Goal: Information Seeking & Learning: Learn about a topic

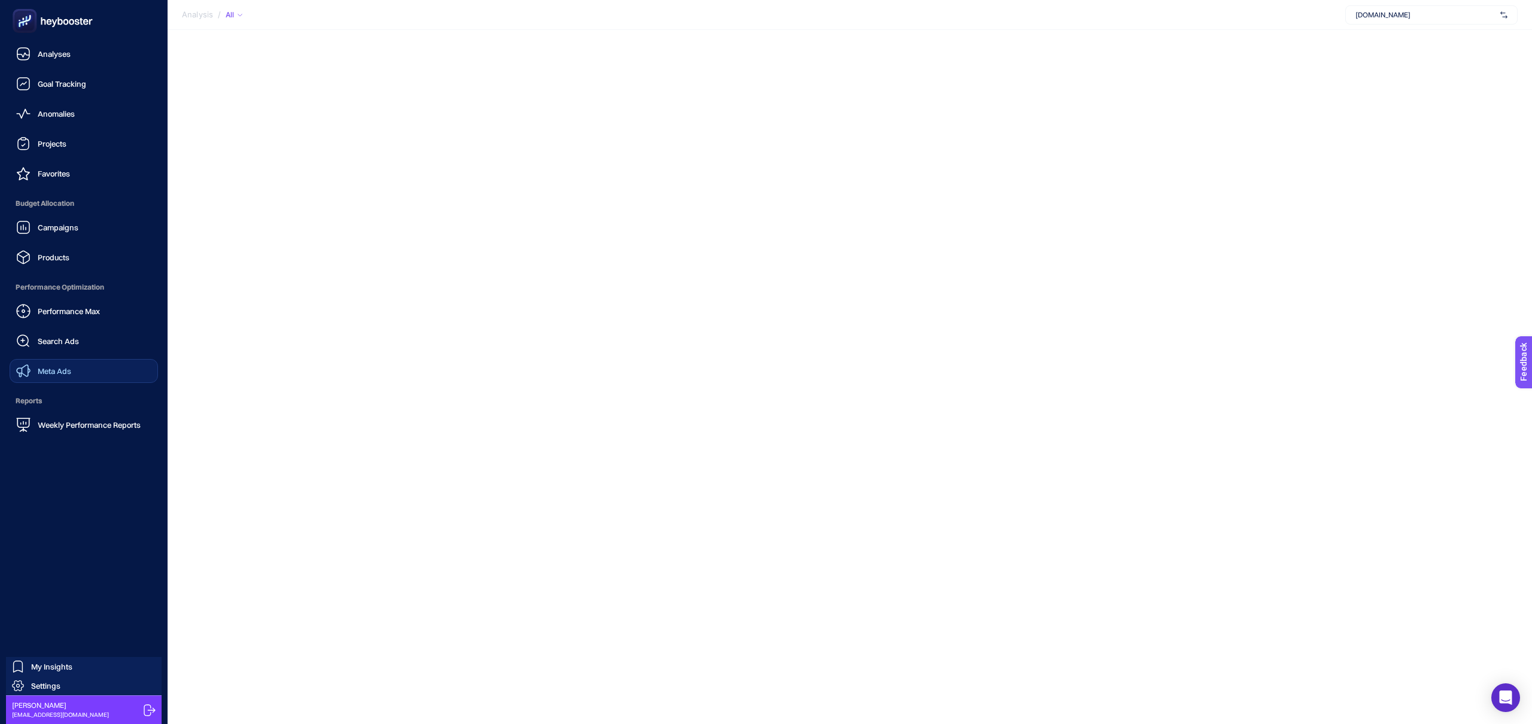
click at [87, 366] on link "Meta Ads" at bounding box center [84, 371] width 148 height 24
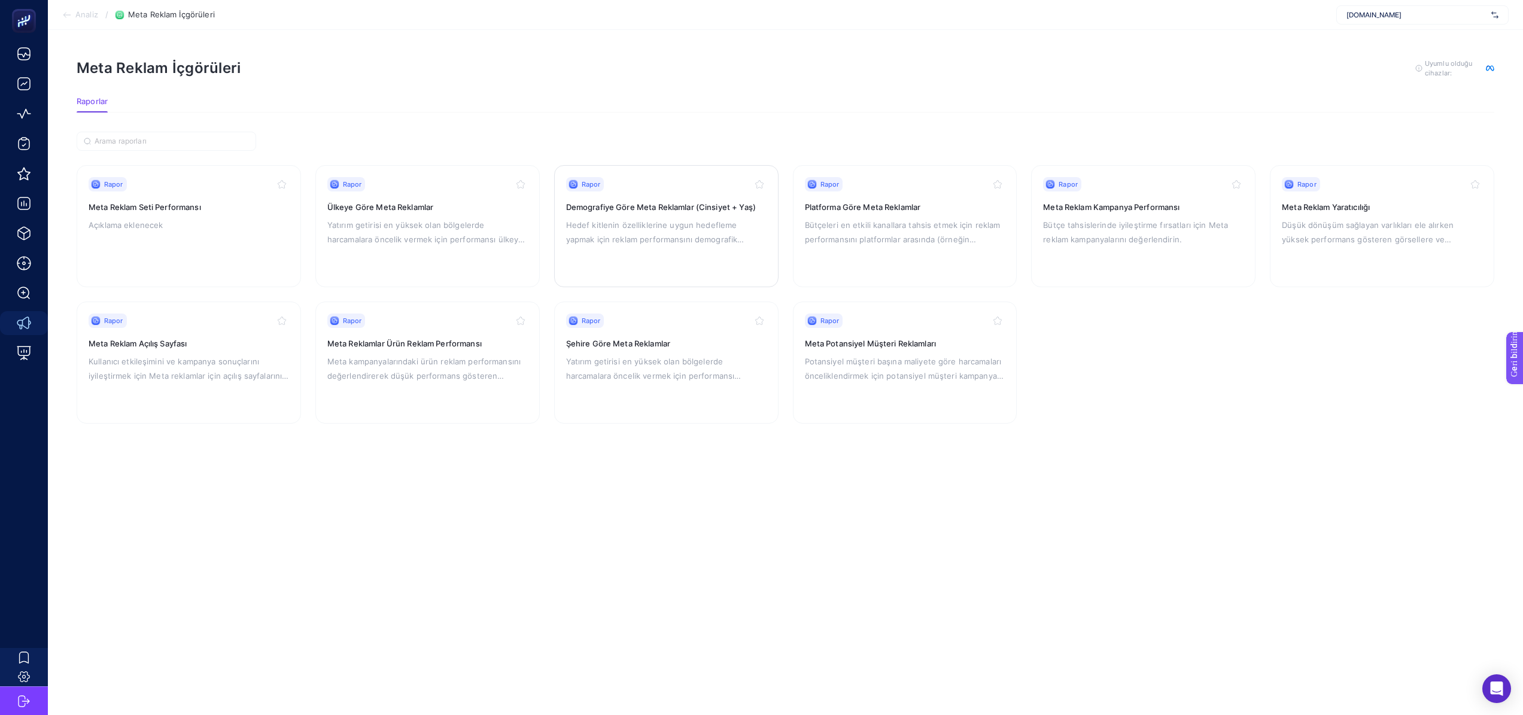
click at [568, 240] on font "Hedef kitlenin özelliklerine uygun hedefleme yapmak için reklam performansını d…" at bounding box center [655, 239] width 178 height 38
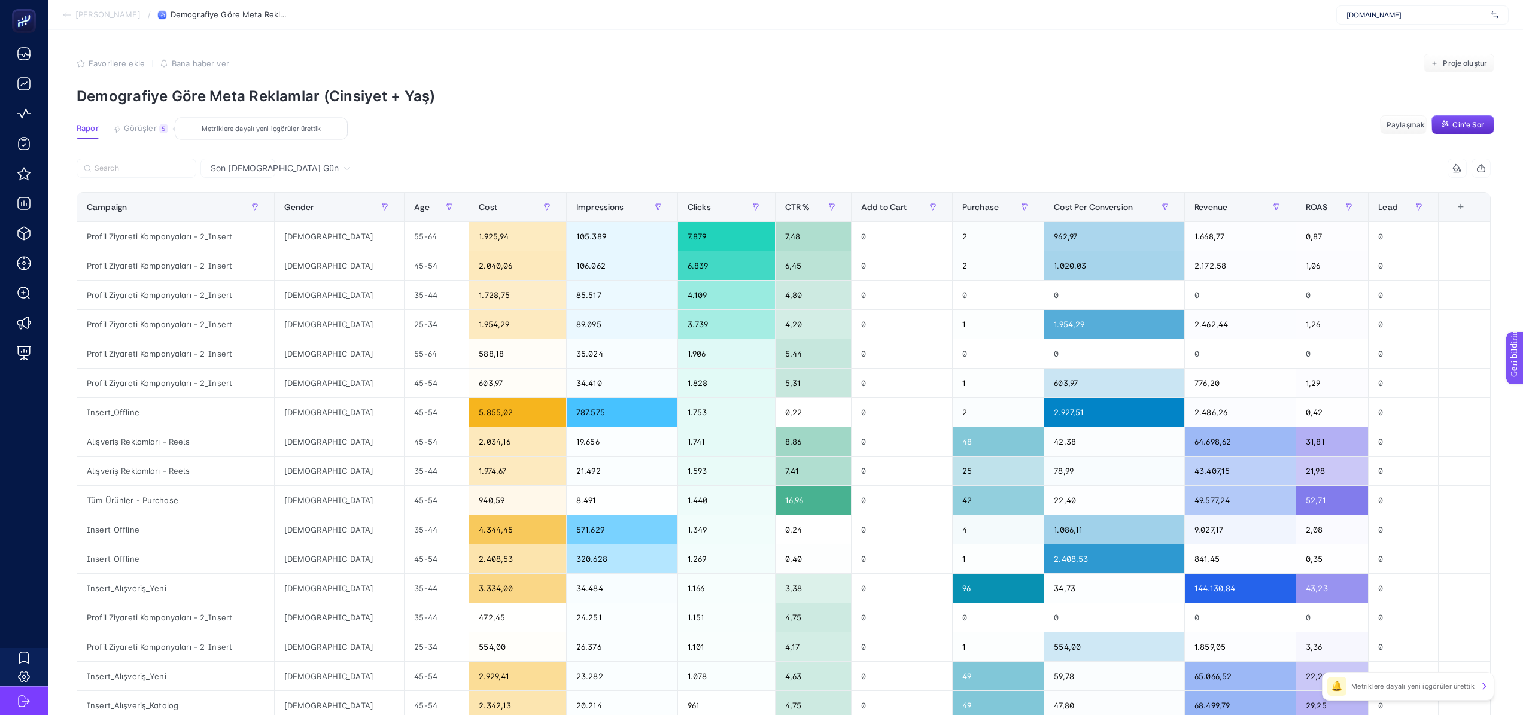
click at [136, 124] on font "Görüşler" at bounding box center [140, 128] width 33 height 10
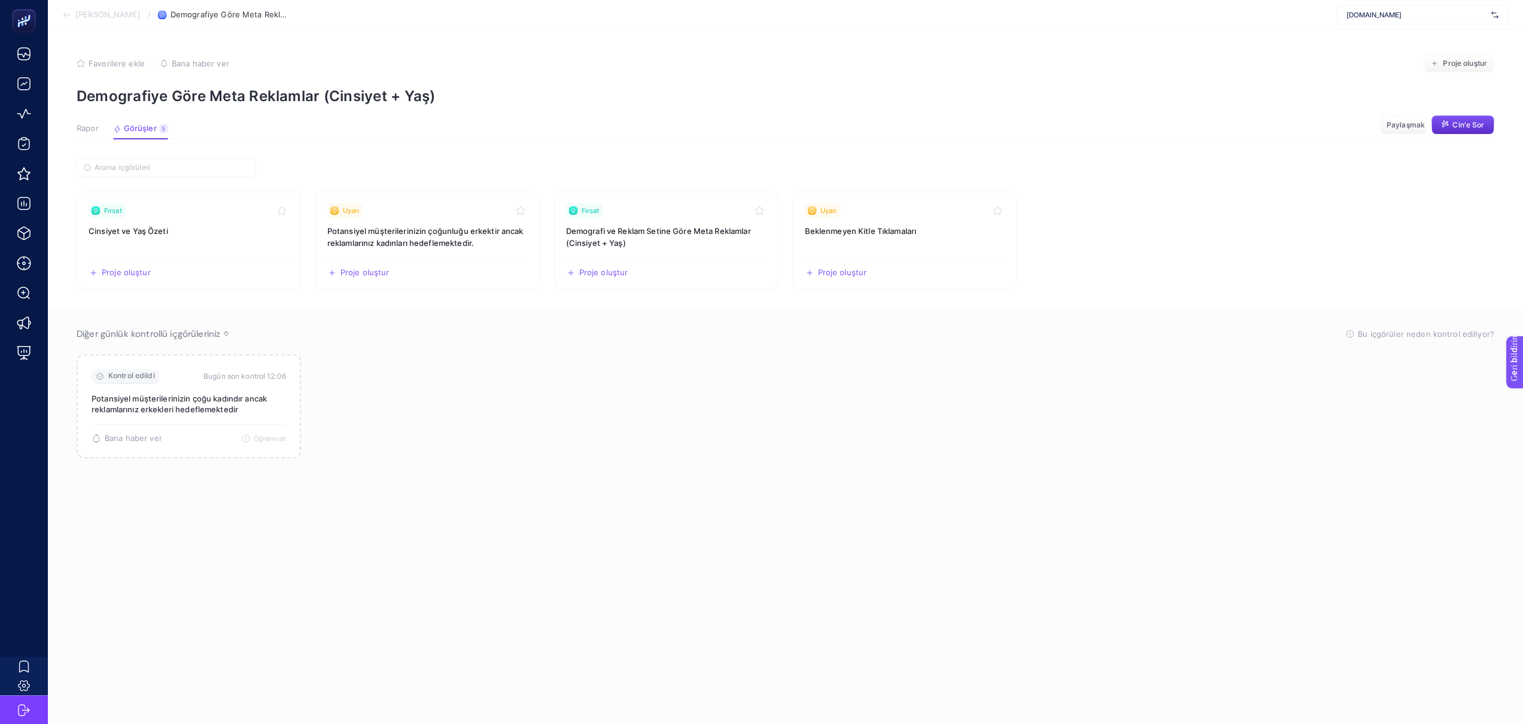
click at [96, 129] on font "Rapor" at bounding box center [88, 128] width 22 height 10
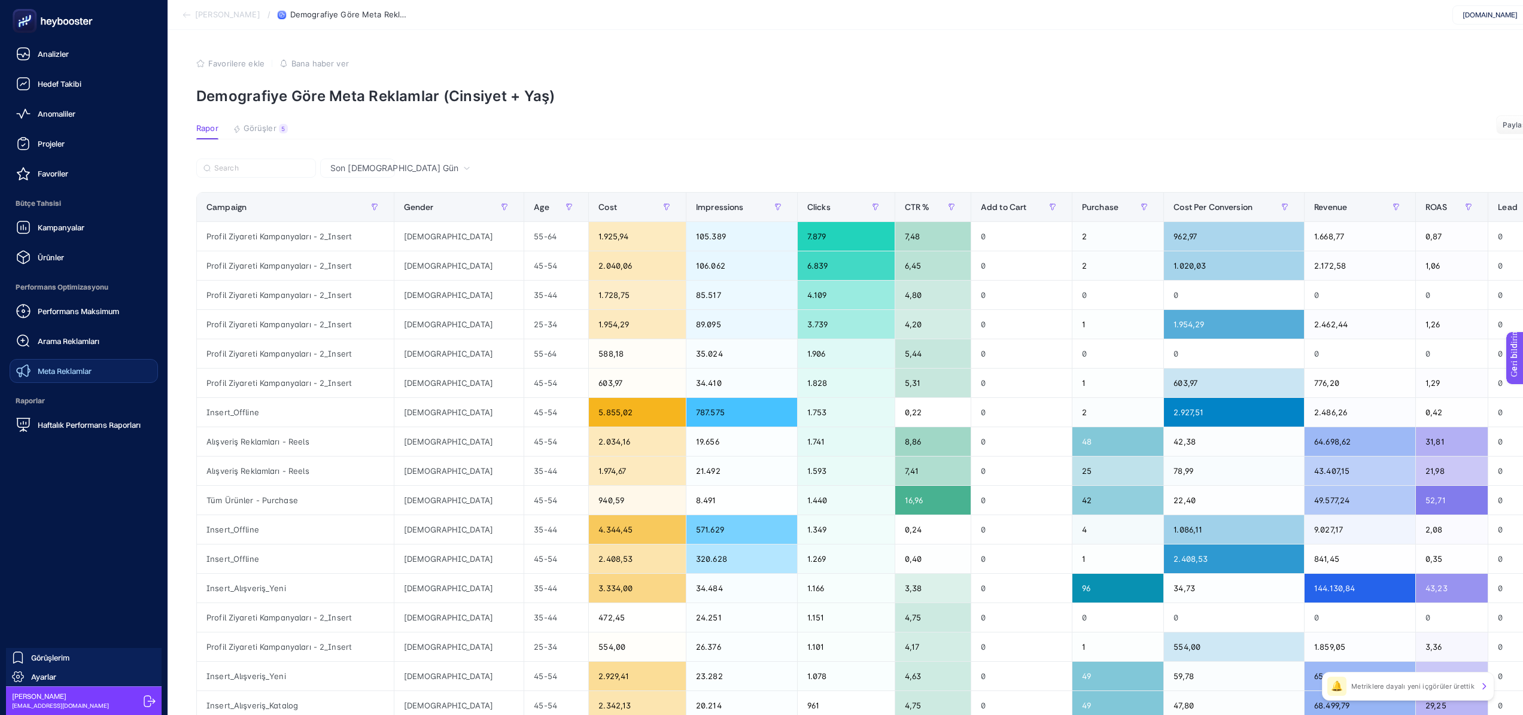
click at [94, 373] on link "Meta Reklamlar" at bounding box center [84, 371] width 148 height 24
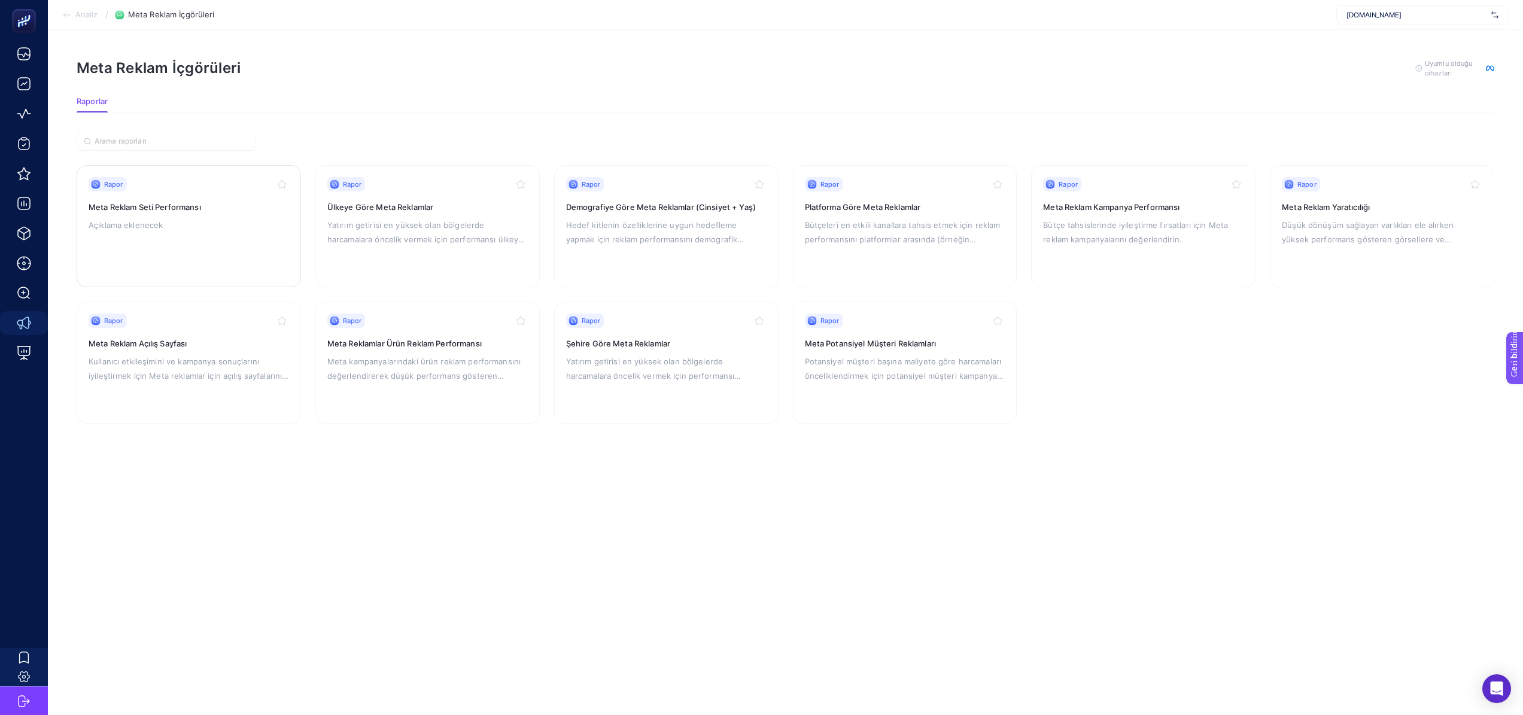
click at [205, 236] on div "Rapor Meta Reklam Seti Performansı Açıklama eklenecek" at bounding box center [189, 226] width 200 height 98
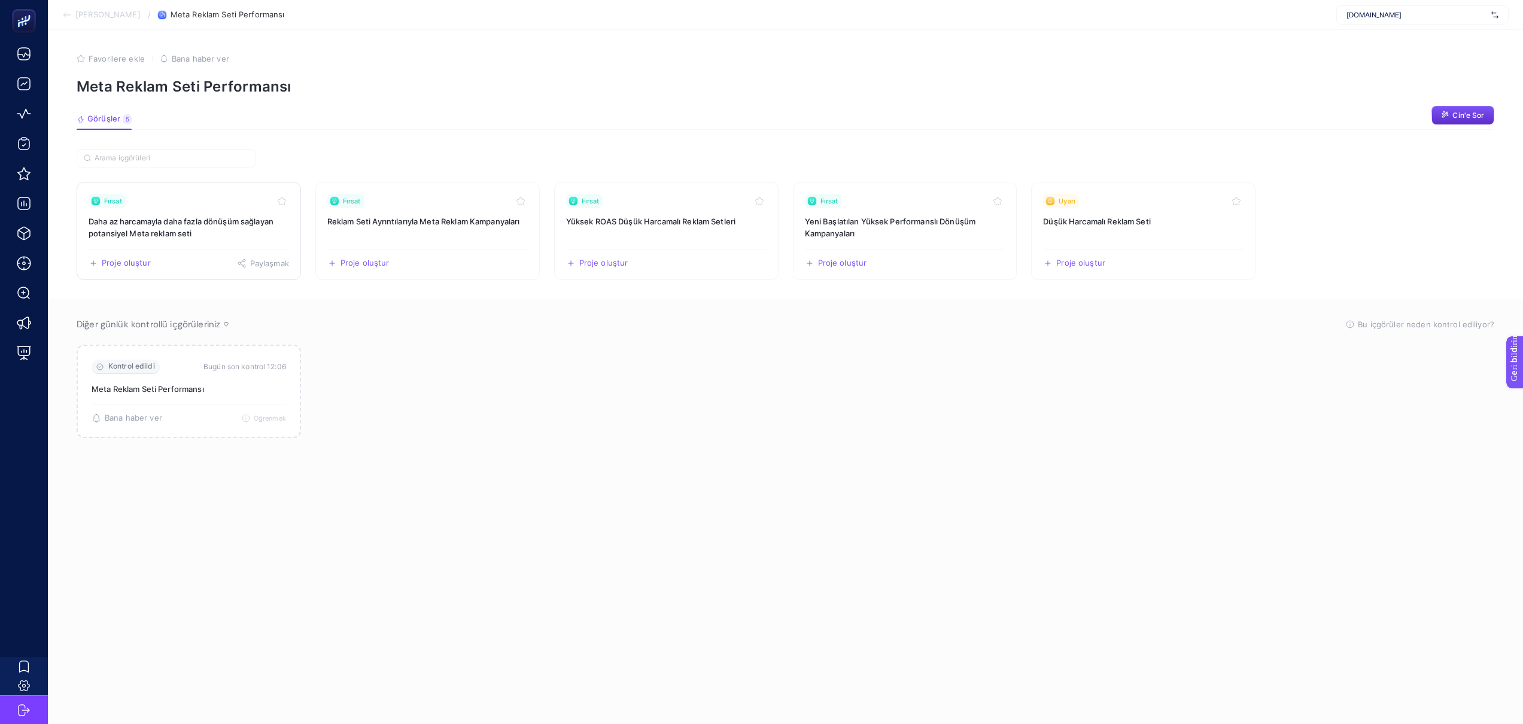
click at [203, 227] on h3 "Daha az harcamayla daha fazla dönüşüm sağlayan potansiyel Meta reklam seti" at bounding box center [189, 227] width 200 height 24
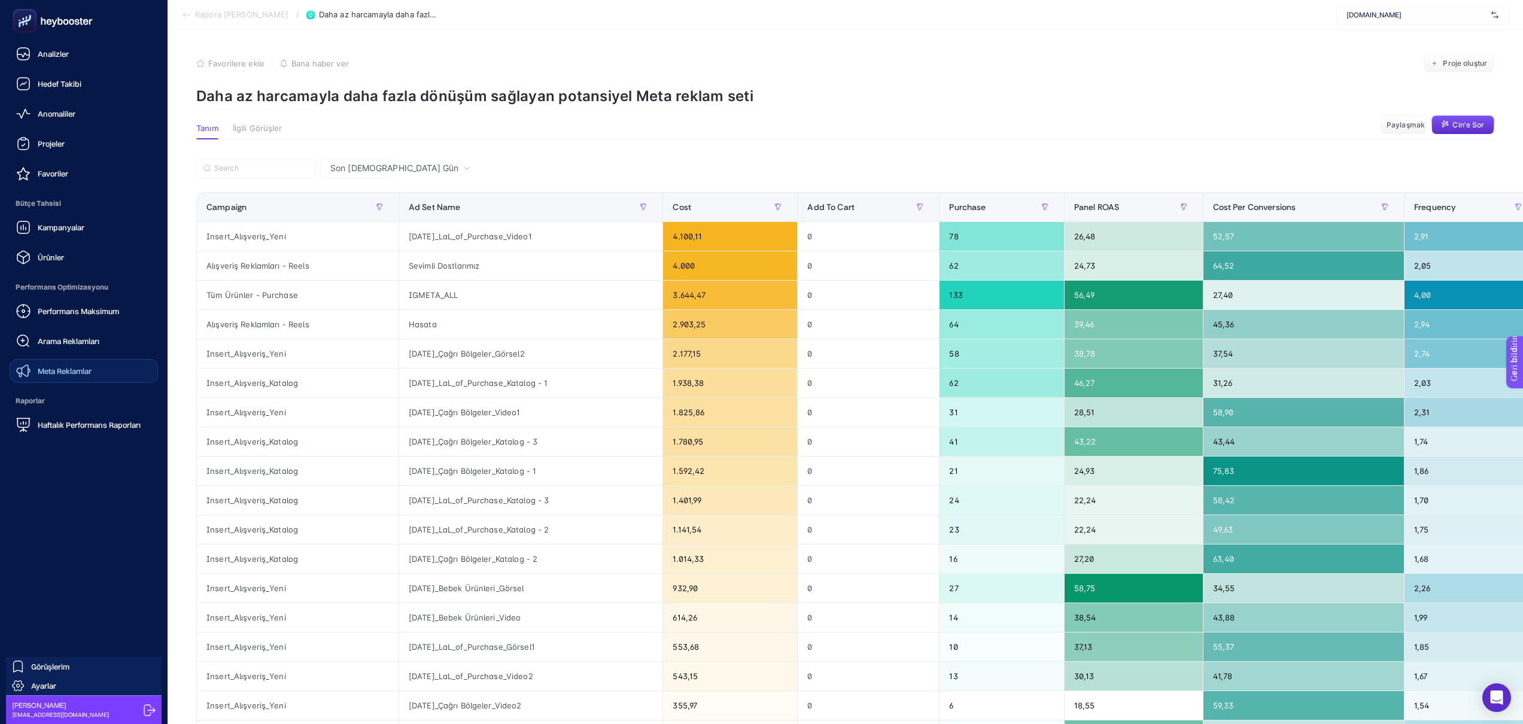
click at [47, 367] on font "Meta Reklamlar" at bounding box center [65, 371] width 54 height 10
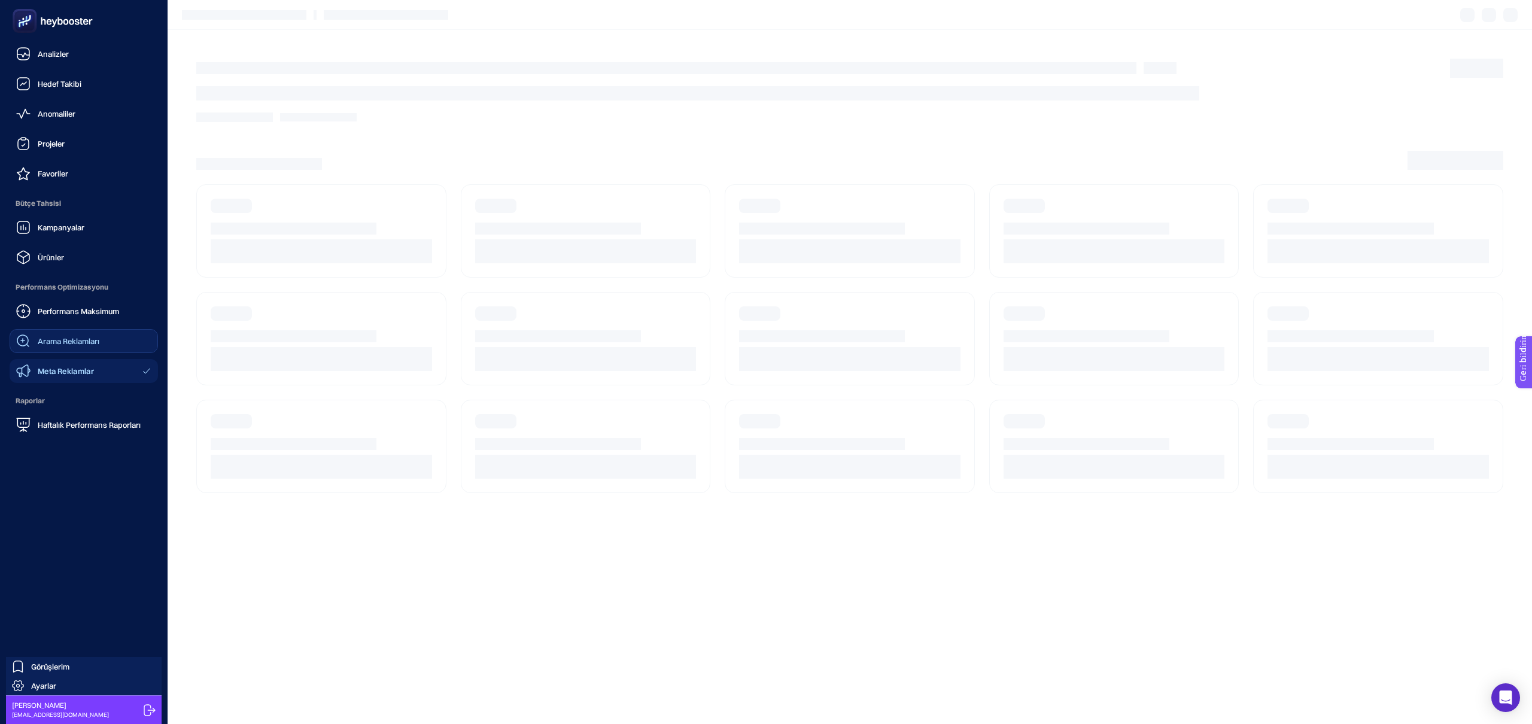
click at [36, 336] on div "Arama Reklamları" at bounding box center [57, 341] width 83 height 14
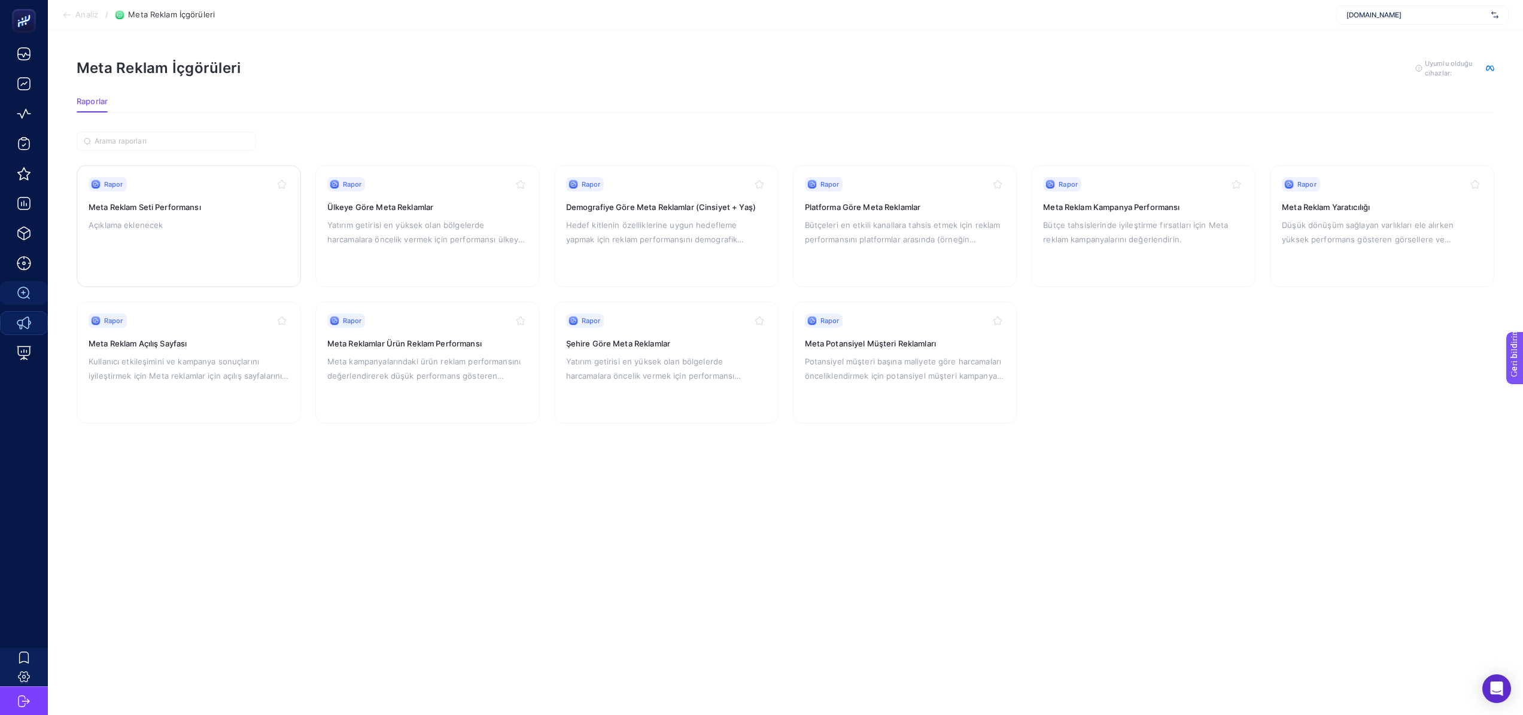
click at [248, 243] on div "Rapor Meta Reklam Seti Performansı Açıklama eklenecek" at bounding box center [189, 226] width 200 height 98
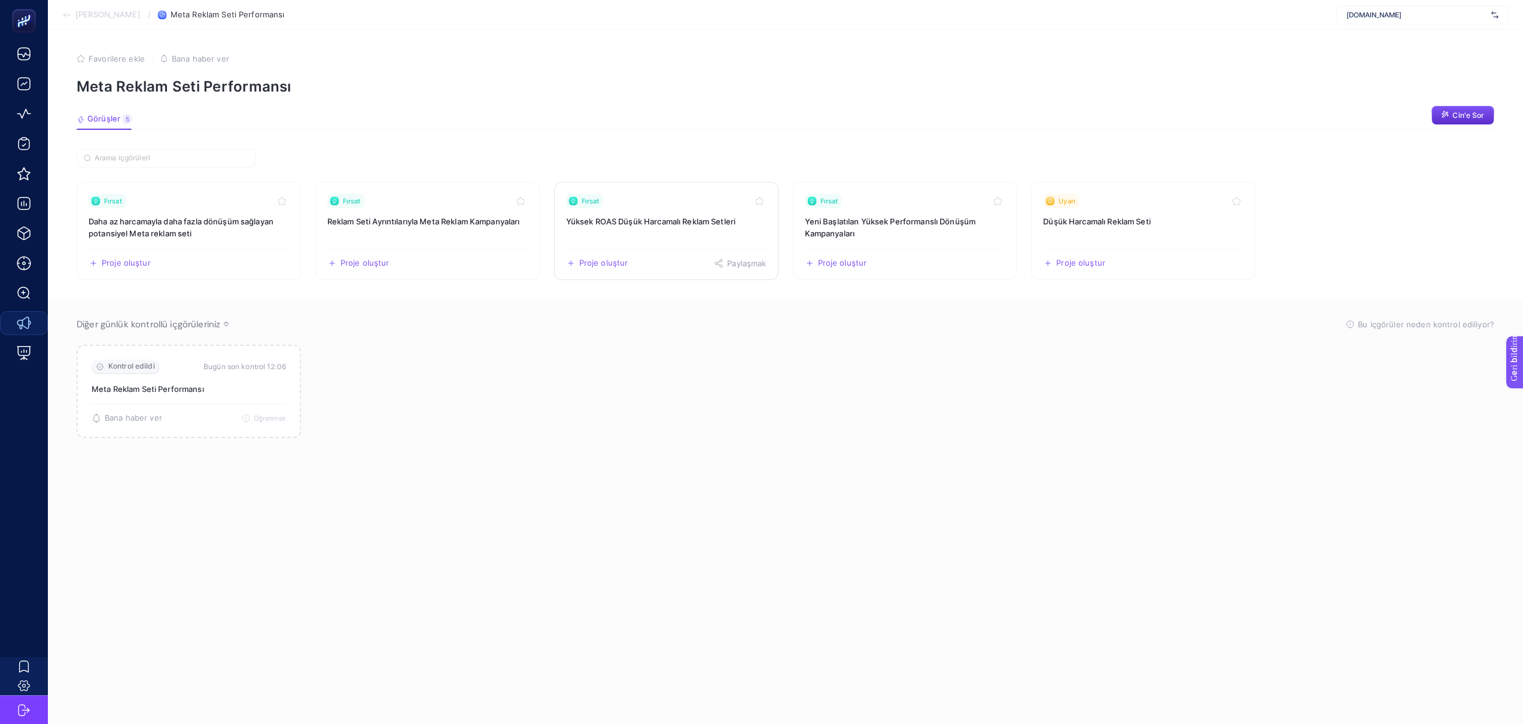
click at [663, 229] on link "Fırsat Yüksek ROAS Düşük Harcamalı Reklam Setleri Proje oluştur Paylaşmak" at bounding box center [666, 231] width 224 height 98
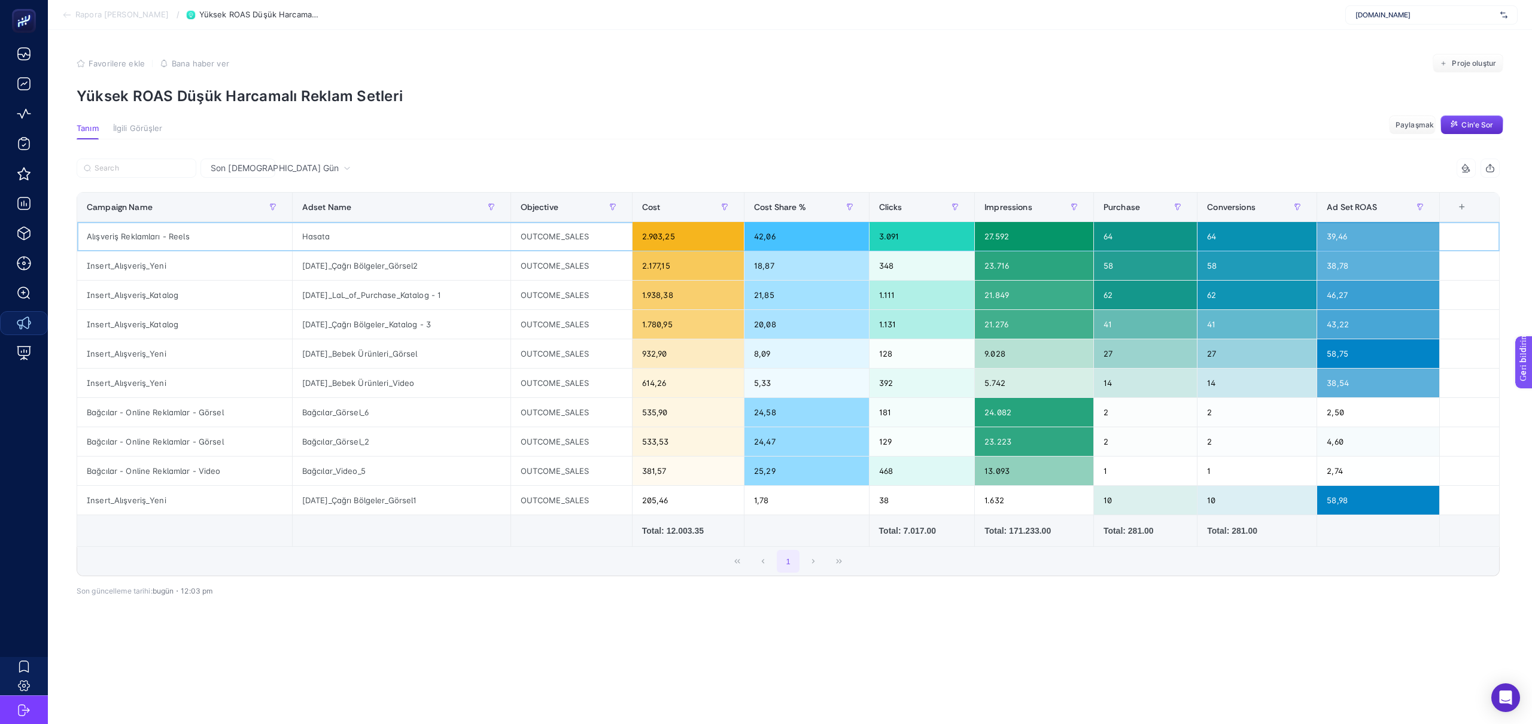
click at [151, 232] on div "Alışveriş Reklamları - Reels" at bounding box center [184, 236] width 215 height 29
click at [326, 235] on div "Hasata" at bounding box center [402, 236] width 218 height 29
click at [1026, 115] on article "Favorilere ekle YANLIŞ Bana haber ver Proje oluştur Yüksek ROAS Düşük Harcamalı…" at bounding box center [790, 377] width 1484 height 694
click at [242, 175] on div "Son [DEMOGRAPHIC_DATA] Gün" at bounding box center [237, 168] width 75 height 19
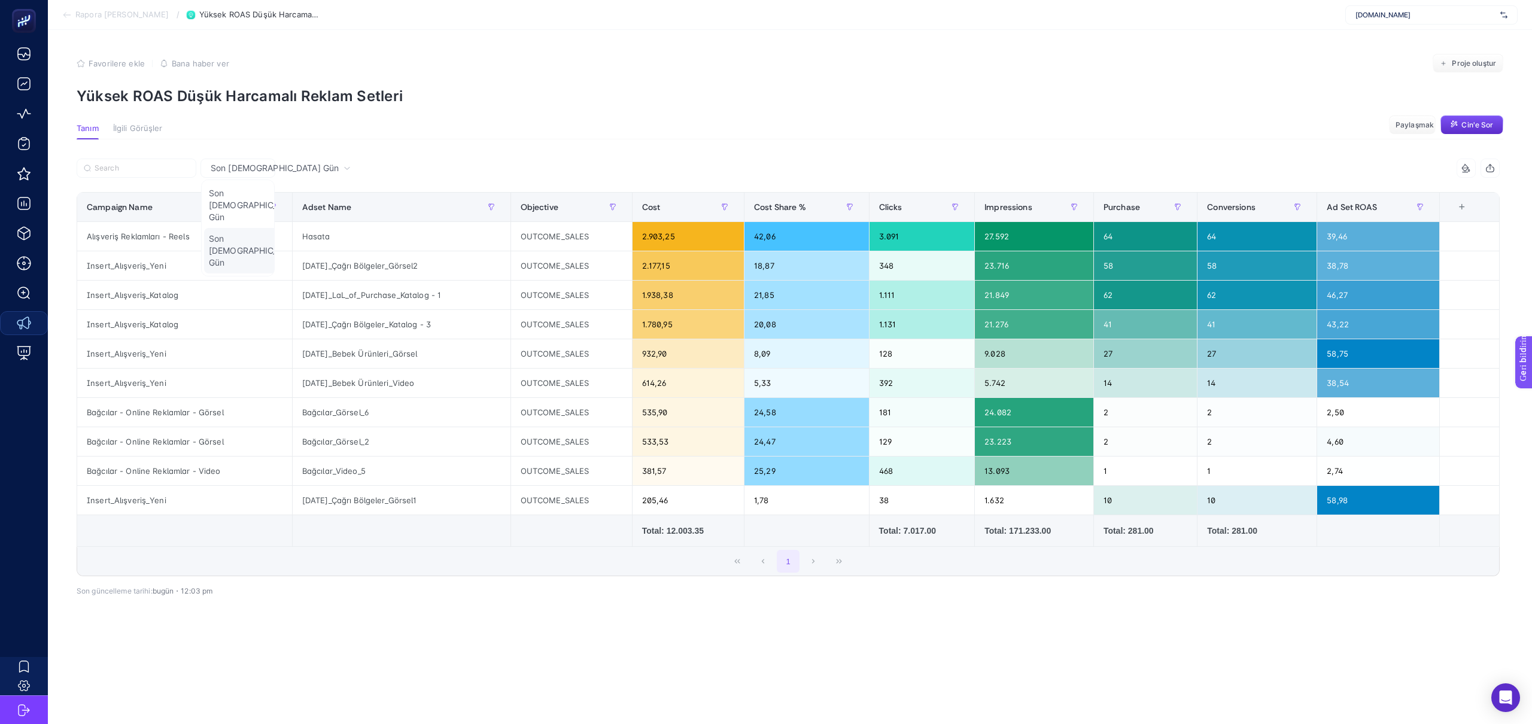
click at [241, 233] on font "Son [DEMOGRAPHIC_DATA] Gün" at bounding box center [255, 250] width 92 height 34
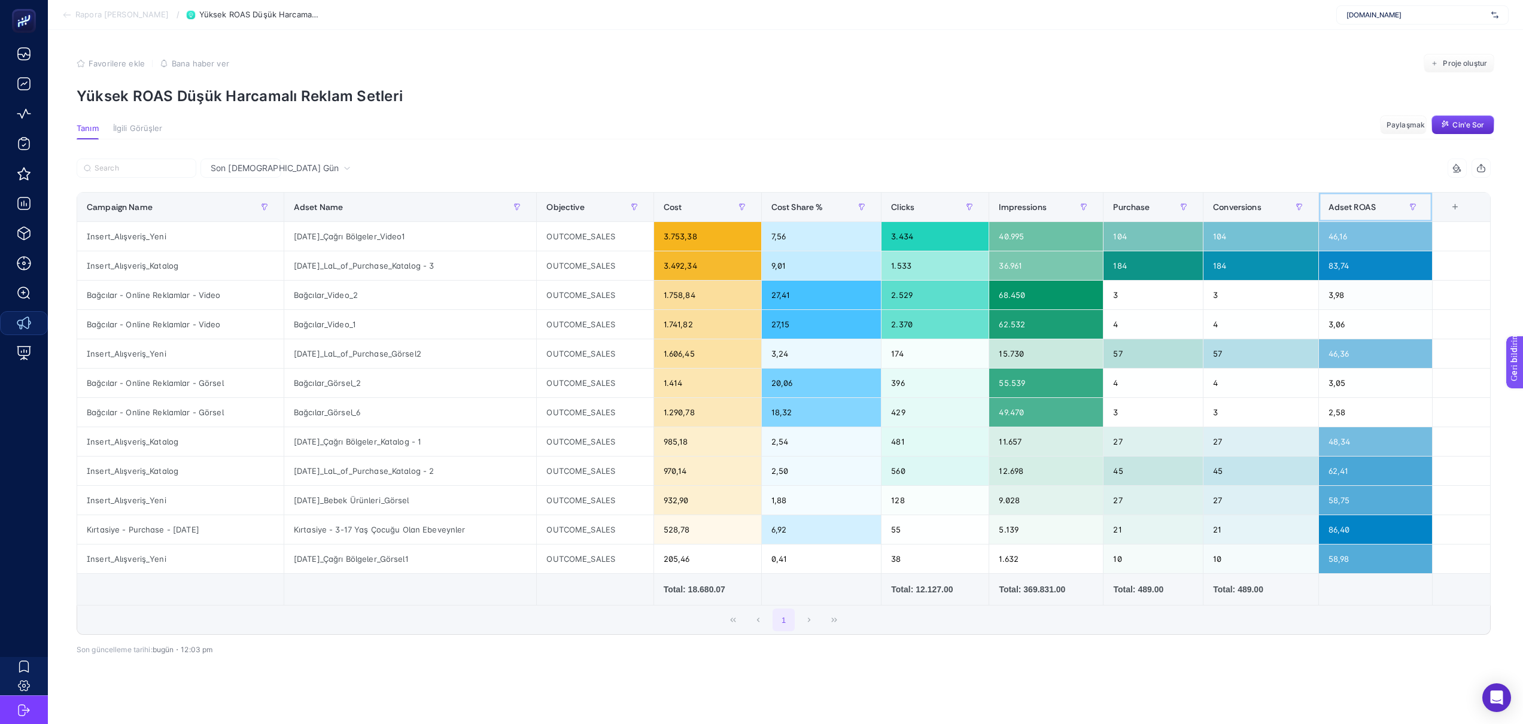
click at [1347, 205] on span "Adset ROAS" at bounding box center [1351, 207] width 47 height 10
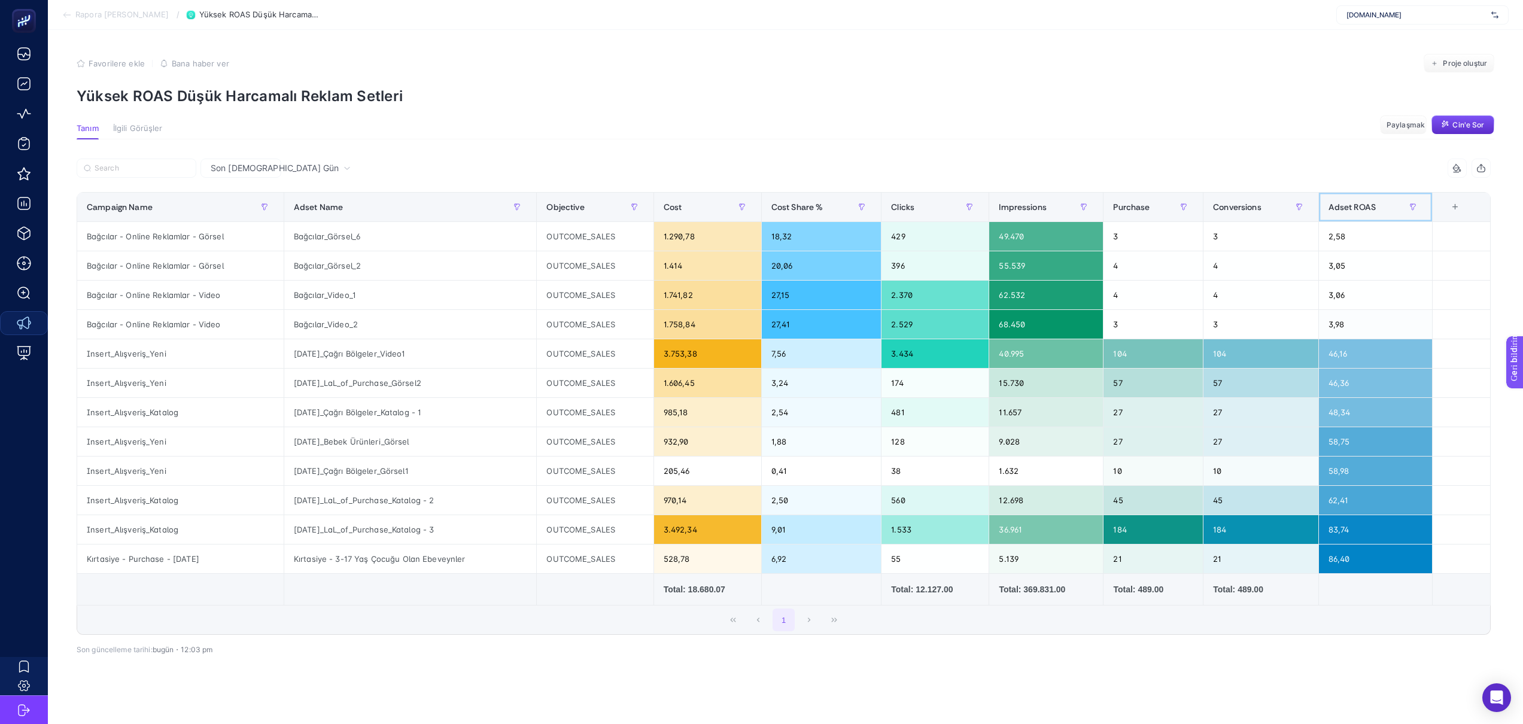
click at [1360, 208] on span "Adset ROAS" at bounding box center [1351, 207] width 47 height 10
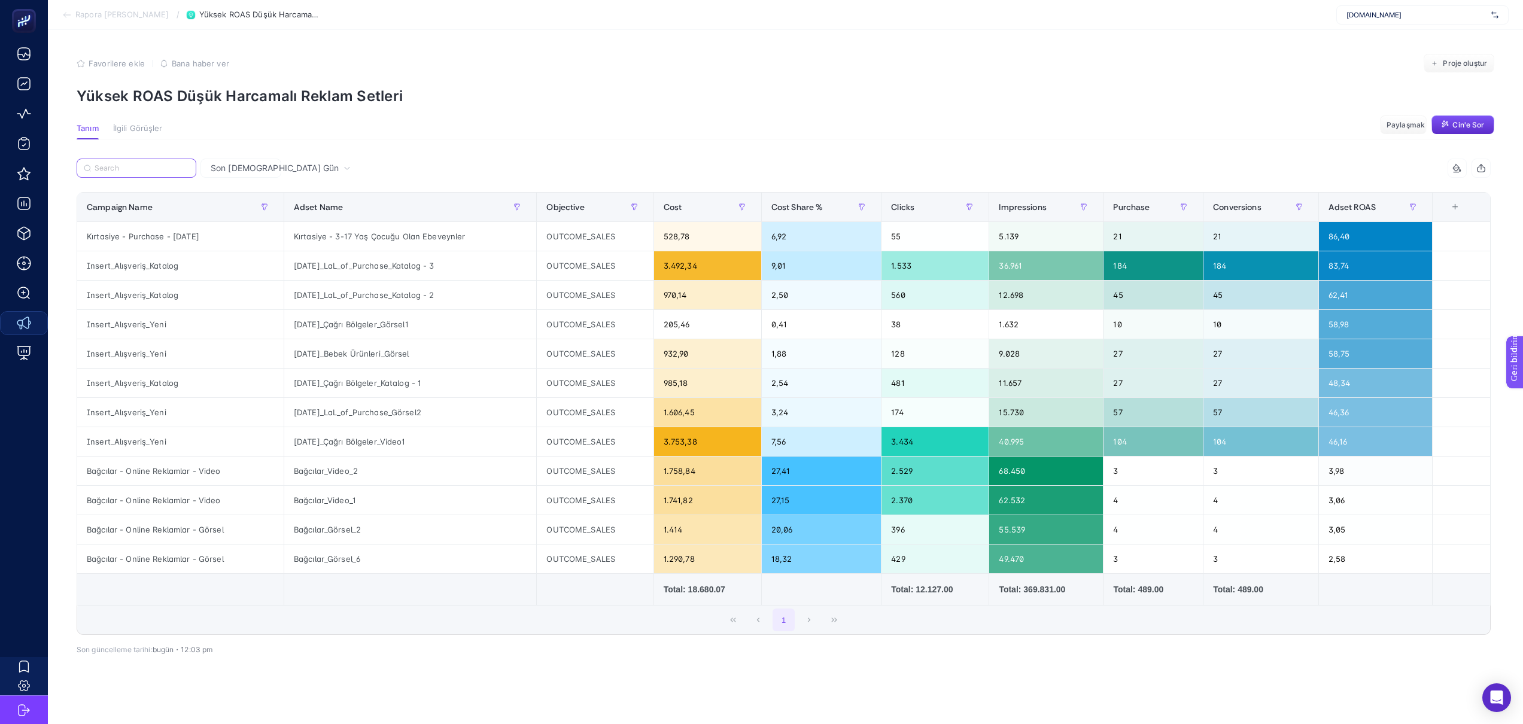
click at [116, 165] on input "Search" at bounding box center [142, 168] width 95 height 9
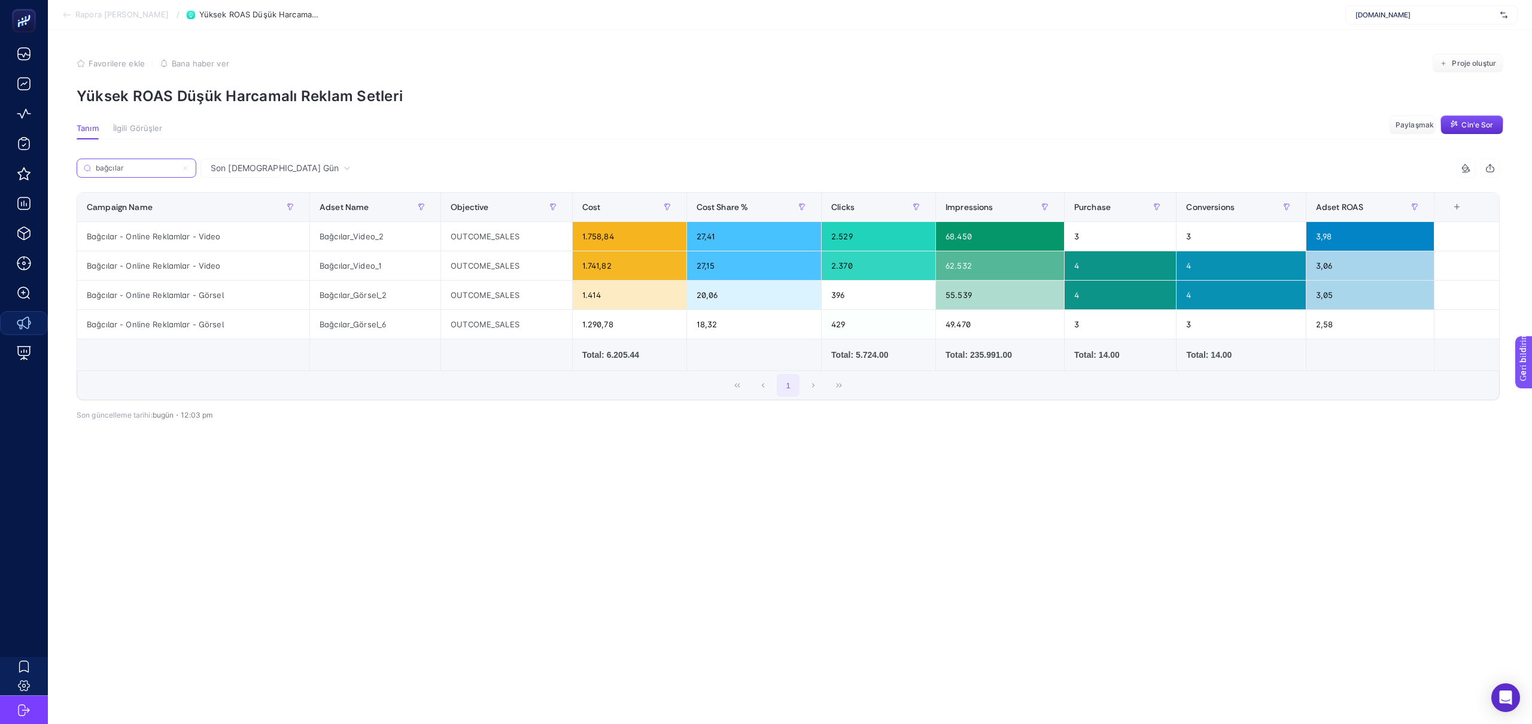
type input "bağcılar"
click at [215, 176] on div "Son [DEMOGRAPHIC_DATA] Gün" at bounding box center [240, 168] width 81 height 19
click at [367, 166] on div "bağcılar" at bounding box center [432, 172] width 711 height 26
click at [152, 133] on font "İlgili Görüşler" at bounding box center [138, 129] width 50 height 10
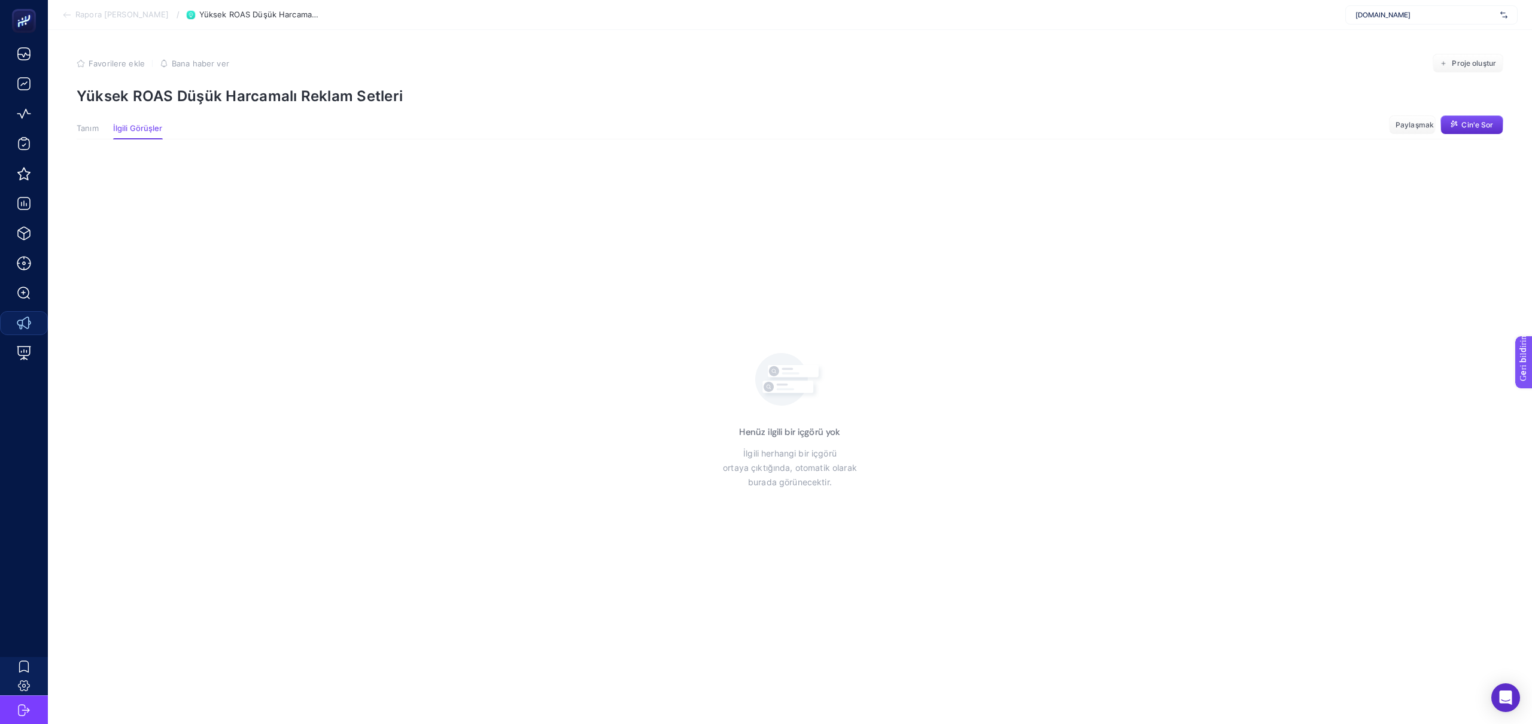
click at [81, 127] on font "Tanım" at bounding box center [88, 128] width 22 height 10
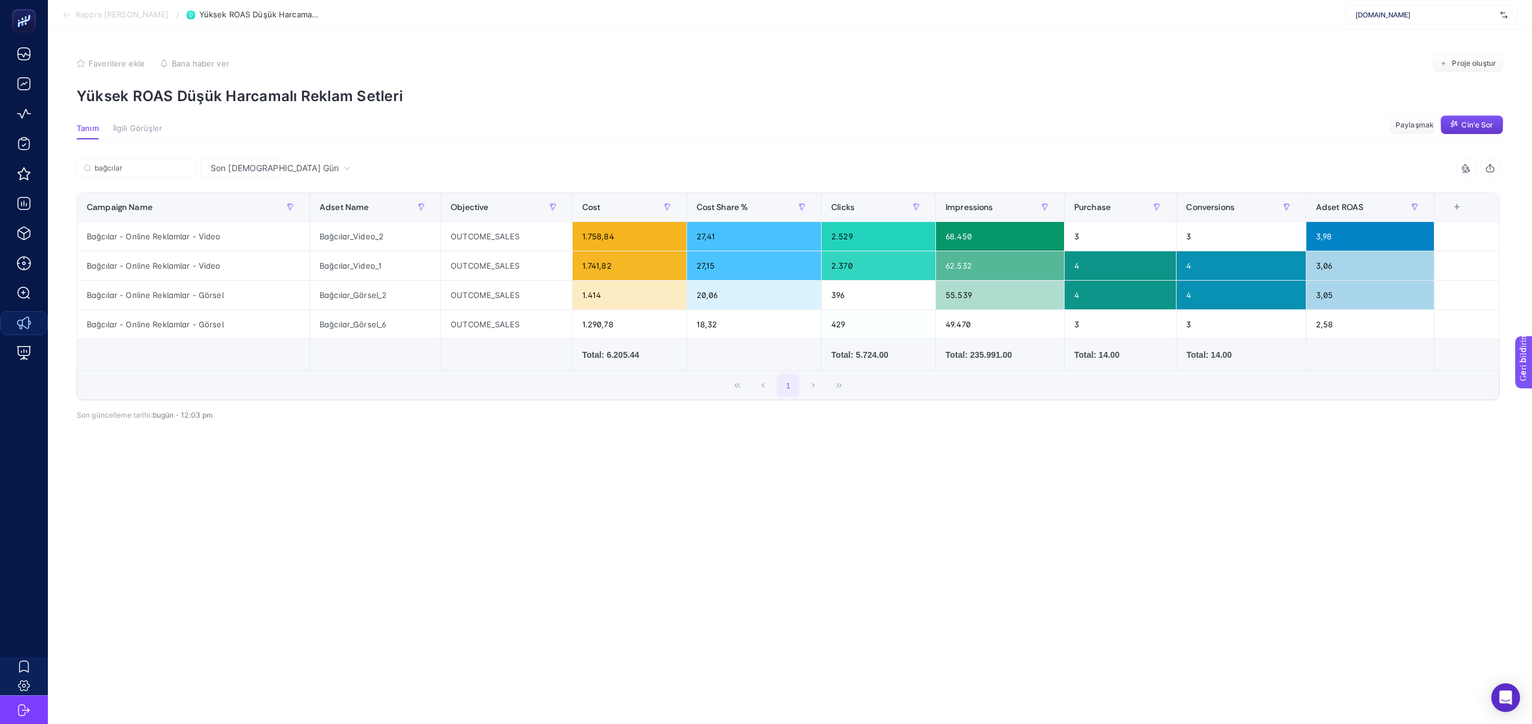
click at [1475, 131] on button "Cin'e Sor" at bounding box center [1471, 124] width 63 height 19
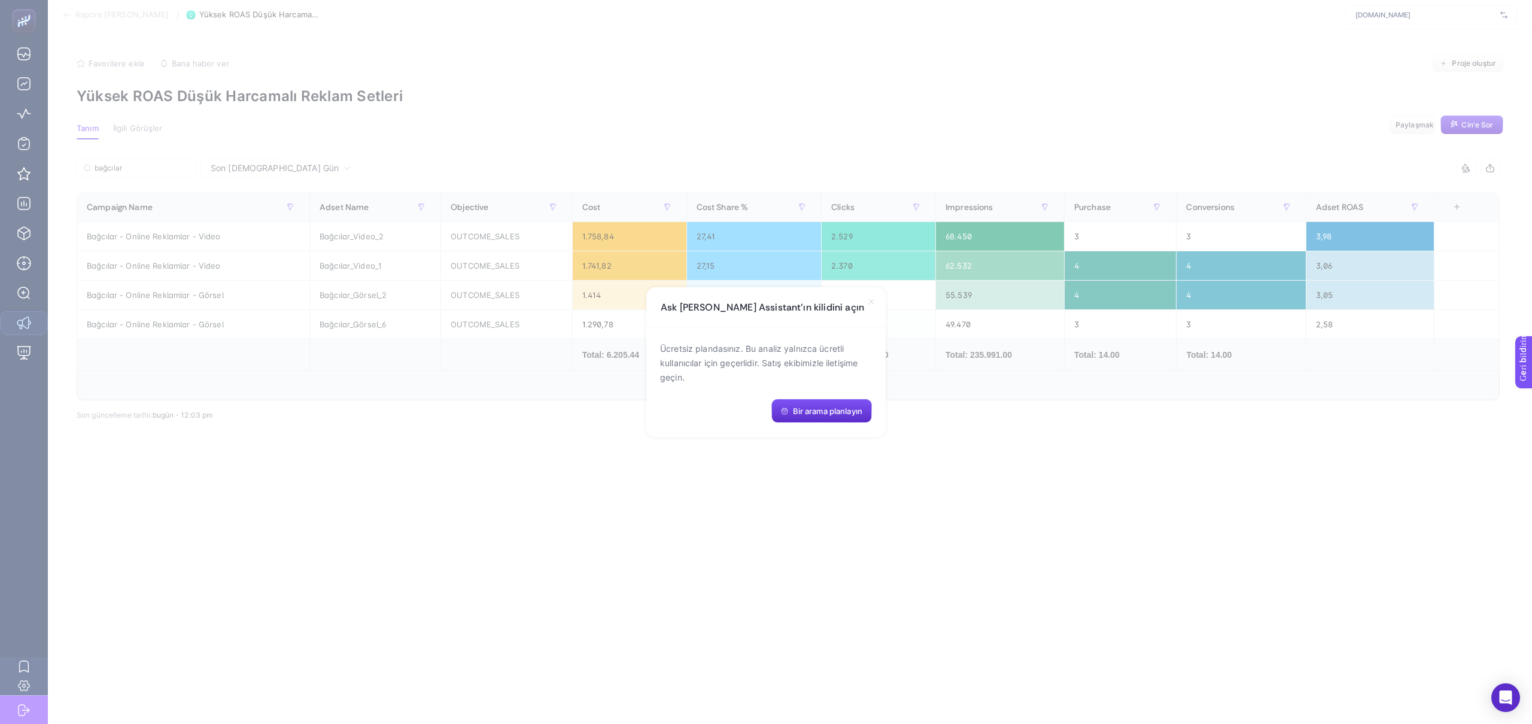
click at [874, 302] on icon at bounding box center [871, 302] width 10 height 10
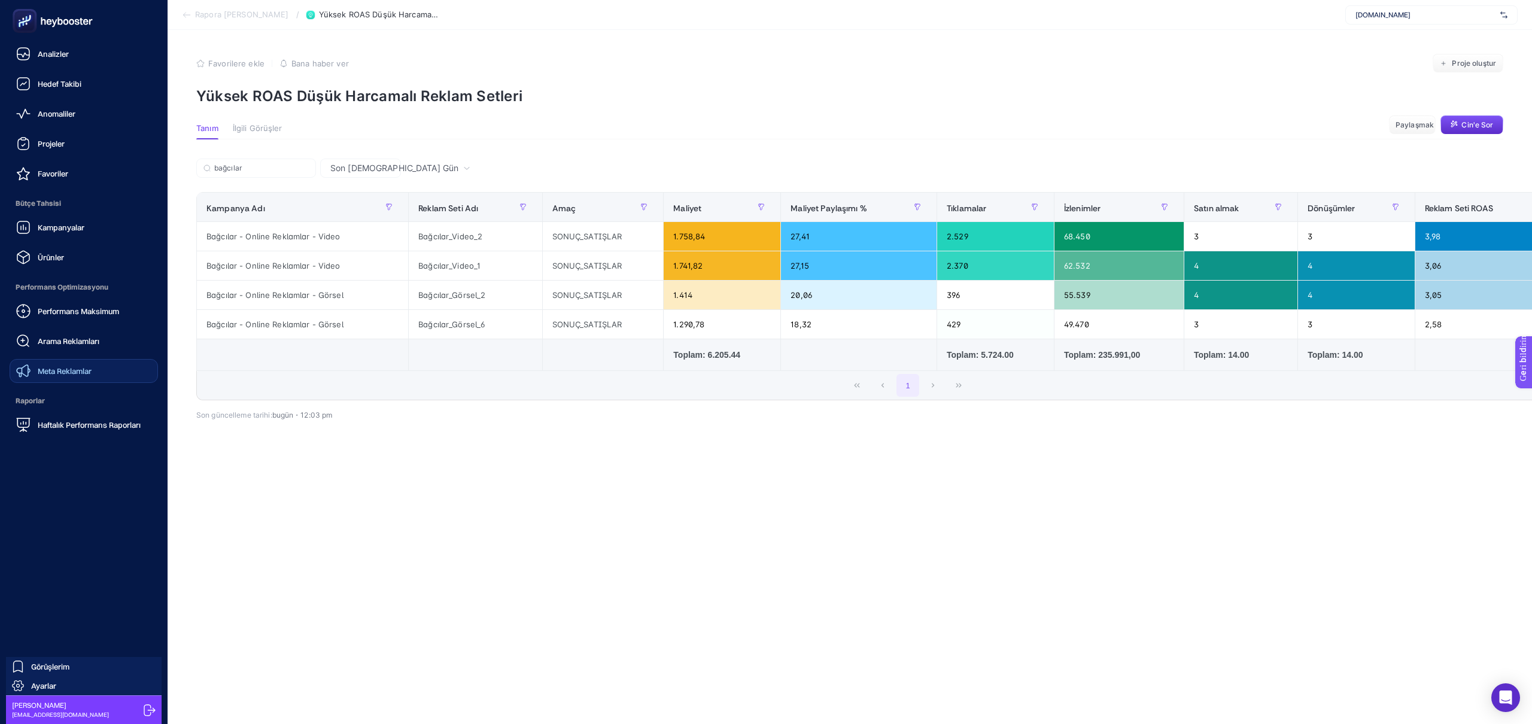
click at [78, 368] on font "Meta Reklamlar" at bounding box center [65, 371] width 54 height 10
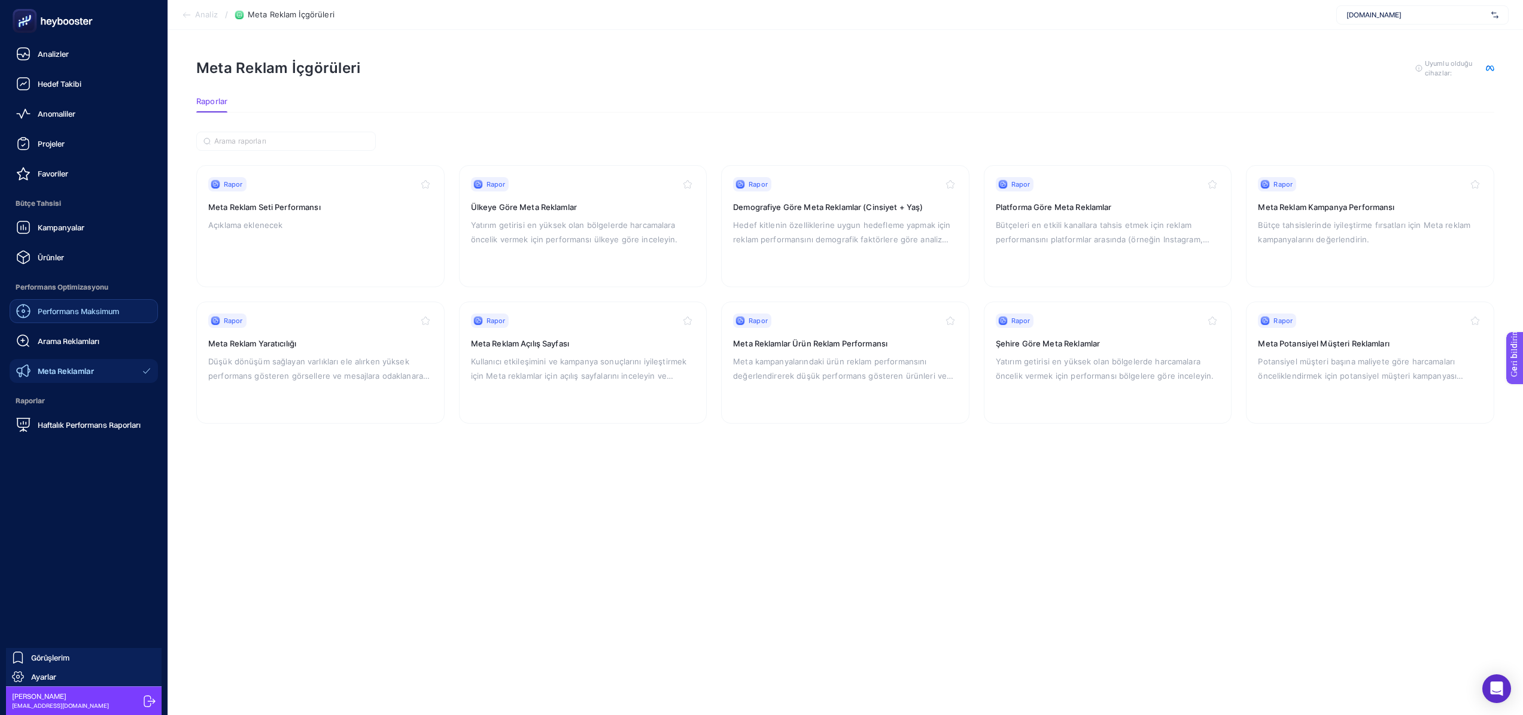
click at [81, 320] on link "Performans Maksimum" at bounding box center [84, 311] width 148 height 24
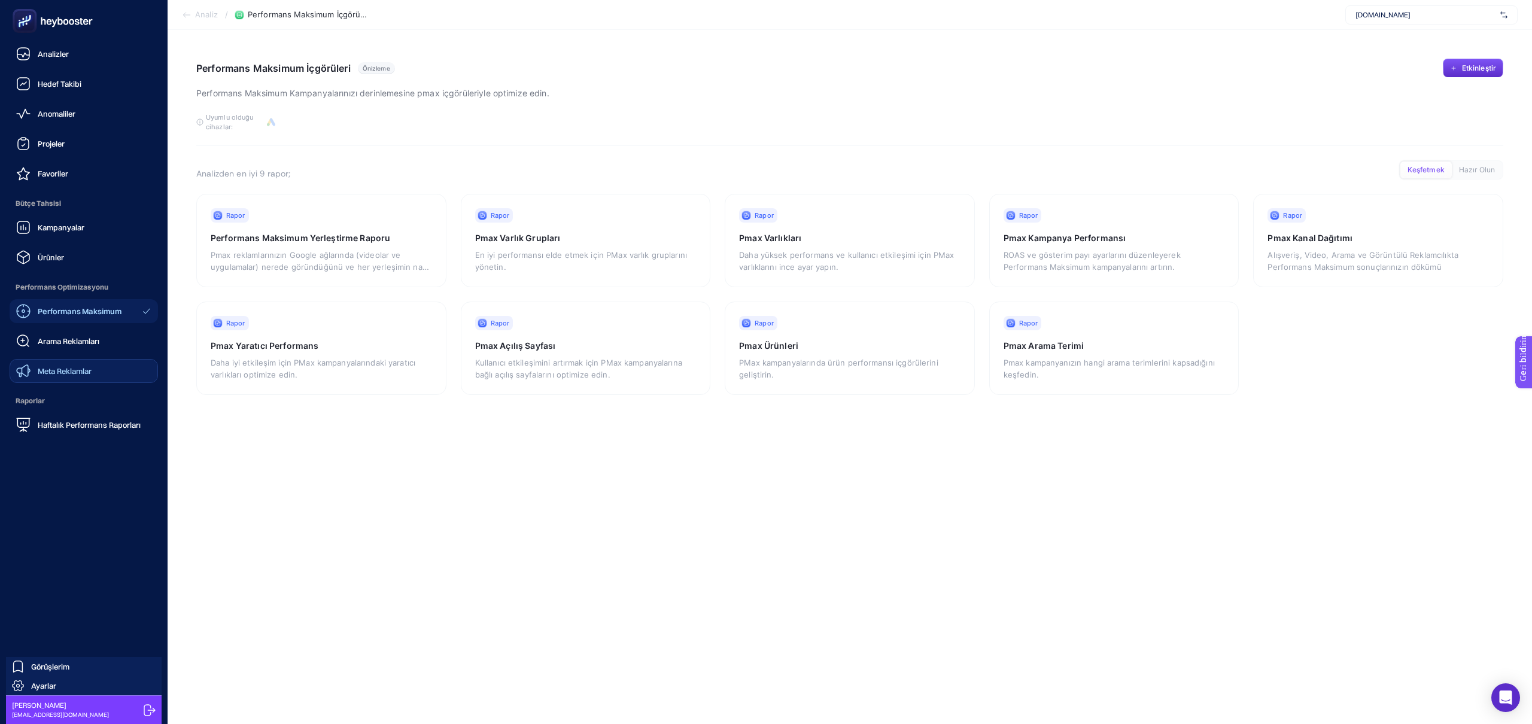
click at [82, 368] on font "Meta Reklamlar" at bounding box center [65, 371] width 54 height 10
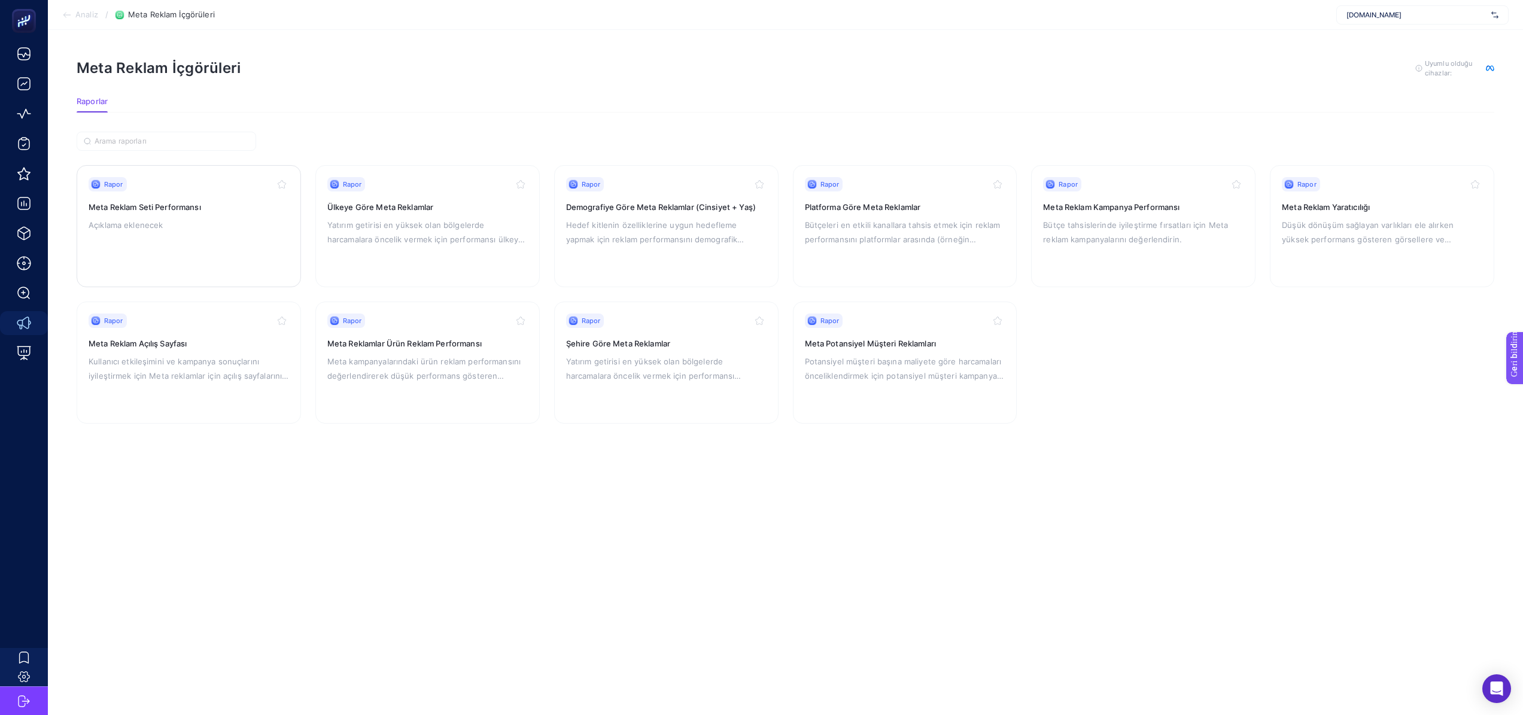
click at [208, 230] on p "Açıklama eklenecek" at bounding box center [189, 225] width 200 height 14
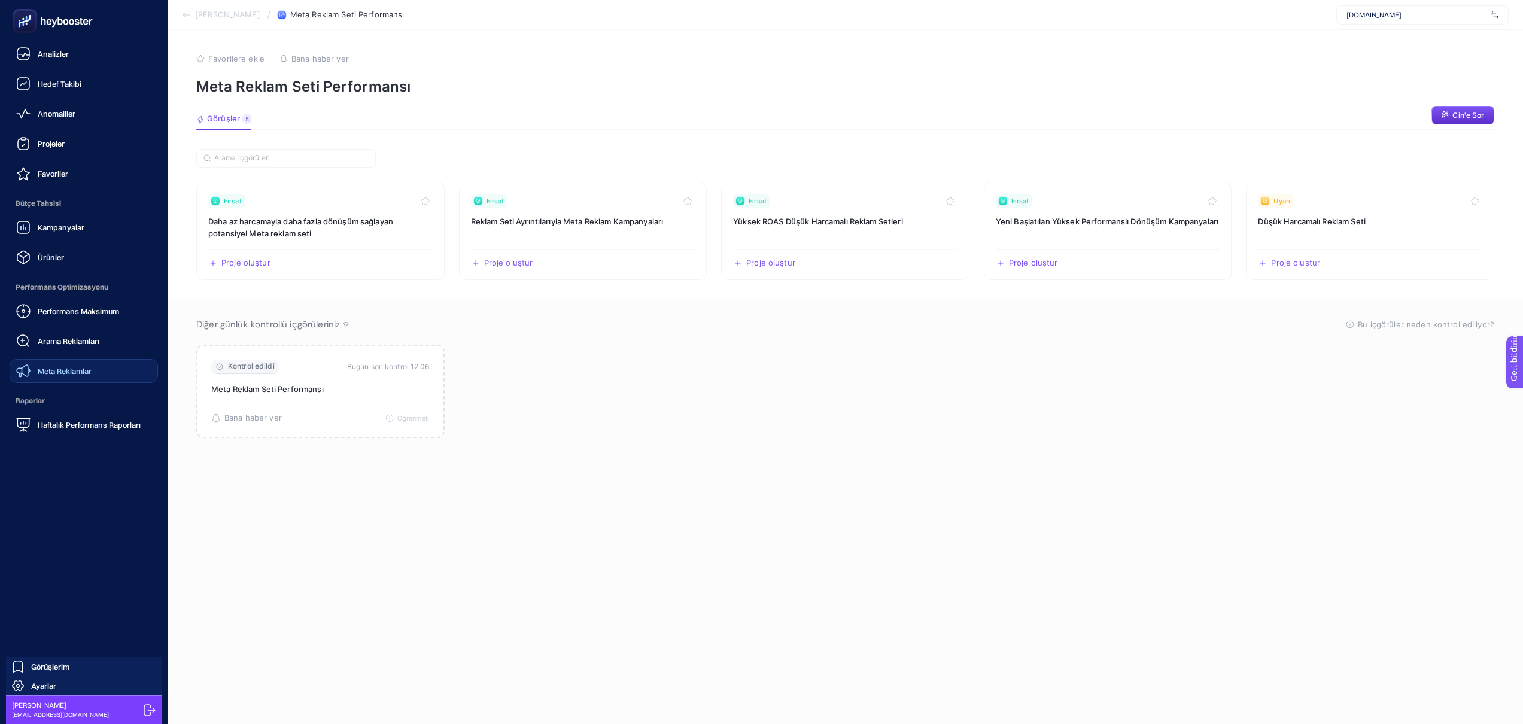
click at [44, 363] on link "Meta Reklamlar" at bounding box center [84, 371] width 148 height 24
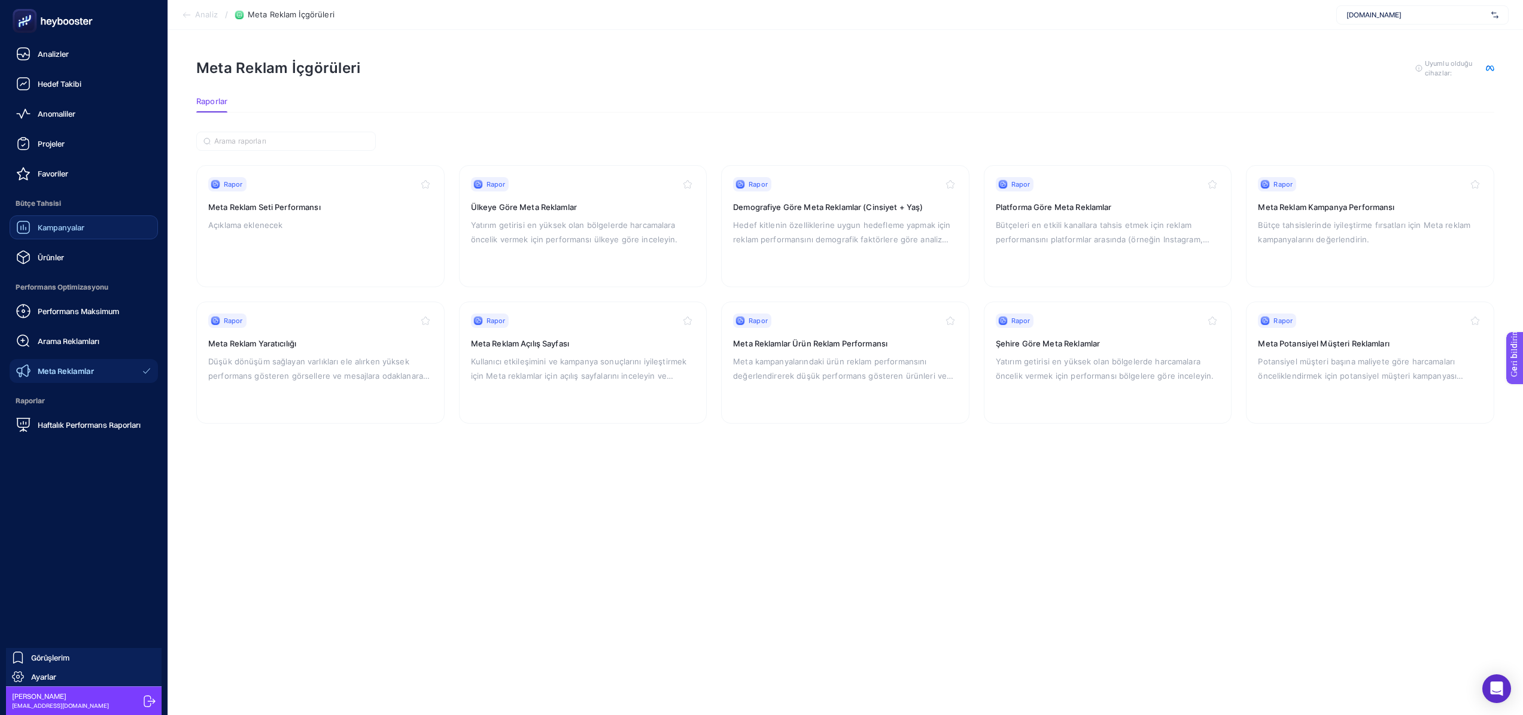
click at [75, 235] on link "Kampanyalar" at bounding box center [84, 227] width 148 height 24
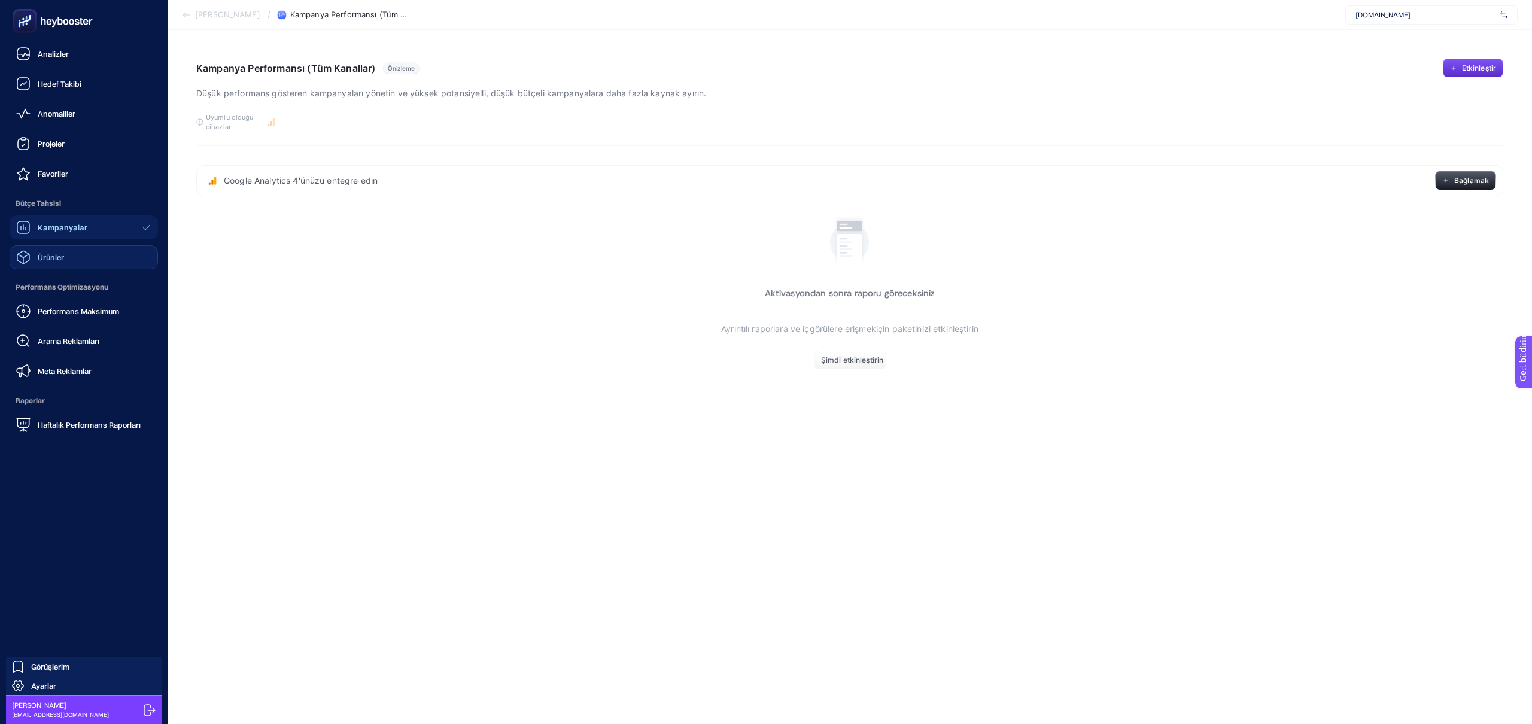
click at [69, 255] on link "Ürünler" at bounding box center [84, 257] width 148 height 24
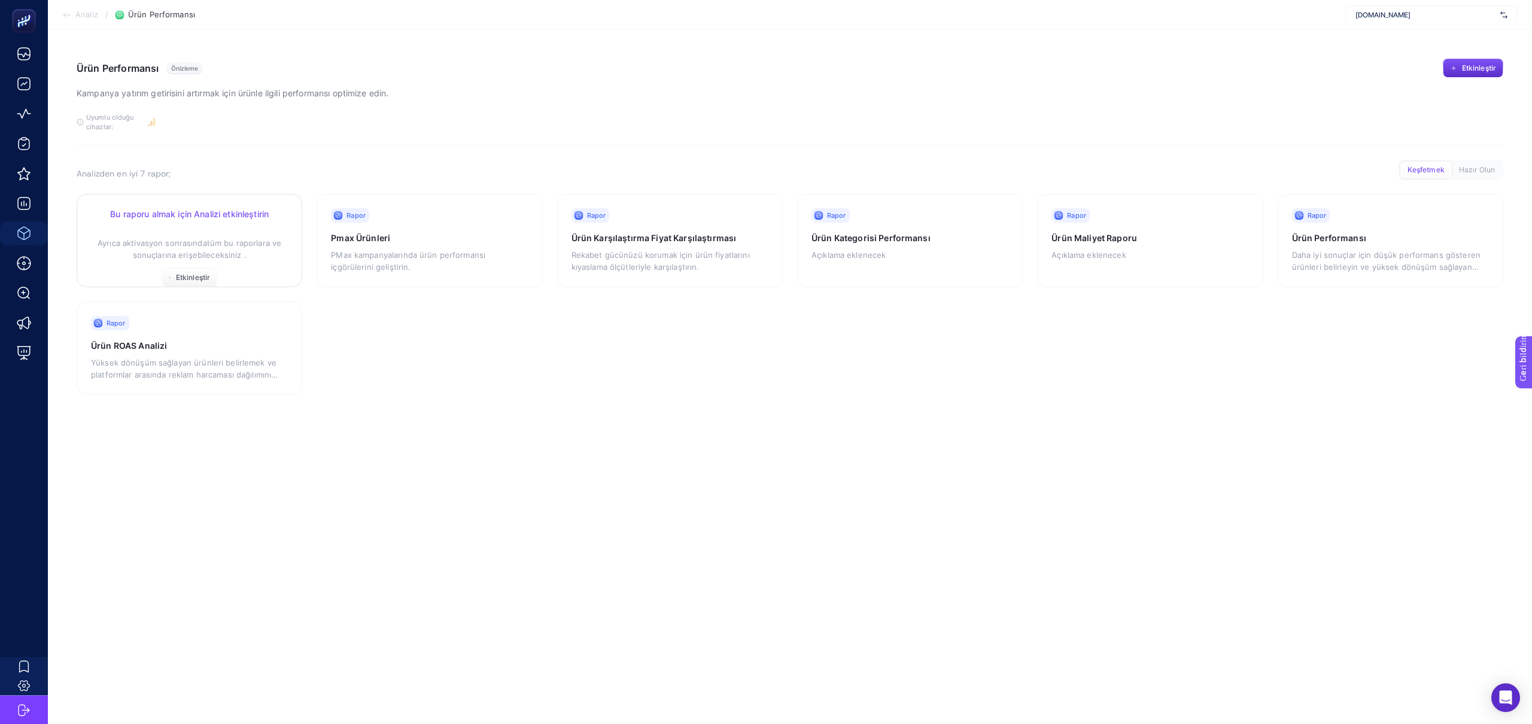
click at [206, 234] on p "Ayrıca aktivasyon sonrasında tüm bu raporlara ve sonuçlarına erişebileceksiniz ." at bounding box center [189, 243] width 197 height 36
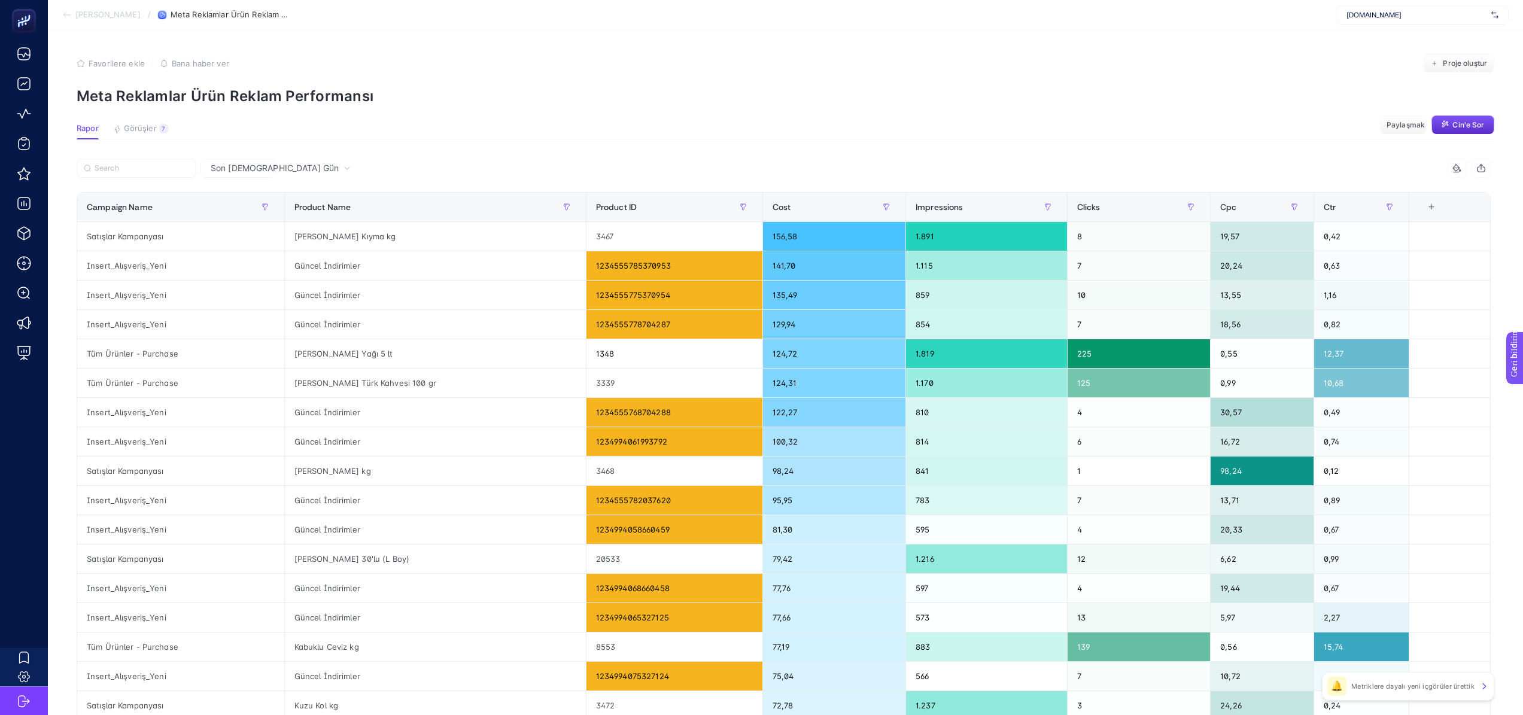
click at [343, 165] on icon at bounding box center [346, 168] width 7 height 7
click at [348, 162] on div at bounding box center [430, 172] width 707 height 26
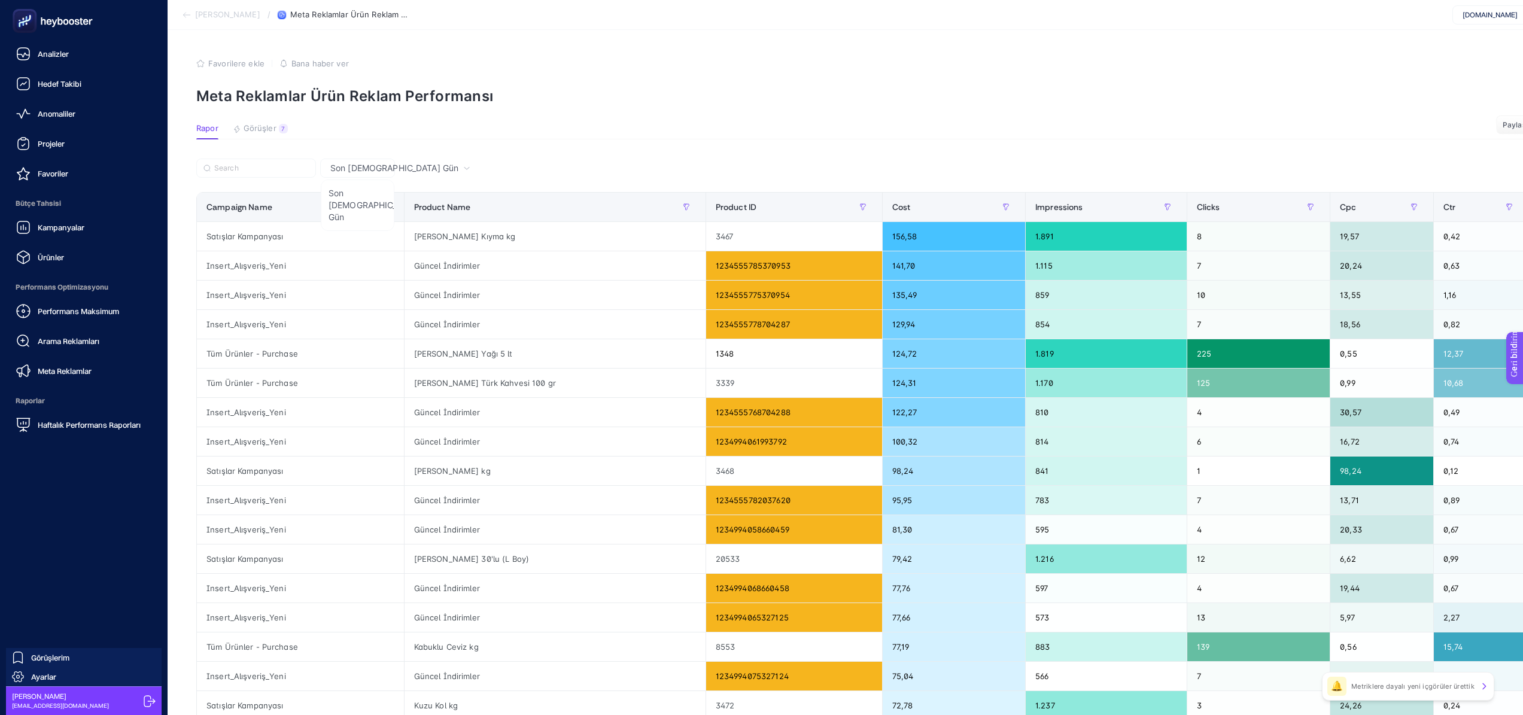
click at [85, 372] on font "Meta Reklamlar" at bounding box center [65, 371] width 54 height 10
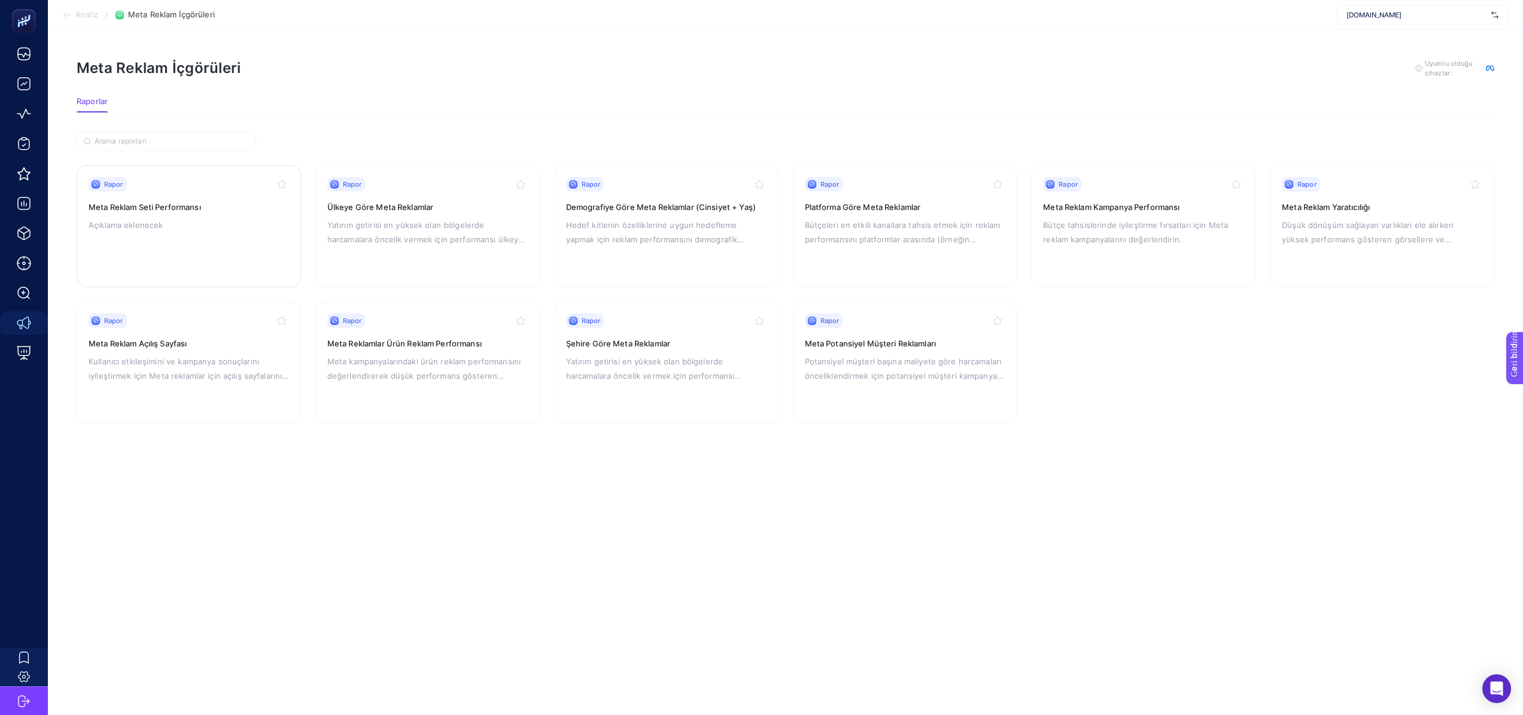
click at [187, 217] on div "Rapor Meta Reklam Seti Performansı Açıklama eklenecek" at bounding box center [189, 226] width 200 height 98
click at [468, 241] on font "Yatırım getirisi en yüksek olan bölgelerde harcamalara öncelik vermek için perf…" at bounding box center [425, 239] width 197 height 38
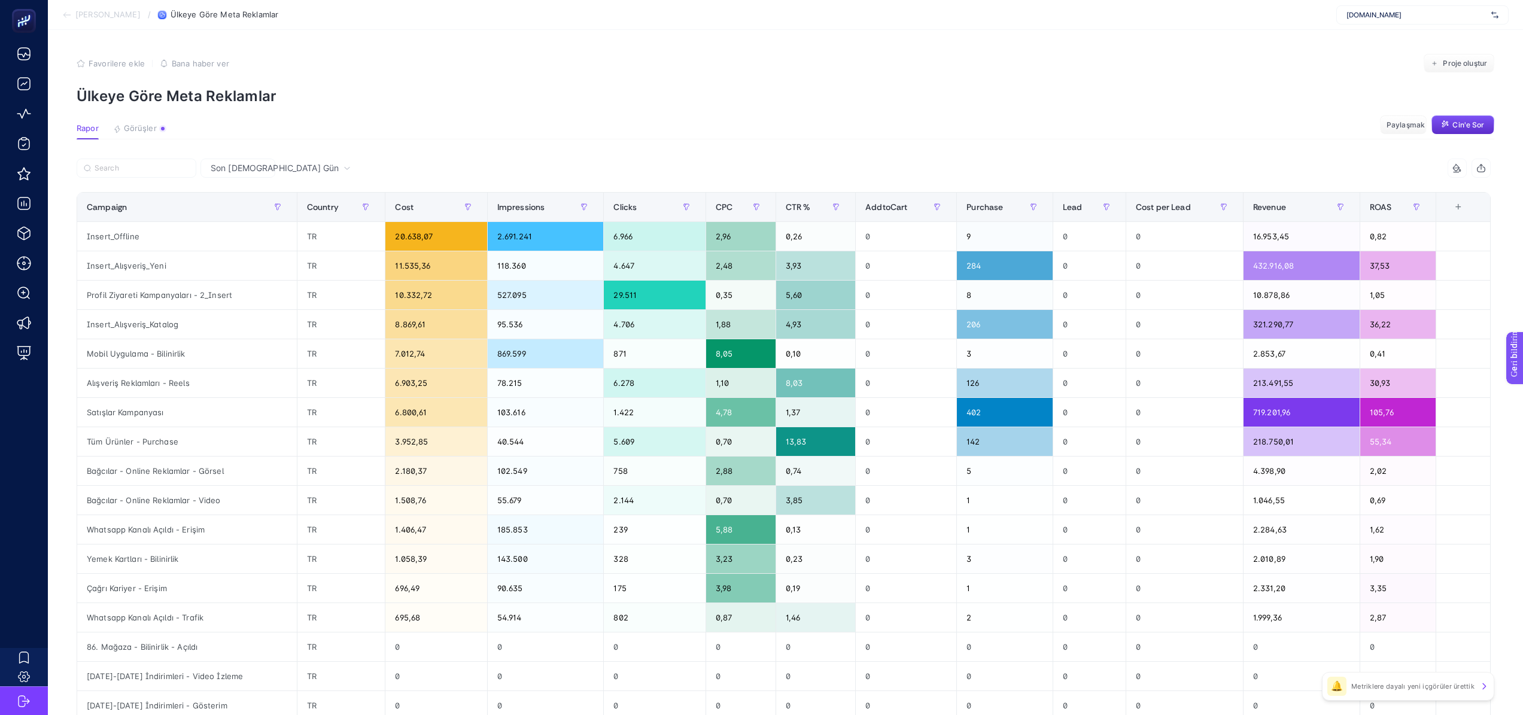
click at [343, 165] on icon at bounding box center [346, 168] width 7 height 7
click at [235, 233] on font "Son [DEMOGRAPHIC_DATA] Gün" at bounding box center [255, 250] width 92 height 34
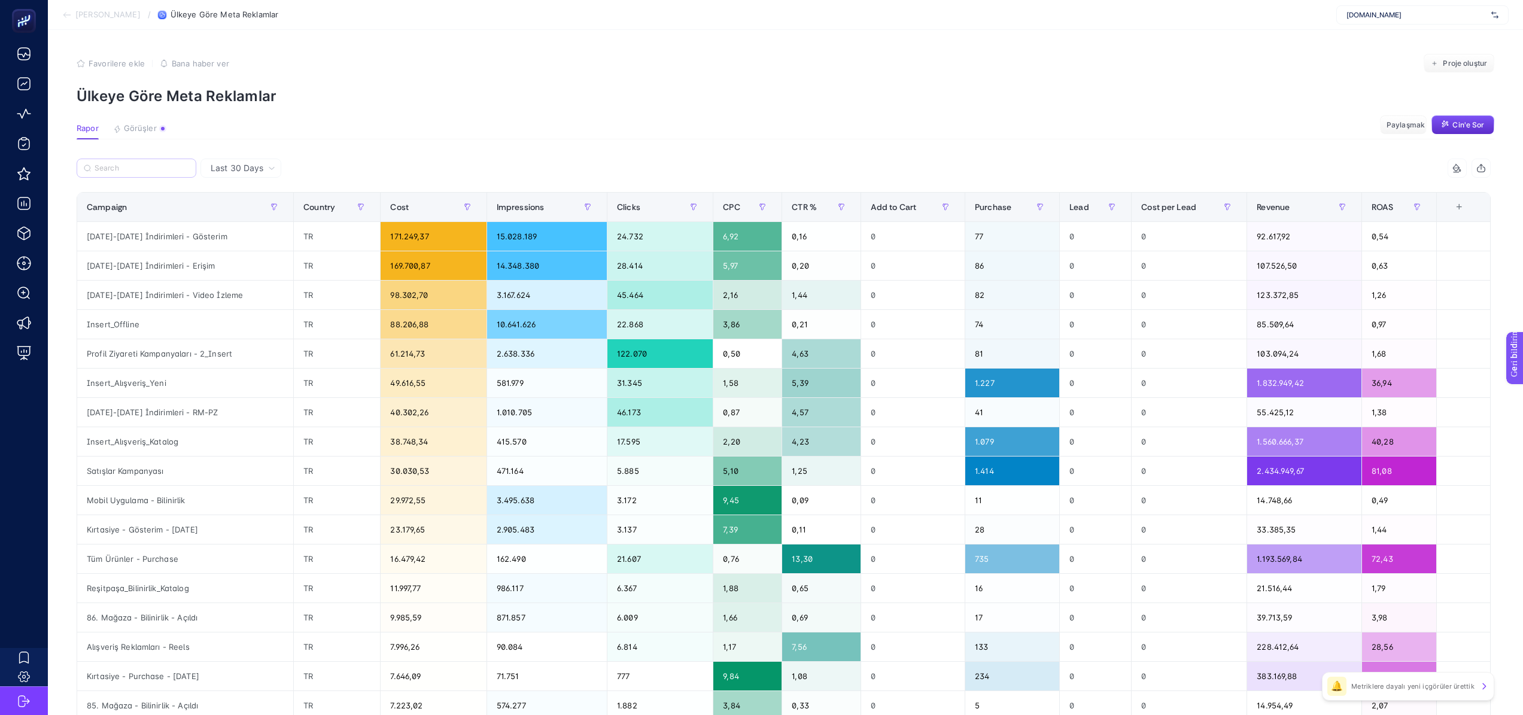
click at [151, 173] on label at bounding box center [137, 168] width 120 height 19
click at [0, 0] on input "Search" at bounding box center [0, 0] width 0 height 0
click at [124, 168] on input "Search" at bounding box center [142, 168] width 95 height 9
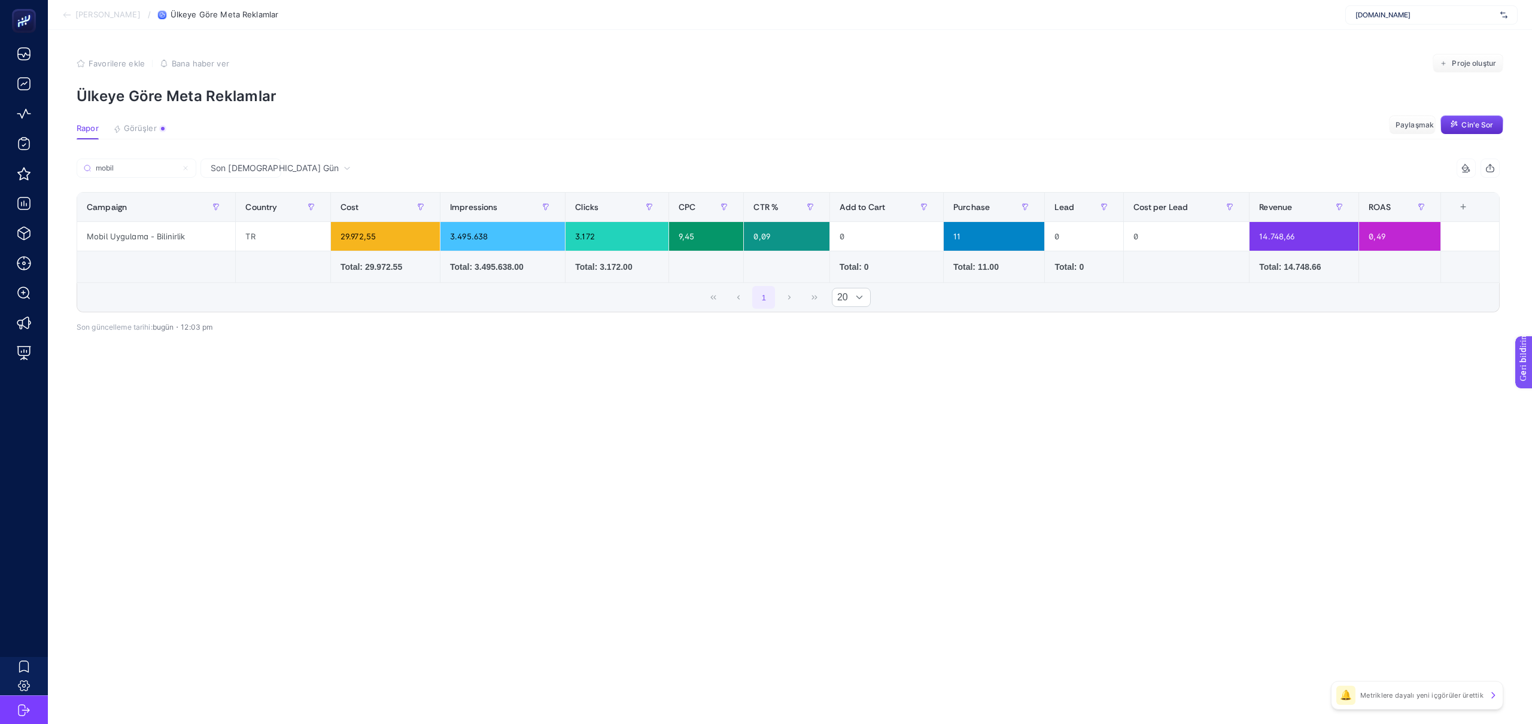
click at [638, 458] on article "Favorilere ekle YANLIŞ Bana haber ver Proje oluştur Ülkeye Göre Meta Reklamlar …" at bounding box center [790, 377] width 1484 height 694
click at [1215, 94] on p "Ülkeye Göre Meta Reklamlar" at bounding box center [790, 95] width 1427 height 17
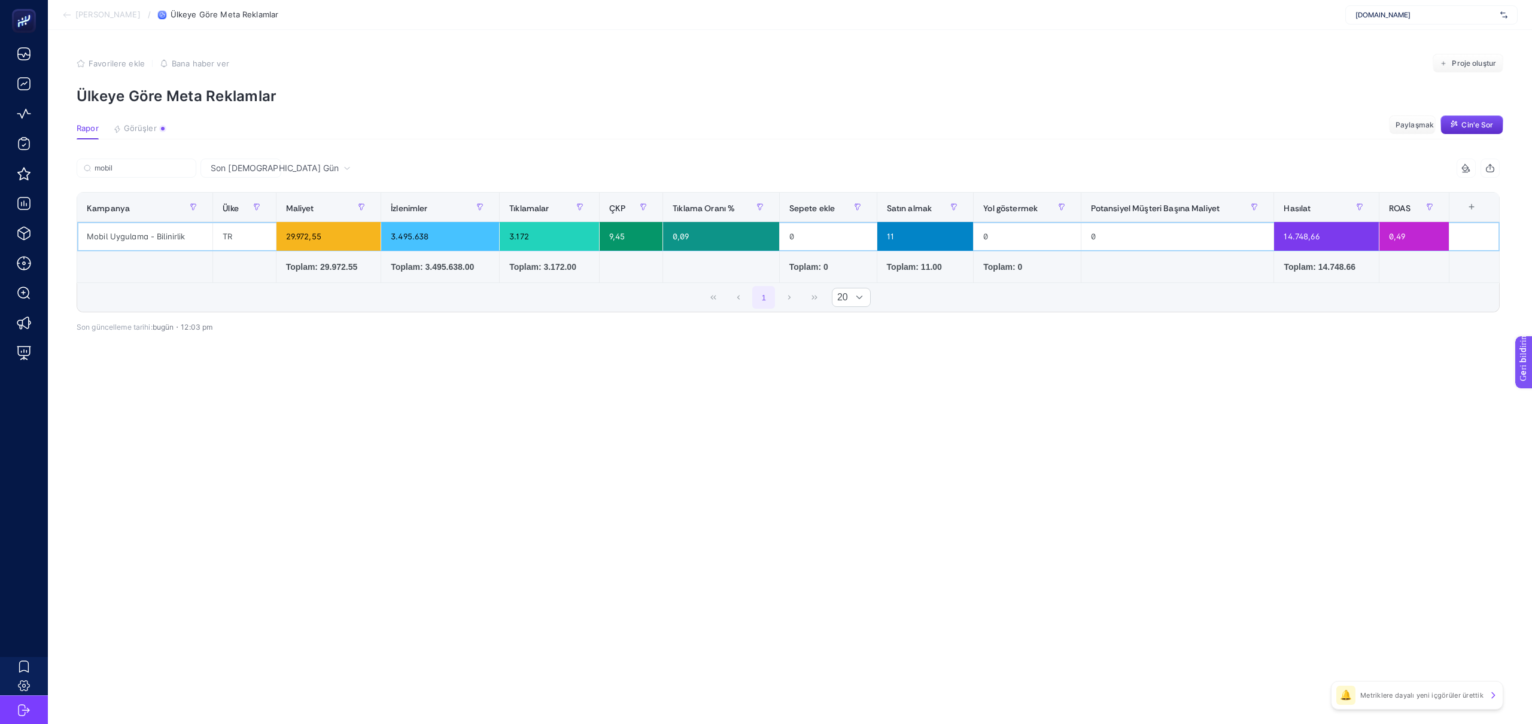
click at [154, 240] on font "Mobil Uygulama - Bilinirlik" at bounding box center [136, 237] width 99 height 10
click at [1119, 476] on article "Favorilere ekle YANLIŞ Bana haber ver Proje oluştur Ülkeye Göre Meta Reklamlar …" at bounding box center [790, 377] width 1484 height 694
drag, startPoint x: 132, startPoint y: 169, endPoint x: 44, endPoint y: 162, distance: 88.9
click at [45, 163] on div "Analize Geri Dön / Ülkeye Göre Meta Reklamlar [DOMAIN_NAME] Favorilere ekle YAN…" at bounding box center [766, 362] width 1532 height 724
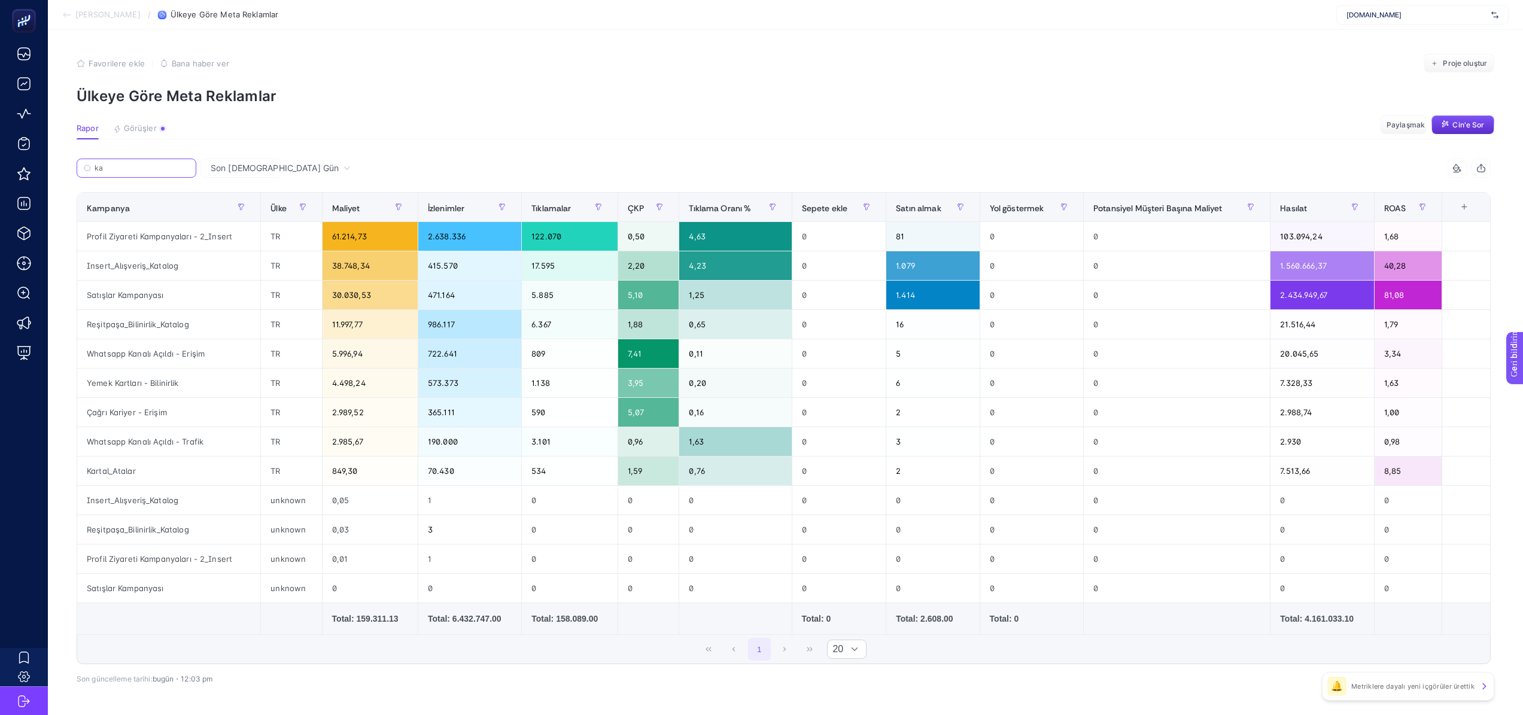
type input "k"
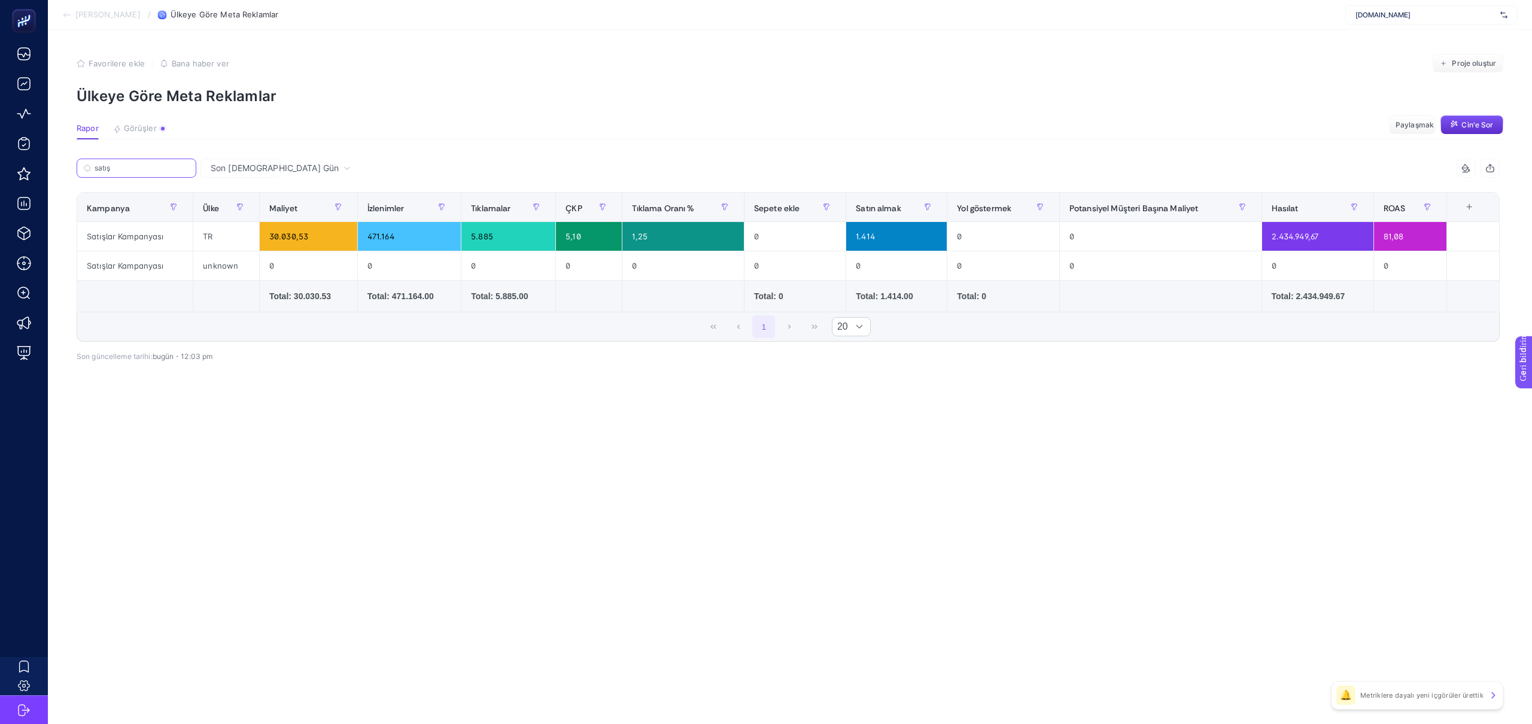
type input "satış"
click at [136, 236] on div "Satışlar Kampanyası" at bounding box center [134, 236] width 115 height 29
drag, startPoint x: 150, startPoint y: 168, endPoint x: 54, endPoint y: 150, distance: 96.7
click at [54, 150] on article "Favorilere ekle YANLIŞ Bana haber ver Proje oluştur Ülkeye Göre Meta Reklamlar …" at bounding box center [790, 377] width 1484 height 694
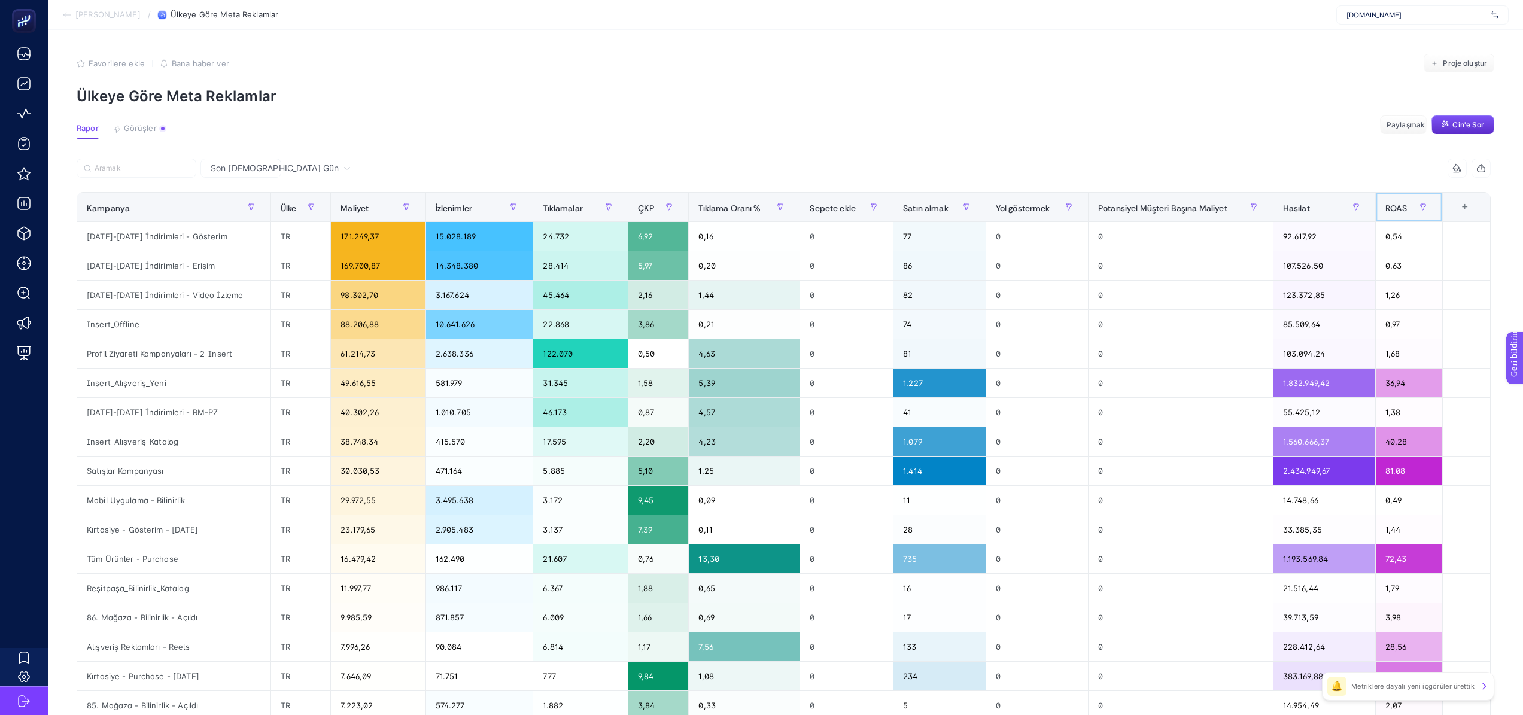
click at [1407, 205] on font "ROAS" at bounding box center [1396, 207] width 22 height 11
click at [1407, 204] on font "ROAS" at bounding box center [1396, 207] width 22 height 11
click at [1407, 208] on font "ROAS" at bounding box center [1396, 207] width 22 height 11
click at [1425, 211] on button "button" at bounding box center [1422, 206] width 19 height 19
click at [1388, 272] on span "Eşittir" at bounding box center [1384, 274] width 107 height 24
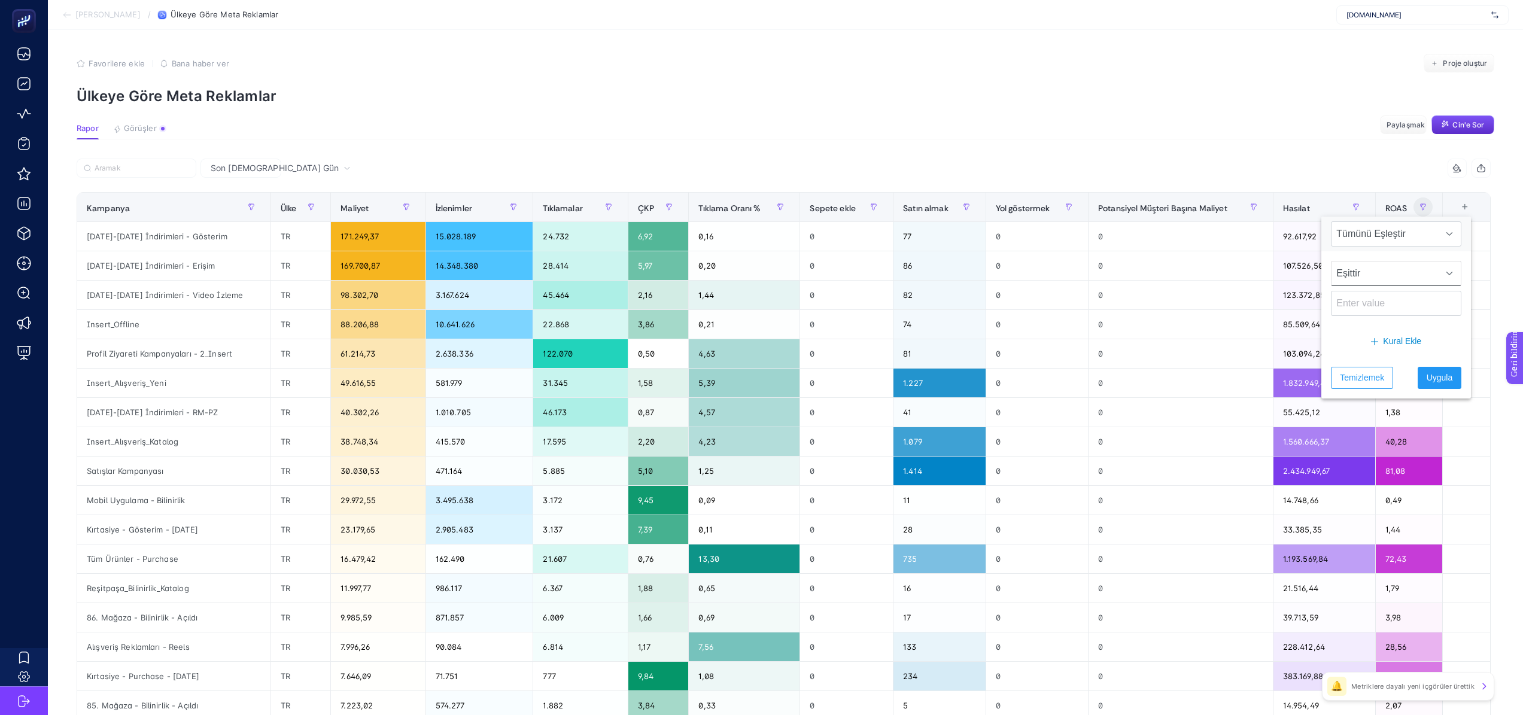
scroll to position [0, 5]
click at [1361, 161] on div "11 öğe seçildi" at bounding box center [1137, 168] width 707 height 19
click at [1407, 209] on font "ROAS" at bounding box center [1396, 207] width 22 height 11
click at [1436, 217] on th "ROAS" at bounding box center [1408, 207] width 67 height 29
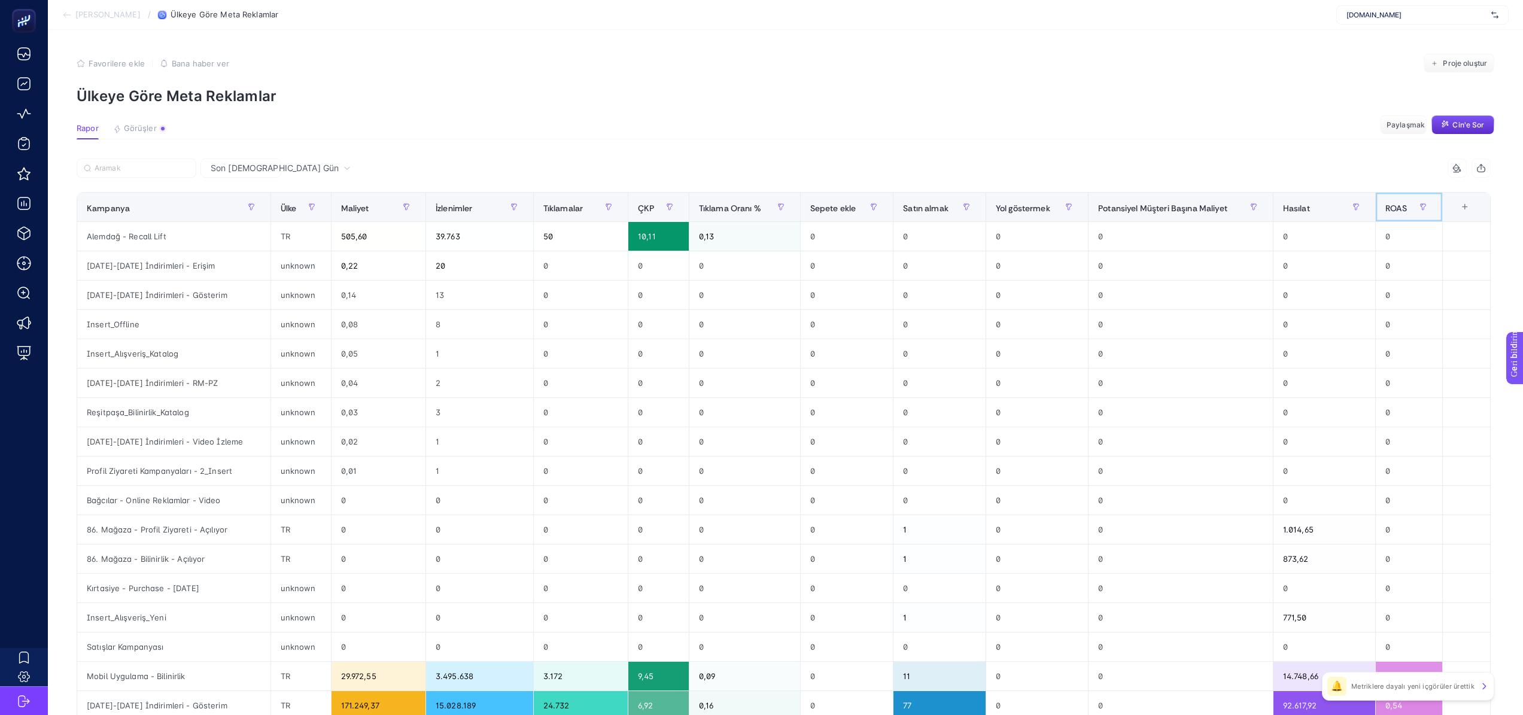
click at [1437, 217] on th "ROAS" at bounding box center [1408, 207] width 67 height 29
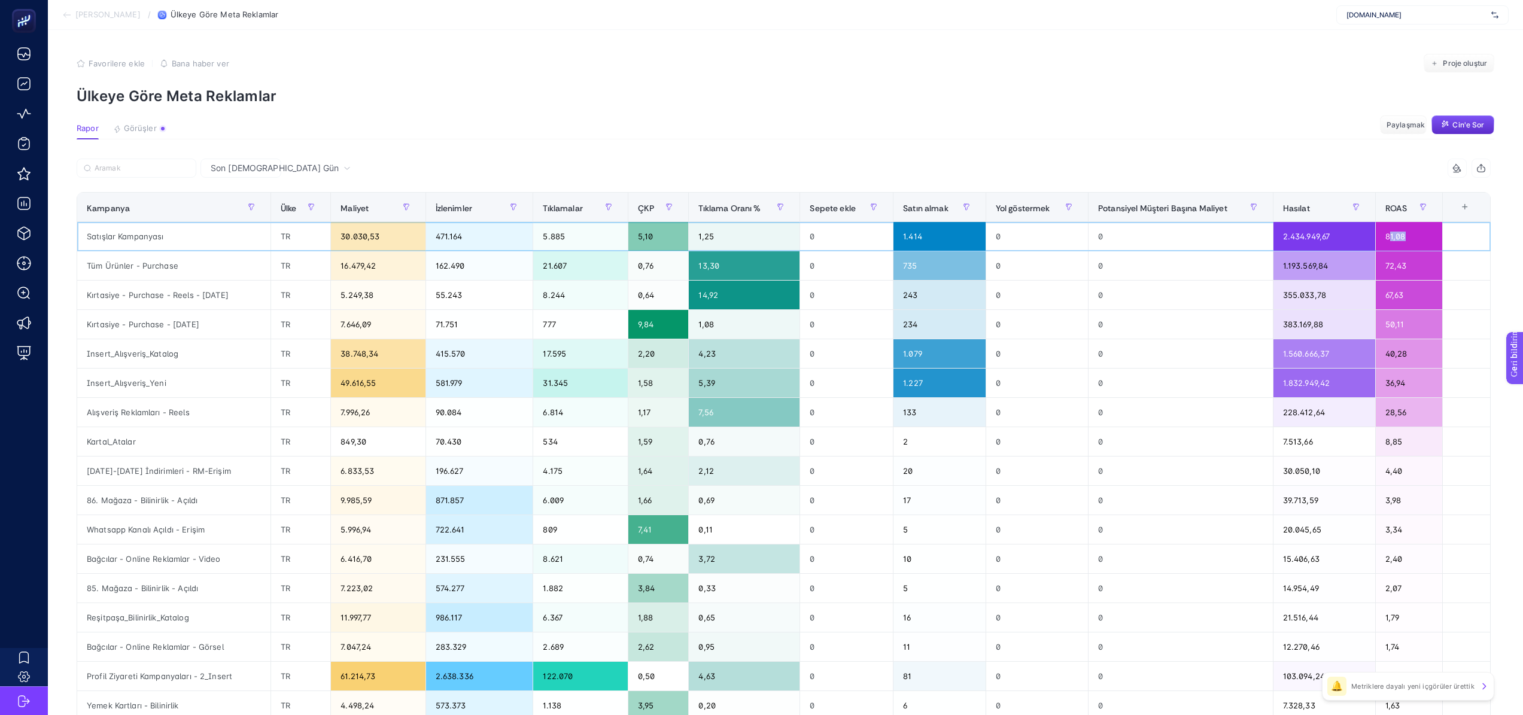
drag, startPoint x: 1410, startPoint y: 241, endPoint x: 1391, endPoint y: 239, distance: 19.9
click at [1391, 239] on div "81,08" at bounding box center [1409, 236] width 66 height 29
drag, startPoint x: 326, startPoint y: 235, endPoint x: 393, endPoint y: 239, distance: 67.2
click at [393, 239] on div "30.030,53" at bounding box center [378, 236] width 94 height 29
drag, startPoint x: 1339, startPoint y: 238, endPoint x: 1273, endPoint y: 238, distance: 65.2
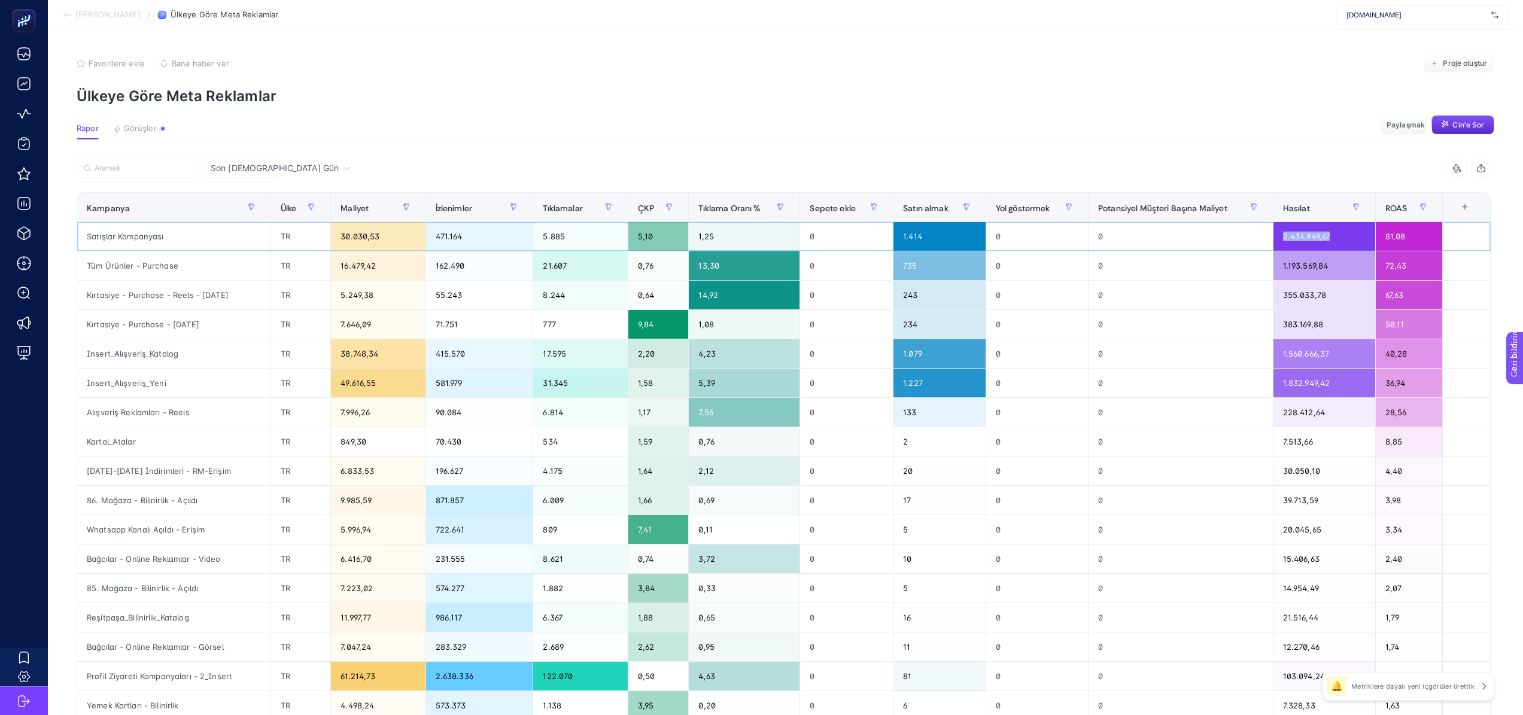
click at [1273, 238] on div "2.434.949,67" at bounding box center [1324, 236] width 102 height 29
drag, startPoint x: 1420, startPoint y: 238, endPoint x: 1389, endPoint y: 241, distance: 31.2
click at [1389, 241] on div "81,08" at bounding box center [1409, 236] width 66 height 29
drag, startPoint x: 178, startPoint y: 267, endPoint x: 196, endPoint y: 269, distance: 18.6
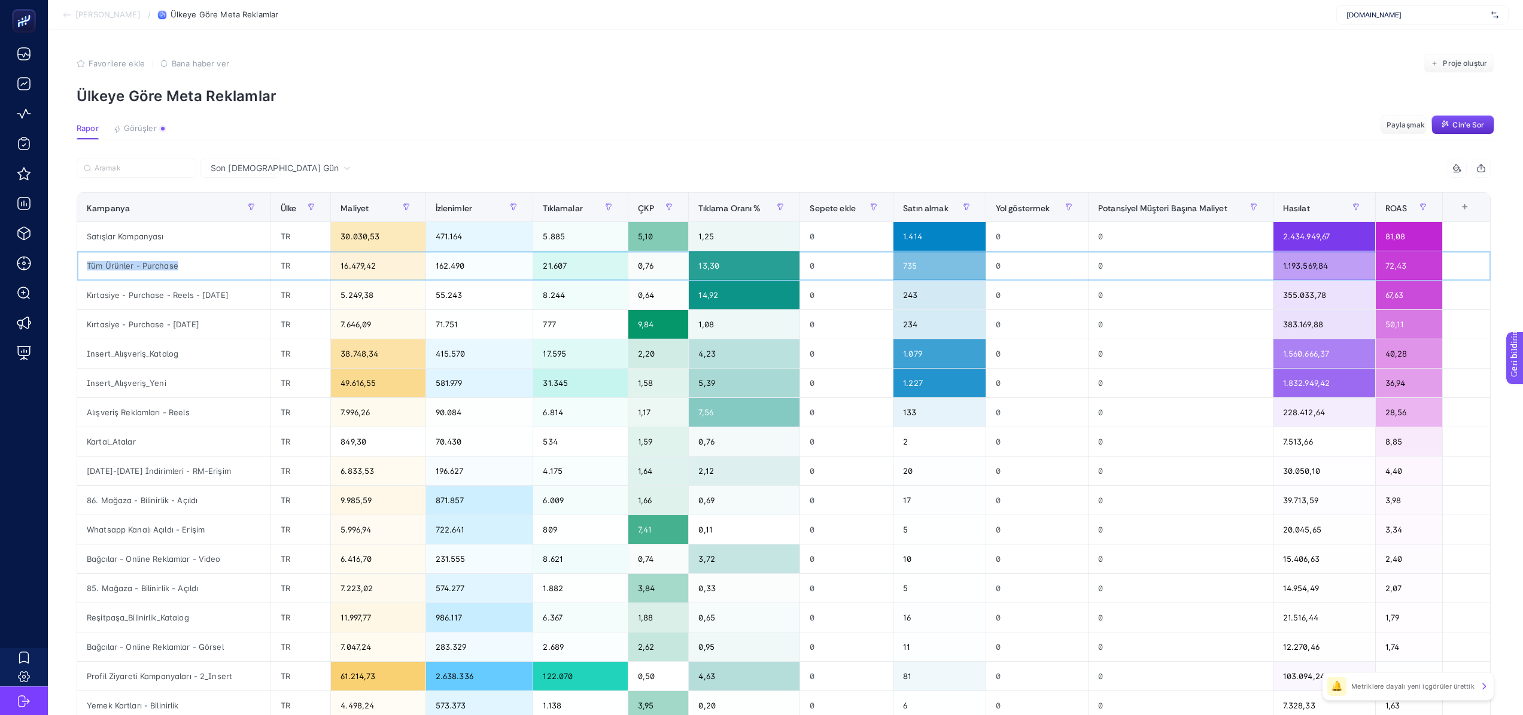
click at [196, 269] on div "Tüm Ürünler - Purchase" at bounding box center [173, 265] width 193 height 29
copy div "Tüm Ürünler - Purchase"
click at [238, 173] on span "Son [DEMOGRAPHIC_DATA] Gün" at bounding box center [275, 168] width 128 height 12
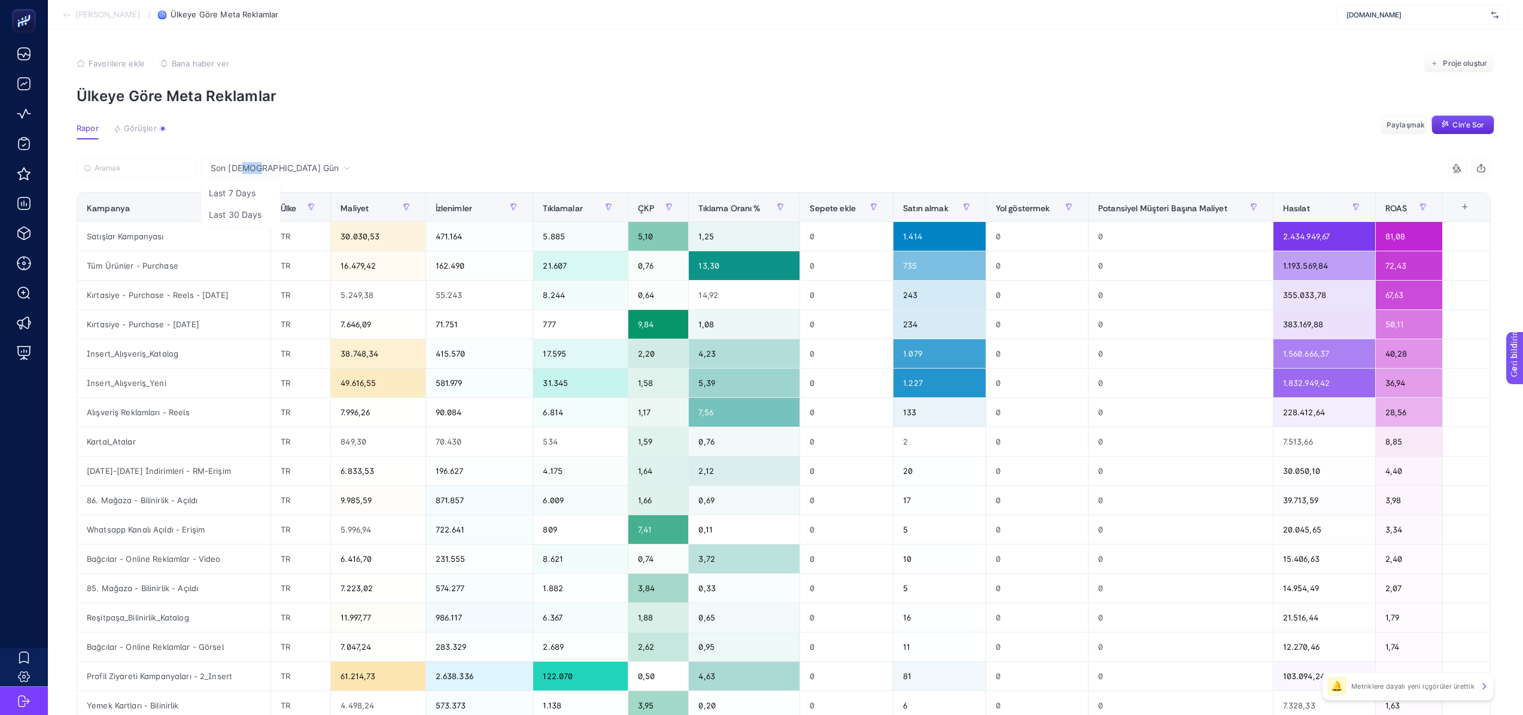
click at [238, 173] on span "Son [DEMOGRAPHIC_DATA] Gün" at bounding box center [275, 168] width 128 height 12
click at [237, 172] on font "Son [DEMOGRAPHIC_DATA] Gün" at bounding box center [275, 168] width 128 height 10
click at [227, 195] on font "Son [DEMOGRAPHIC_DATA] Gün" at bounding box center [255, 205] width 92 height 34
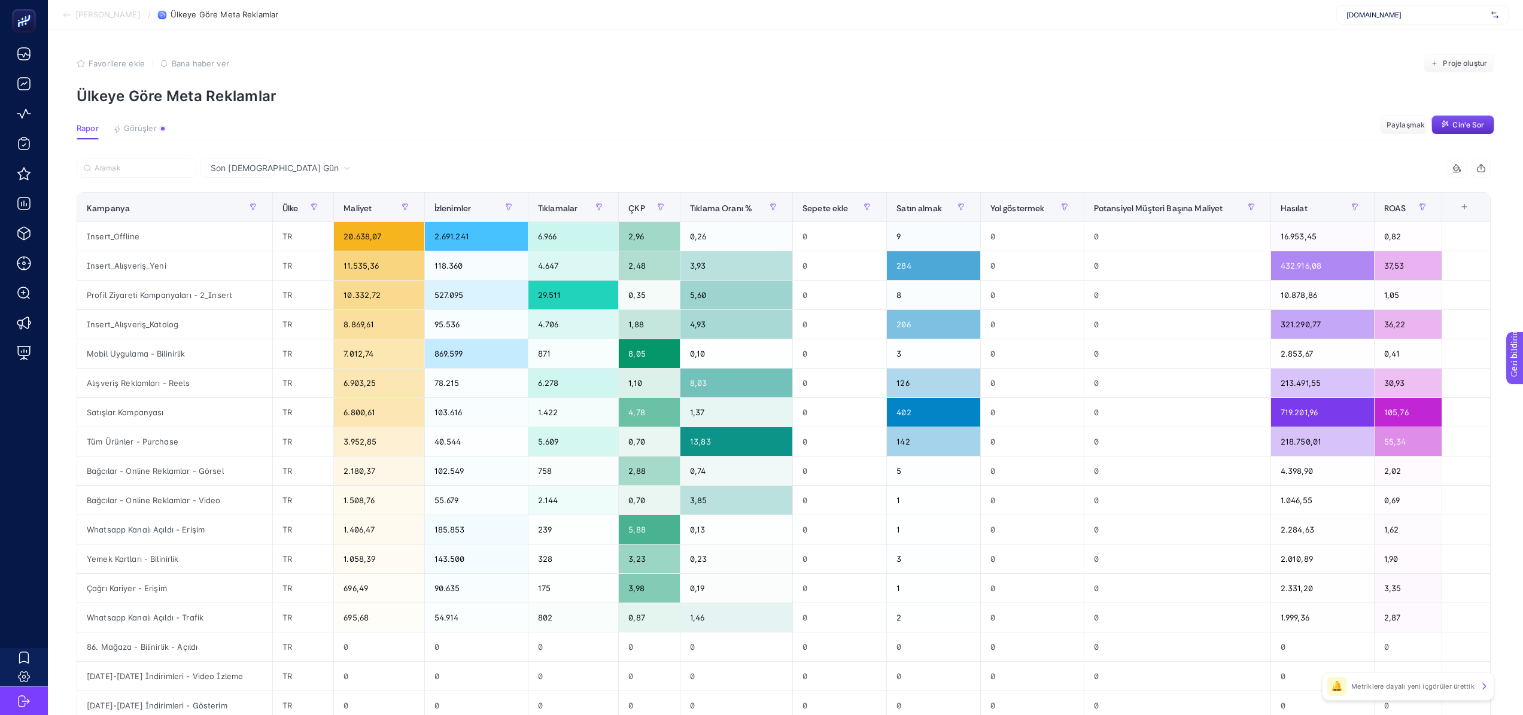
scroll to position [250, 5]
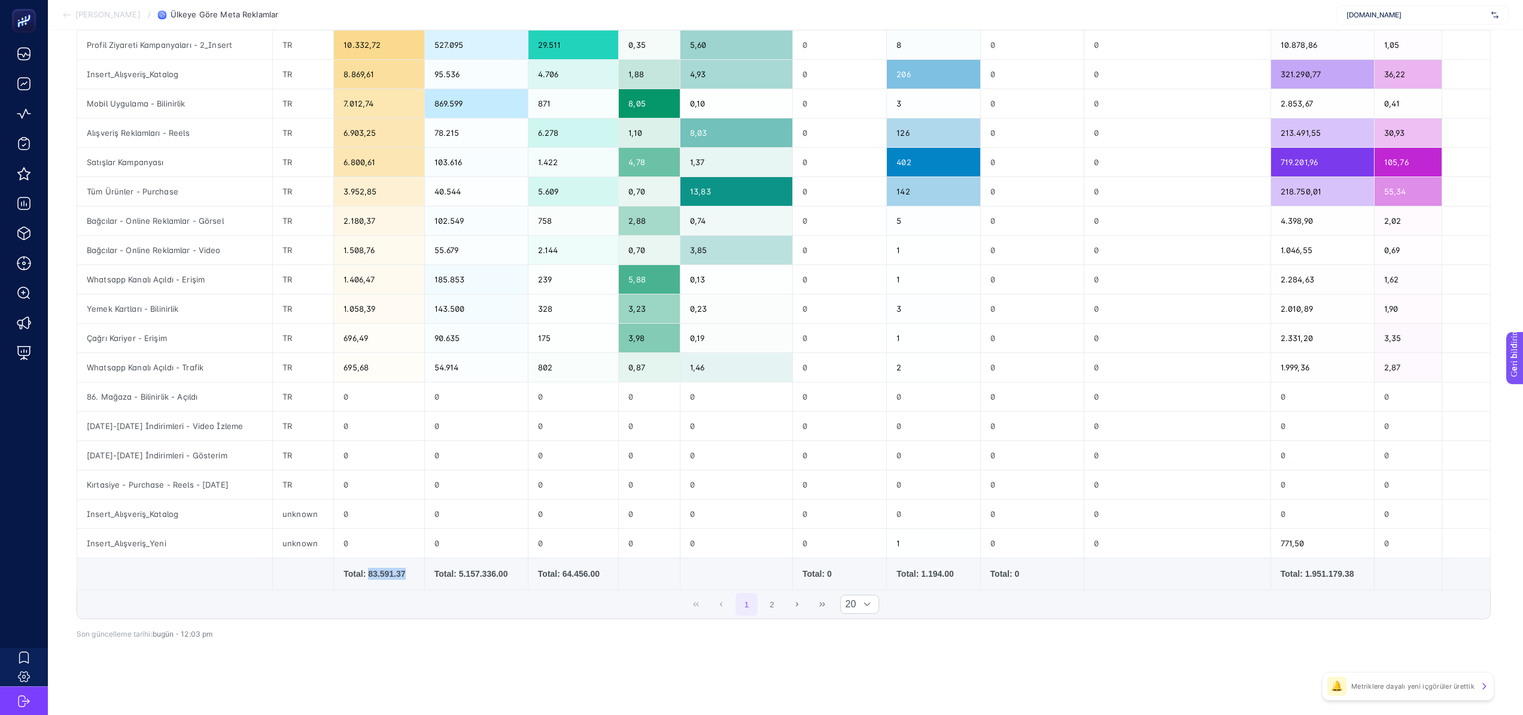
drag, startPoint x: 357, startPoint y: 576, endPoint x: 402, endPoint y: 581, distance: 45.7
click at [402, 581] on td "Total: 83.591.37" at bounding box center [379, 574] width 90 height 32
drag, startPoint x: 1356, startPoint y: 577, endPoint x: 1308, endPoint y: 576, distance: 48.5
click at [1308, 576] on div "Total: 1.951.179.38" at bounding box center [1323, 574] width 84 height 12
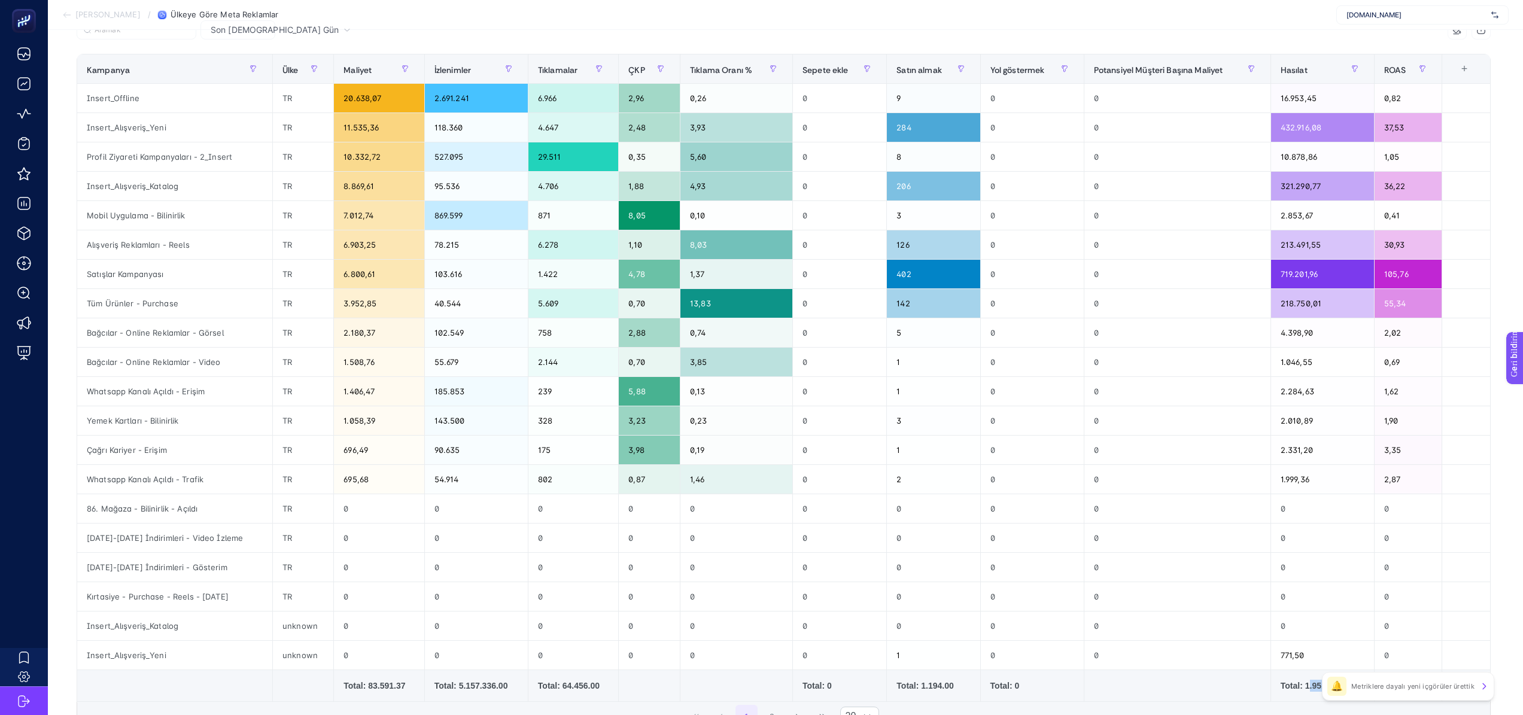
scroll to position [146, 5]
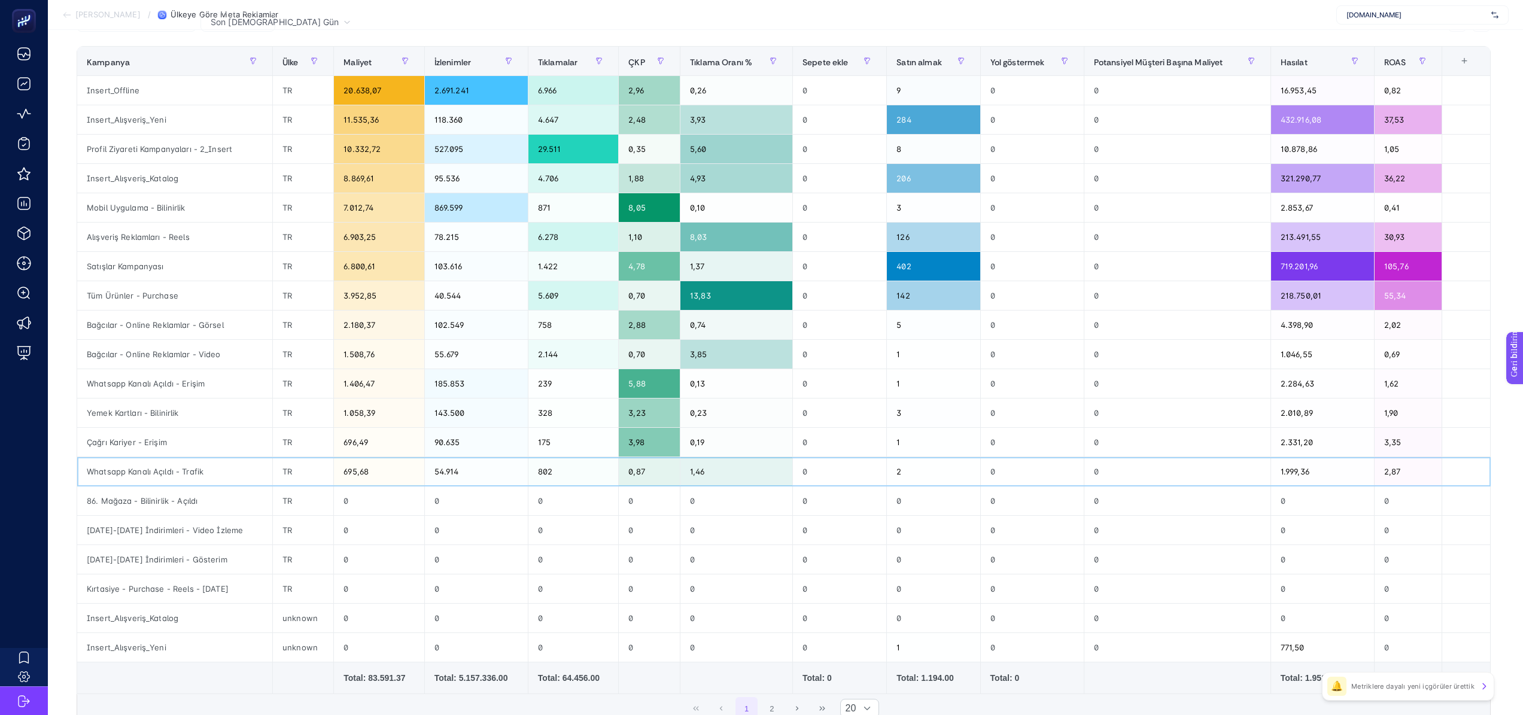
click at [149, 472] on div "Whatsapp Kanalı Açıldı - Trafik" at bounding box center [174, 471] width 195 height 29
drag, startPoint x: 202, startPoint y: 478, endPoint x: 77, endPoint y: 473, distance: 125.8
click at [77, 473] on div "Whatsapp Kanalı Açıldı - Trafik" at bounding box center [174, 471] width 195 height 29
click at [148, 63] on div "Kampanya" at bounding box center [175, 60] width 176 height 19
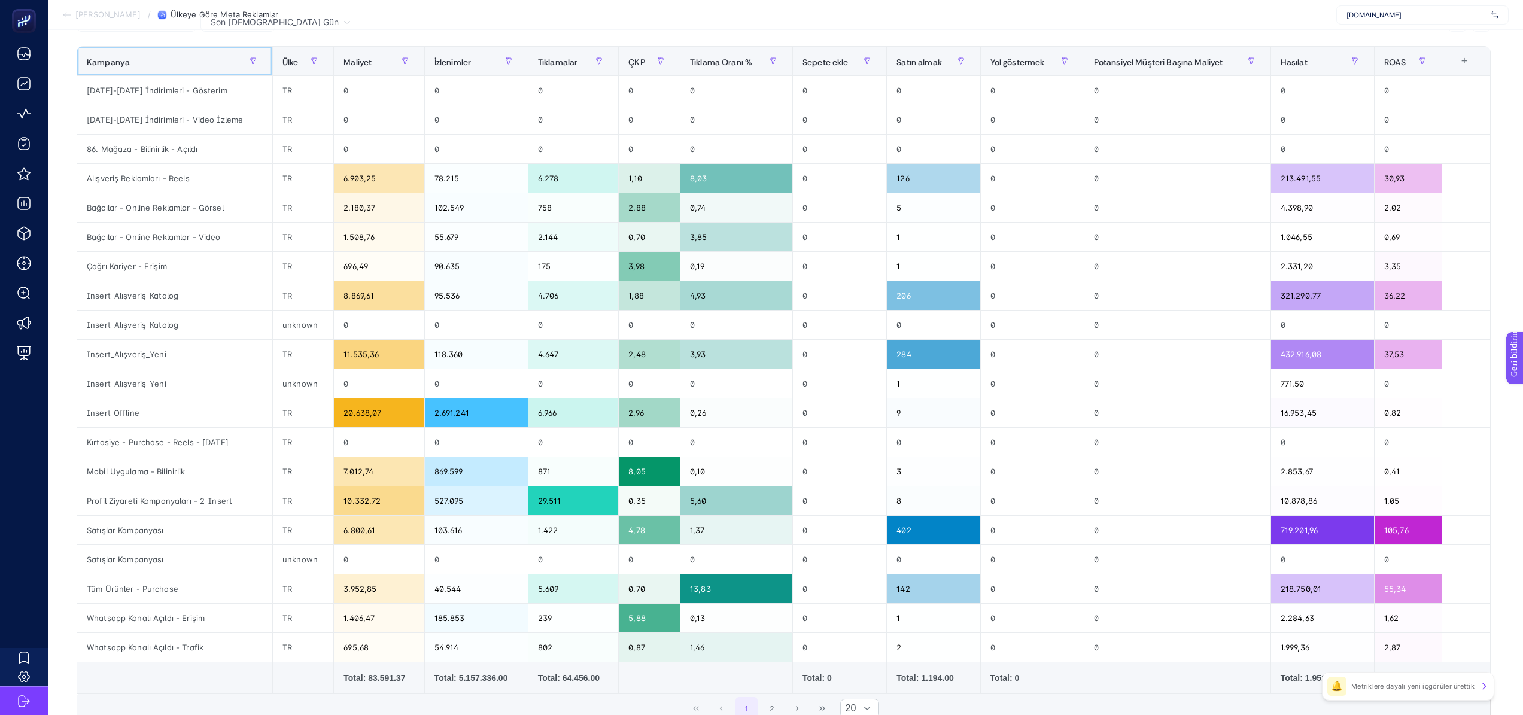
click at [148, 63] on div "Kampanya" at bounding box center [175, 60] width 176 height 19
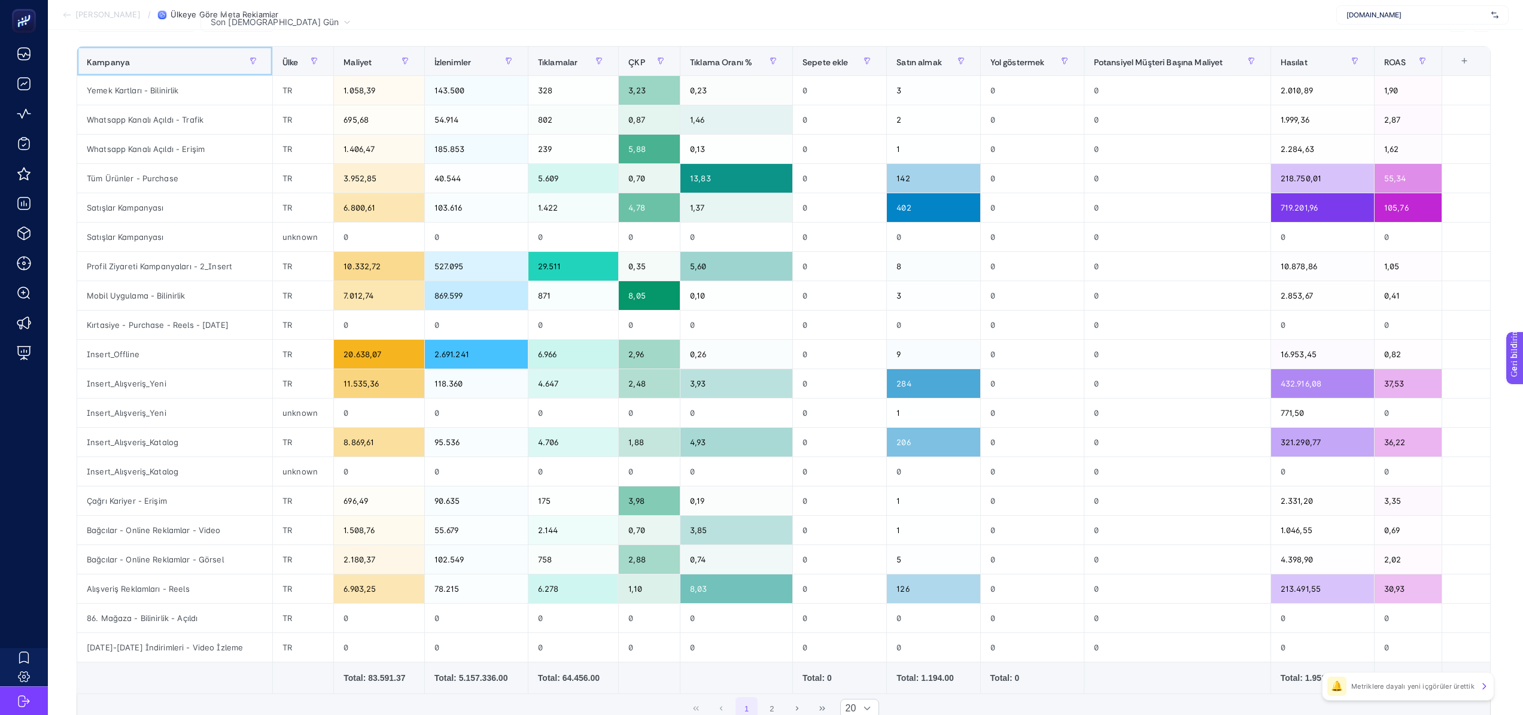
click at [148, 63] on div "Kampanya" at bounding box center [175, 60] width 176 height 19
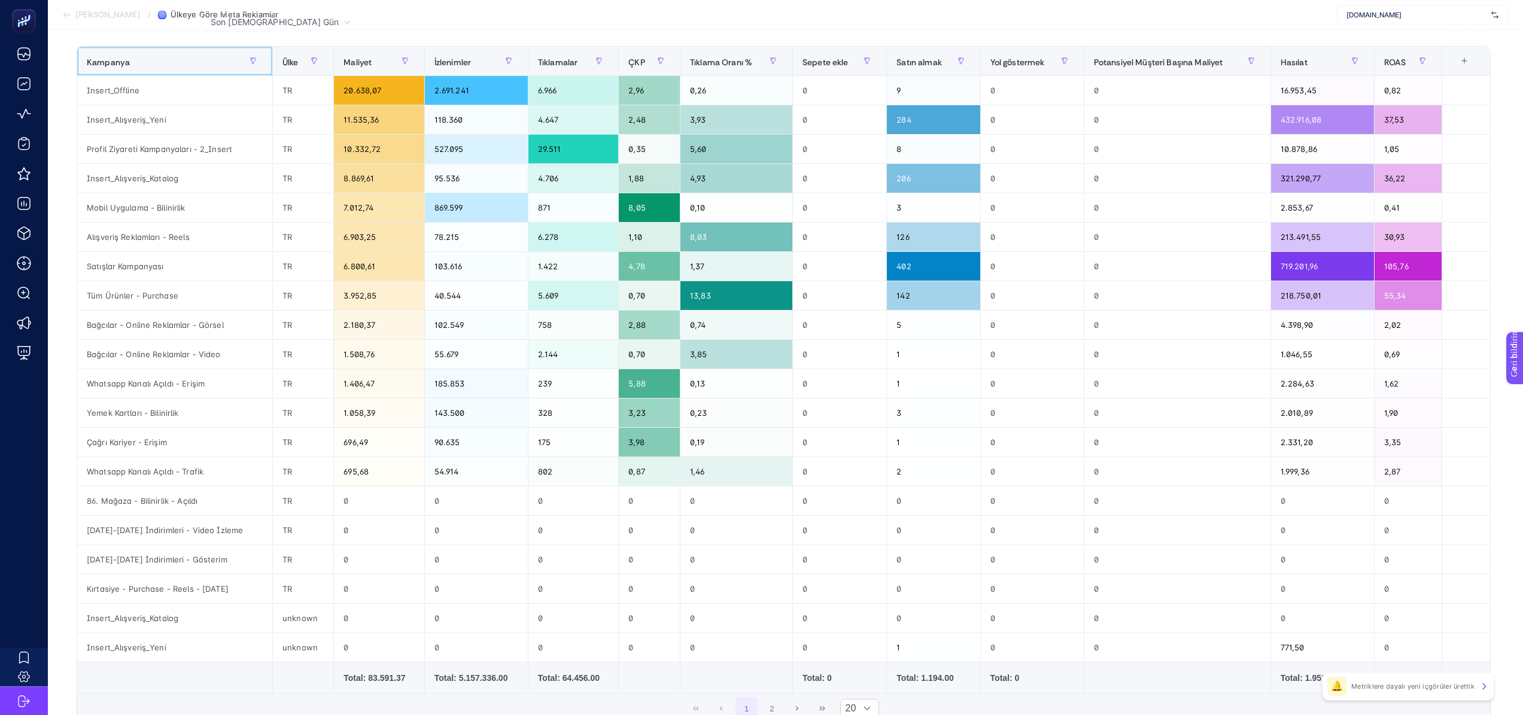
scroll to position [115, 5]
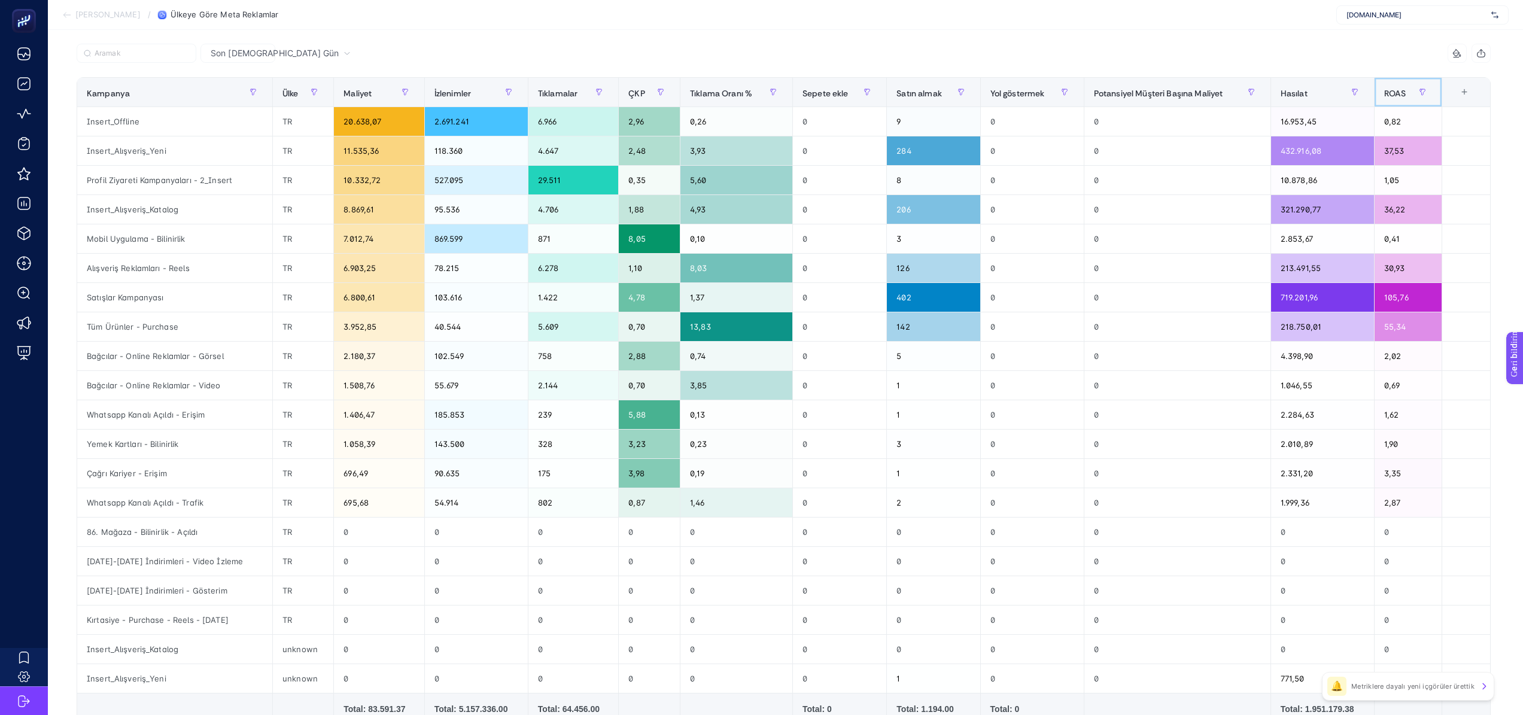
click at [1401, 93] on font "ROAS" at bounding box center [1395, 92] width 22 height 11
click at [1403, 93] on font "ROAS" at bounding box center [1395, 92] width 22 height 11
click at [1440, 101] on div "11 öğe seçildi Kampanya Ülke Maliyet İzlenimler Tıklamalar ÇKP Tıklama Oranı % …" at bounding box center [784, 399] width 1414 height 711
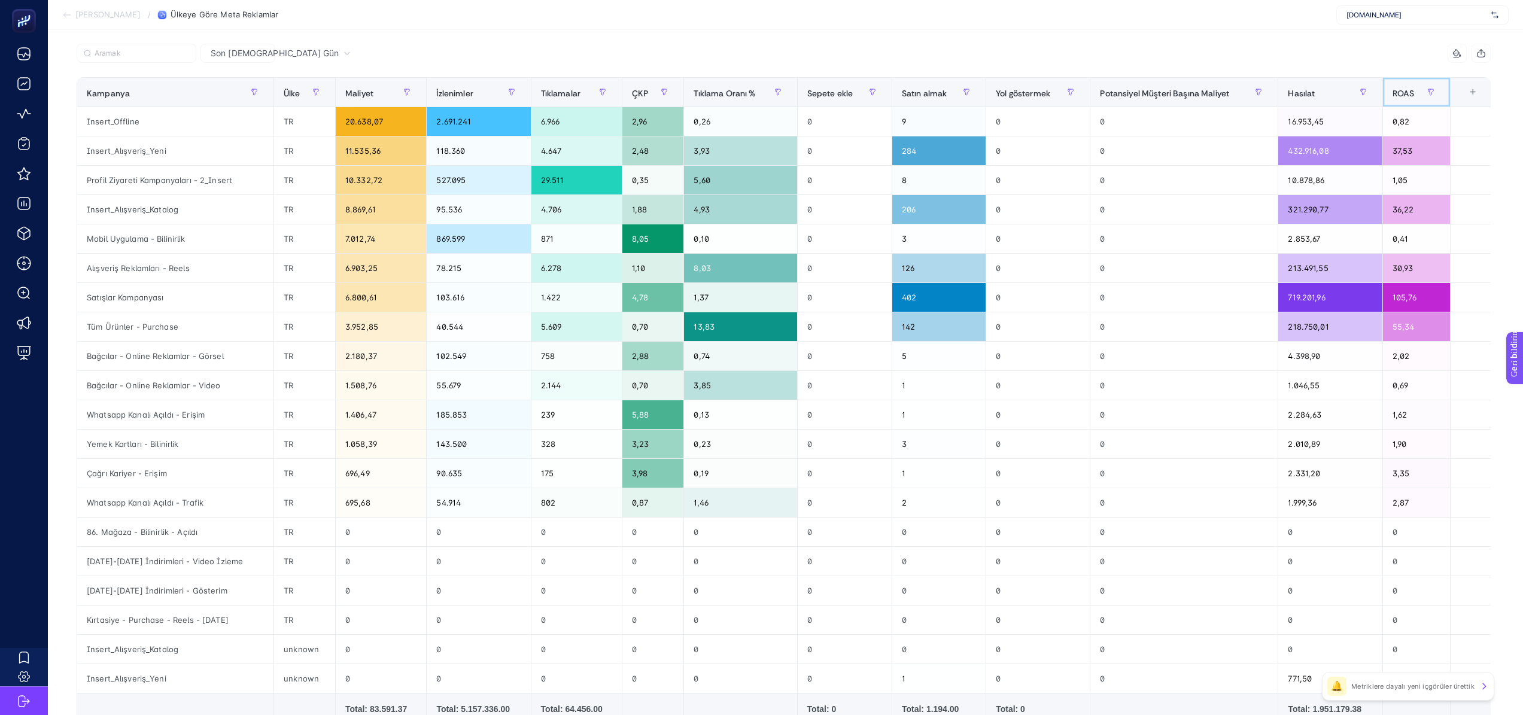
click at [1437, 99] on th "ROAS" at bounding box center [1416, 92] width 68 height 29
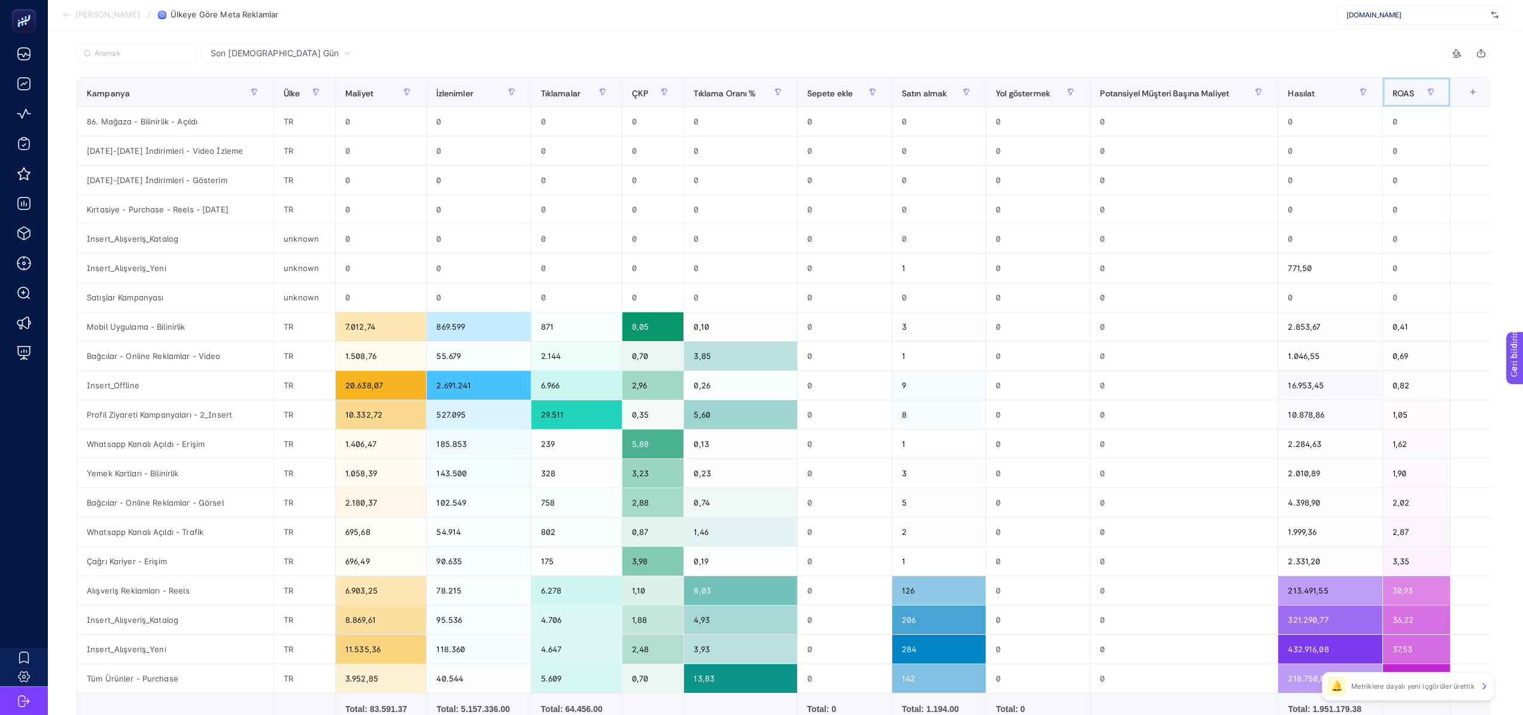
click at [1436, 99] on th "ROAS" at bounding box center [1416, 92] width 68 height 29
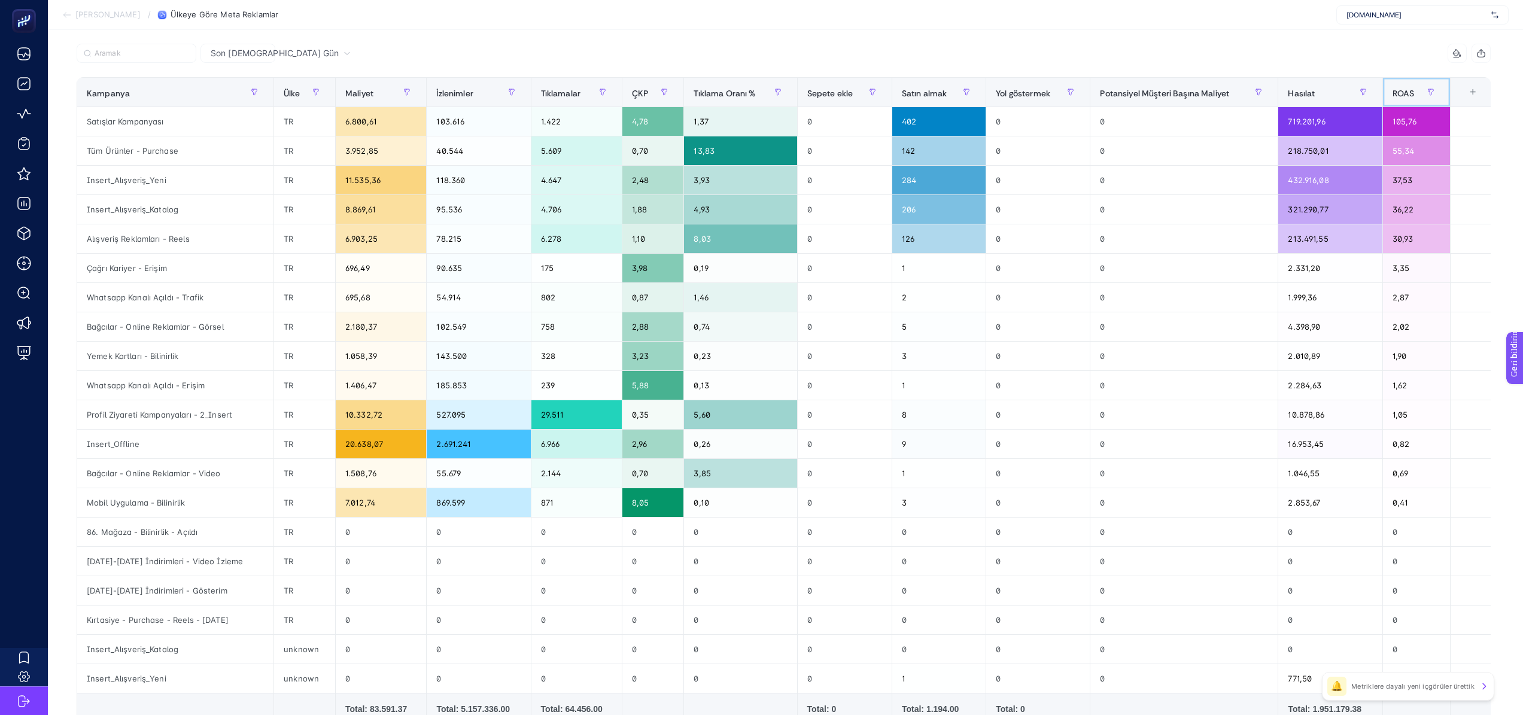
scroll to position [0, 5]
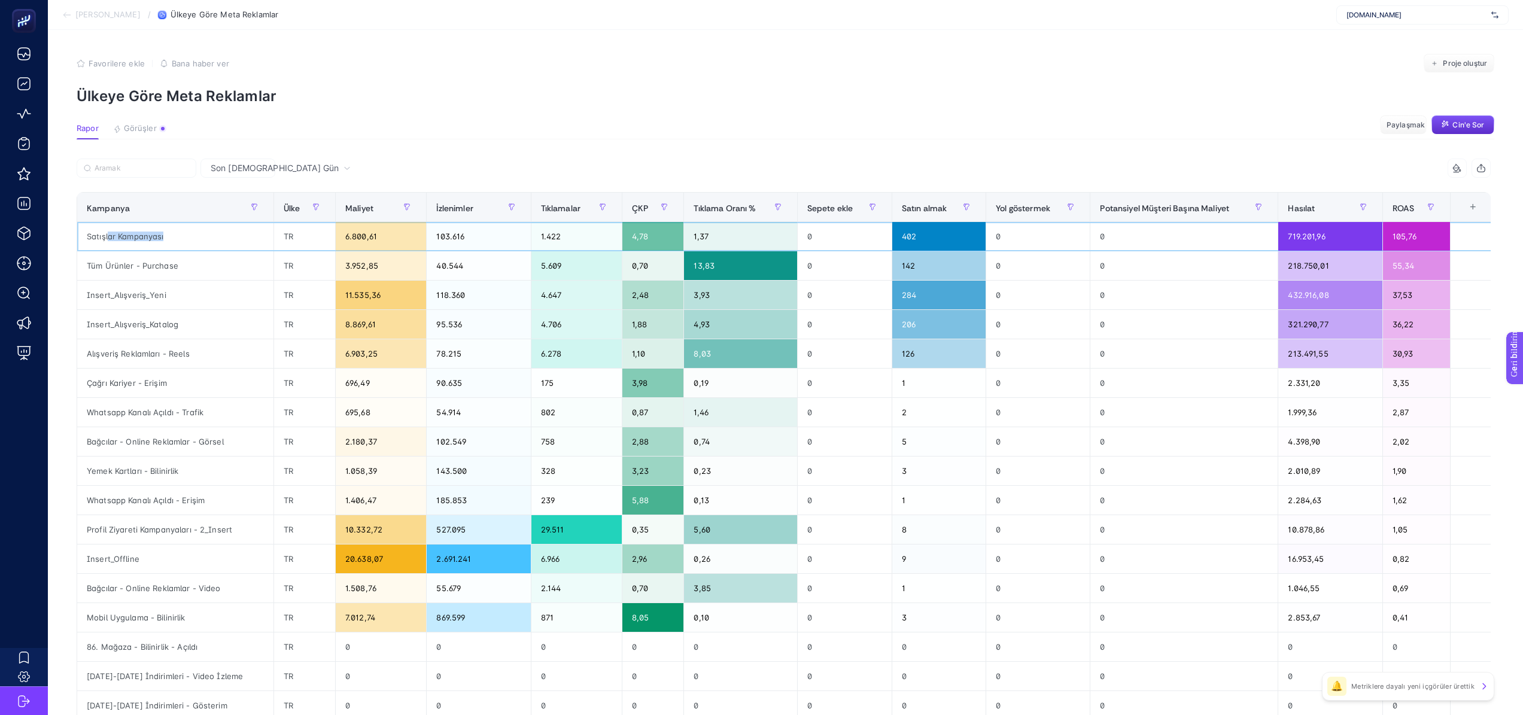
drag, startPoint x: 206, startPoint y: 235, endPoint x: 104, endPoint y: 239, distance: 102.4
click at [104, 239] on div "Satışlar Kampanyası" at bounding box center [175, 236] width 196 height 29
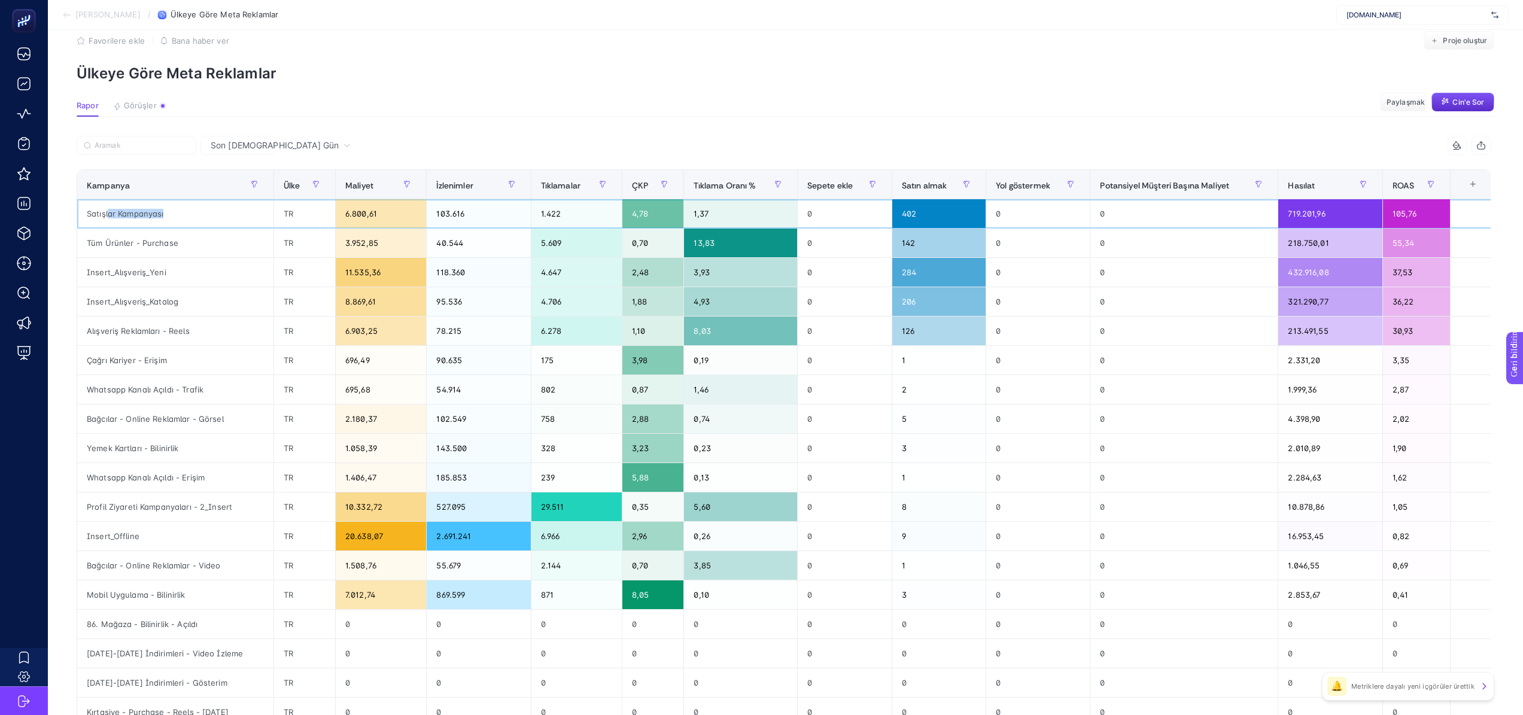
scroll to position [70, 5]
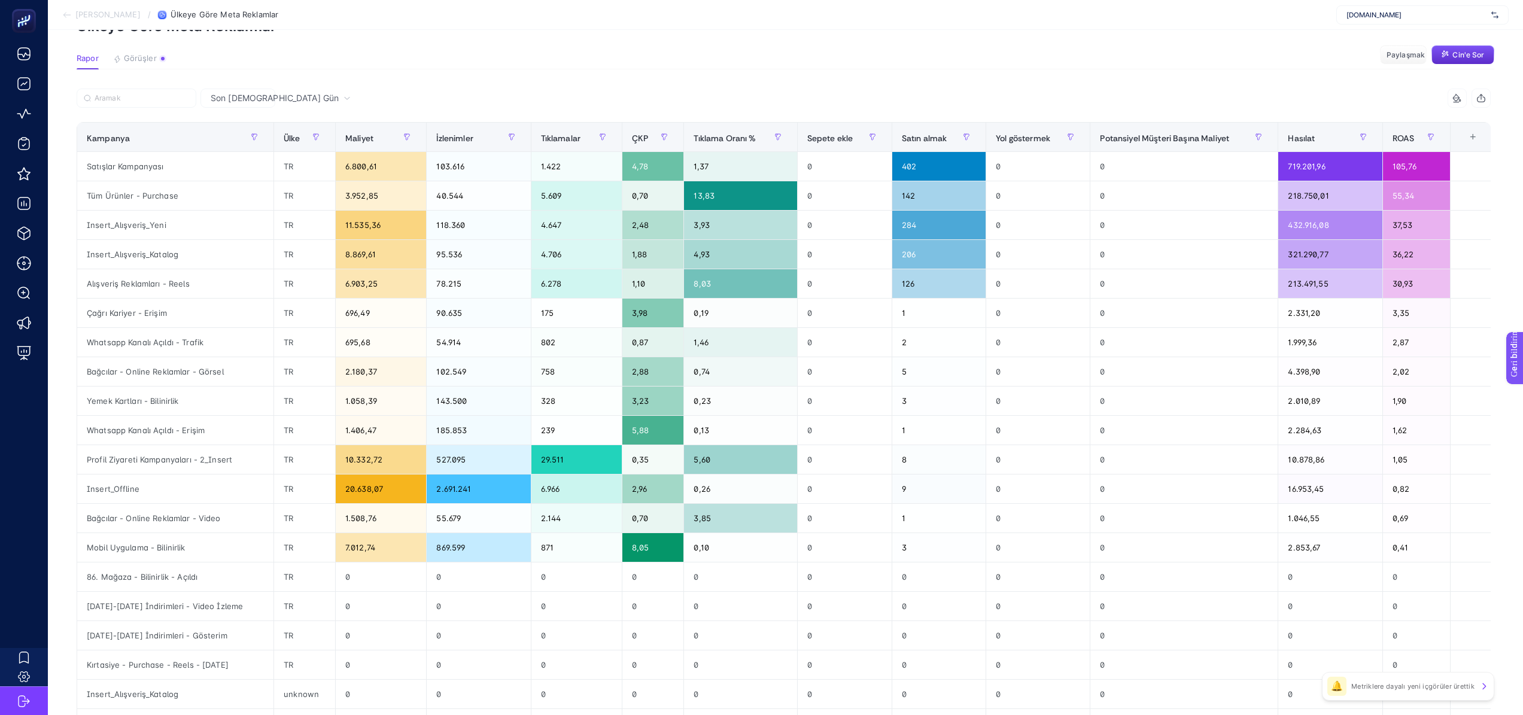
click at [223, 100] on font "Son [DEMOGRAPHIC_DATA] Gün" at bounding box center [275, 98] width 128 height 10
click at [234, 163] on font "Son [DEMOGRAPHIC_DATA] Gün" at bounding box center [255, 180] width 92 height 34
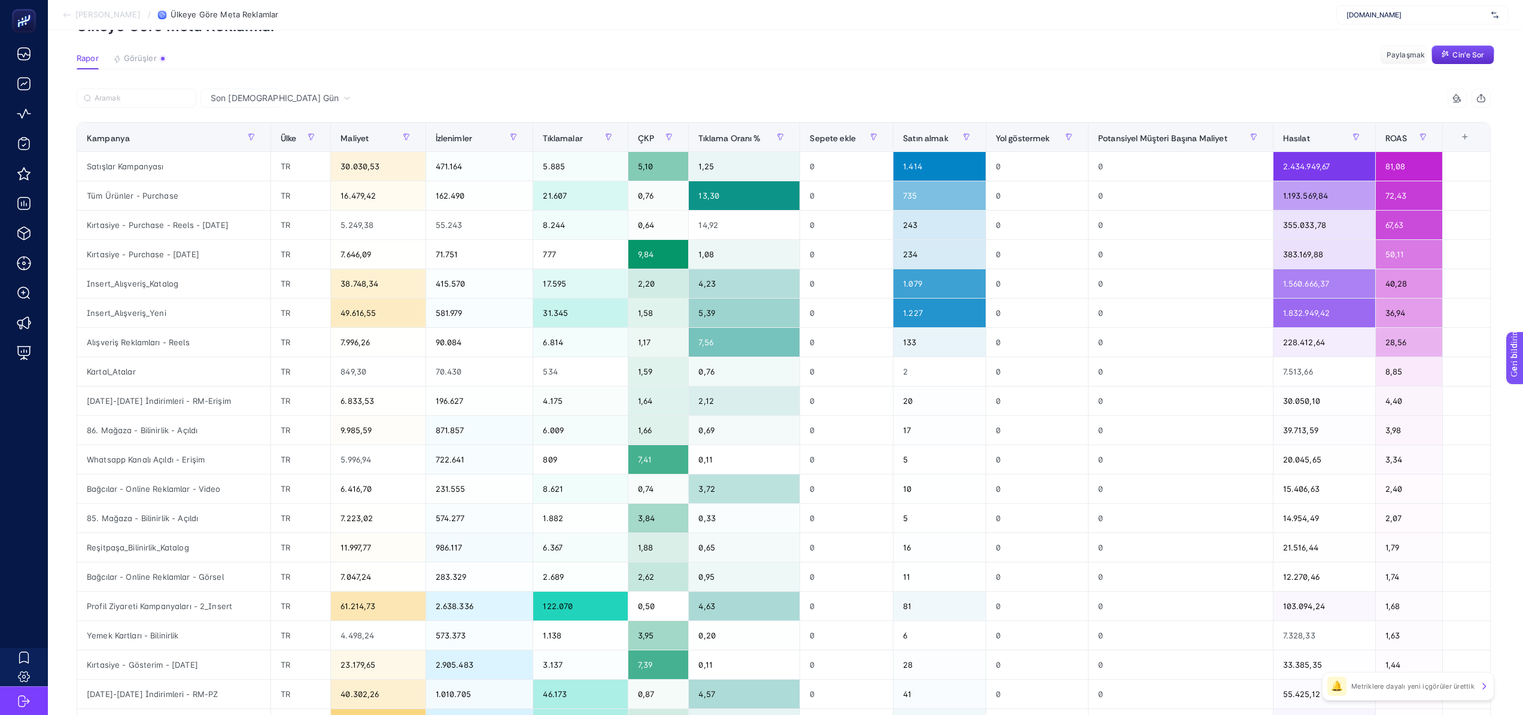
click at [237, 107] on div "Son [DEMOGRAPHIC_DATA] Gün" at bounding box center [240, 98] width 81 height 19
click at [230, 118] on font "Son [DEMOGRAPHIC_DATA] Gün" at bounding box center [255, 135] width 92 height 34
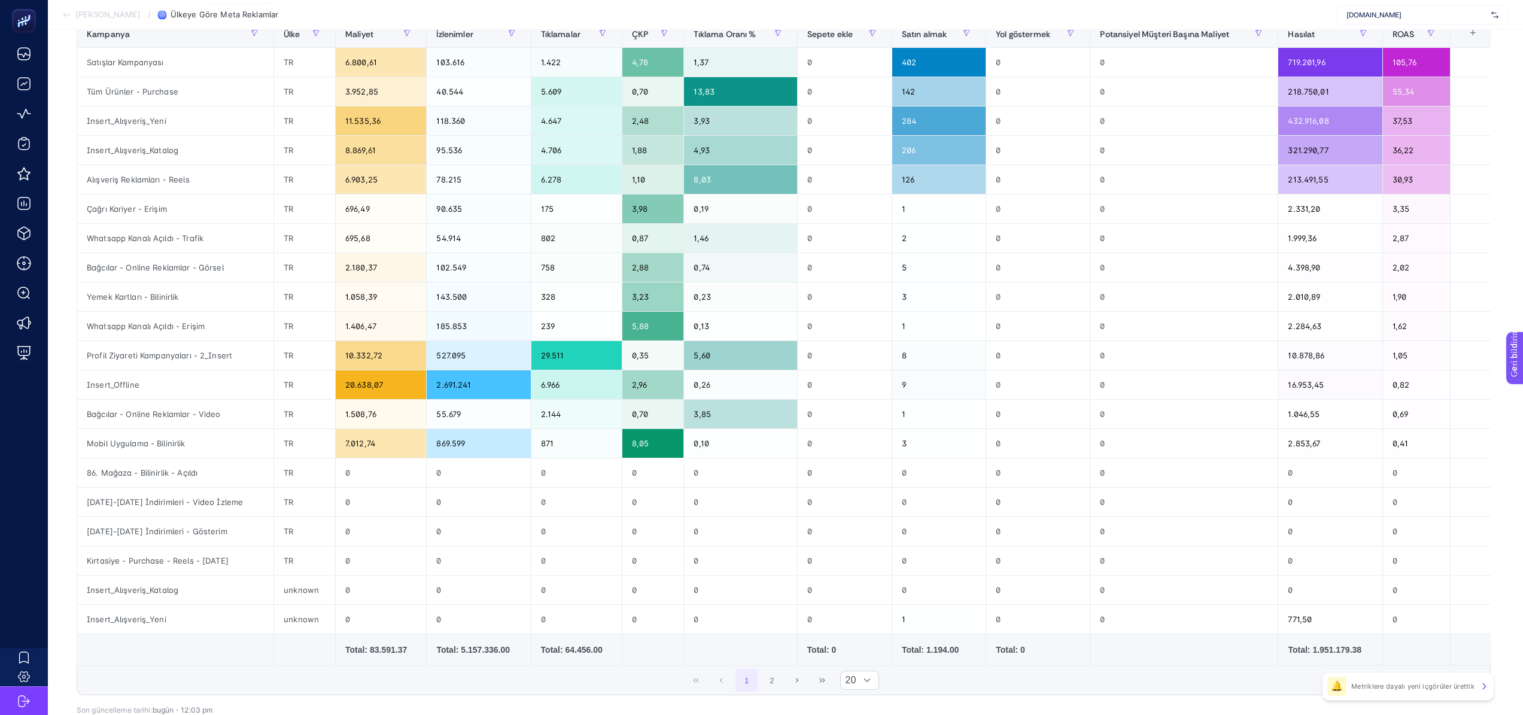
scroll to position [187, 5]
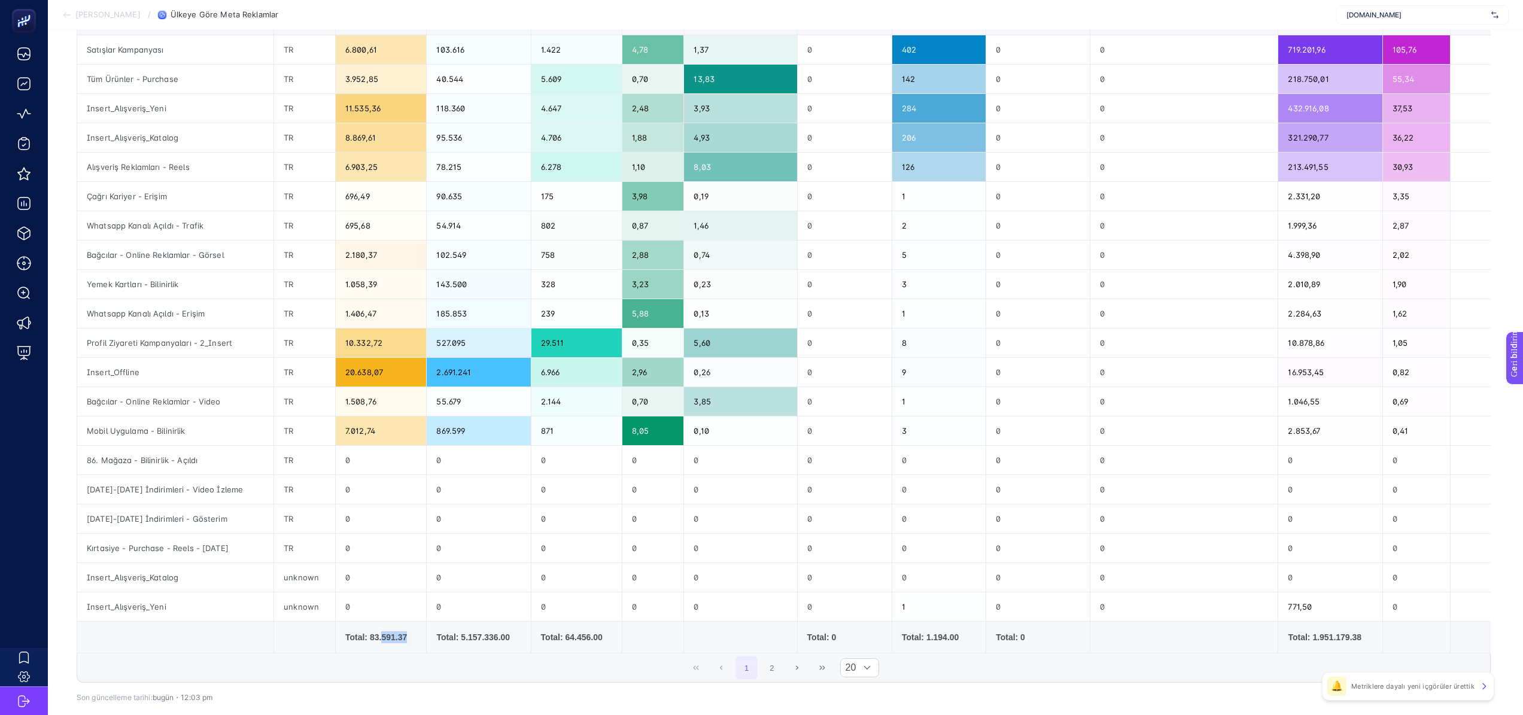
drag, startPoint x: 390, startPoint y: 640, endPoint x: 363, endPoint y: 638, distance: 27.0
click at [363, 639] on div "Total: 83.591.37" at bounding box center [380, 637] width 71 height 12
click at [1303, 643] on div "Total: 1.951.179.38" at bounding box center [1330, 637] width 84 height 12
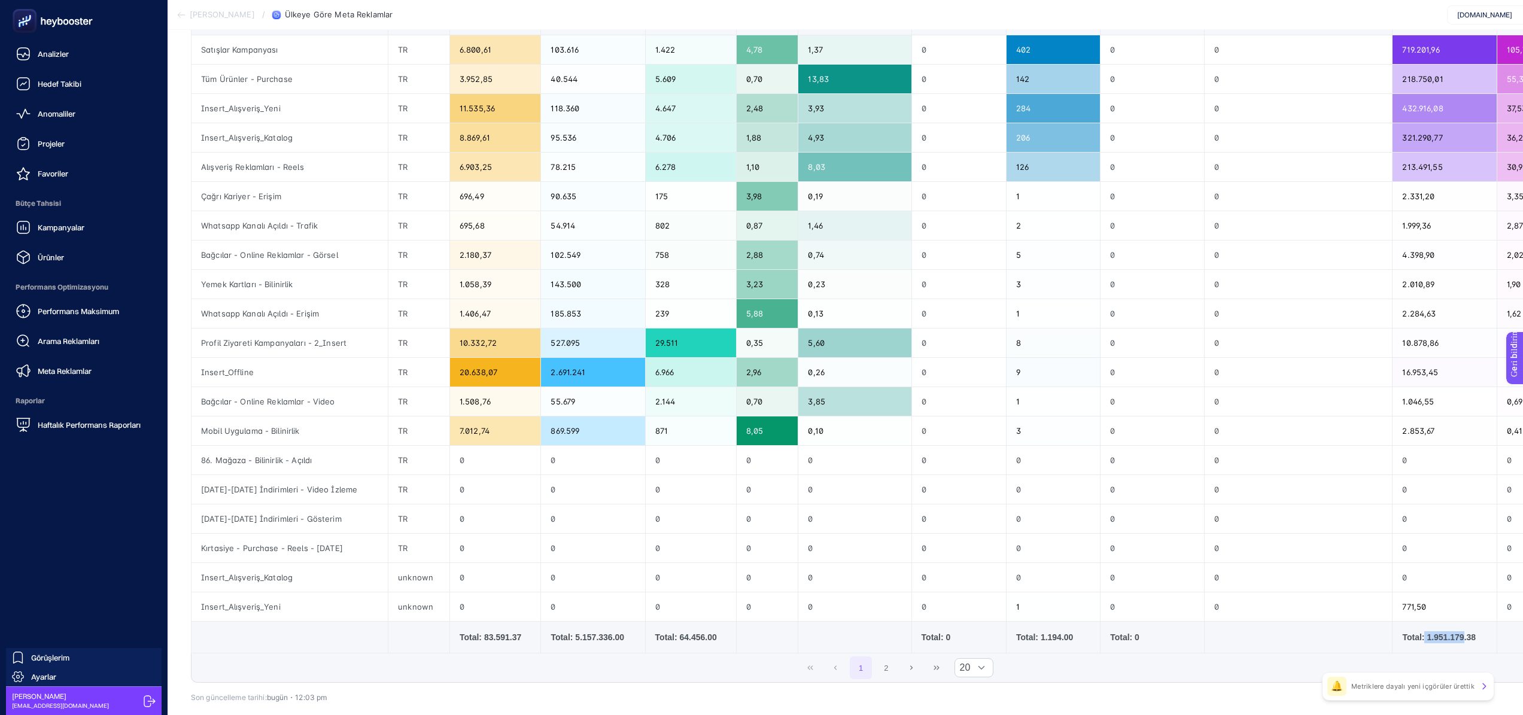
click at [80, 367] on font "Meta Reklamlar" at bounding box center [65, 371] width 54 height 10
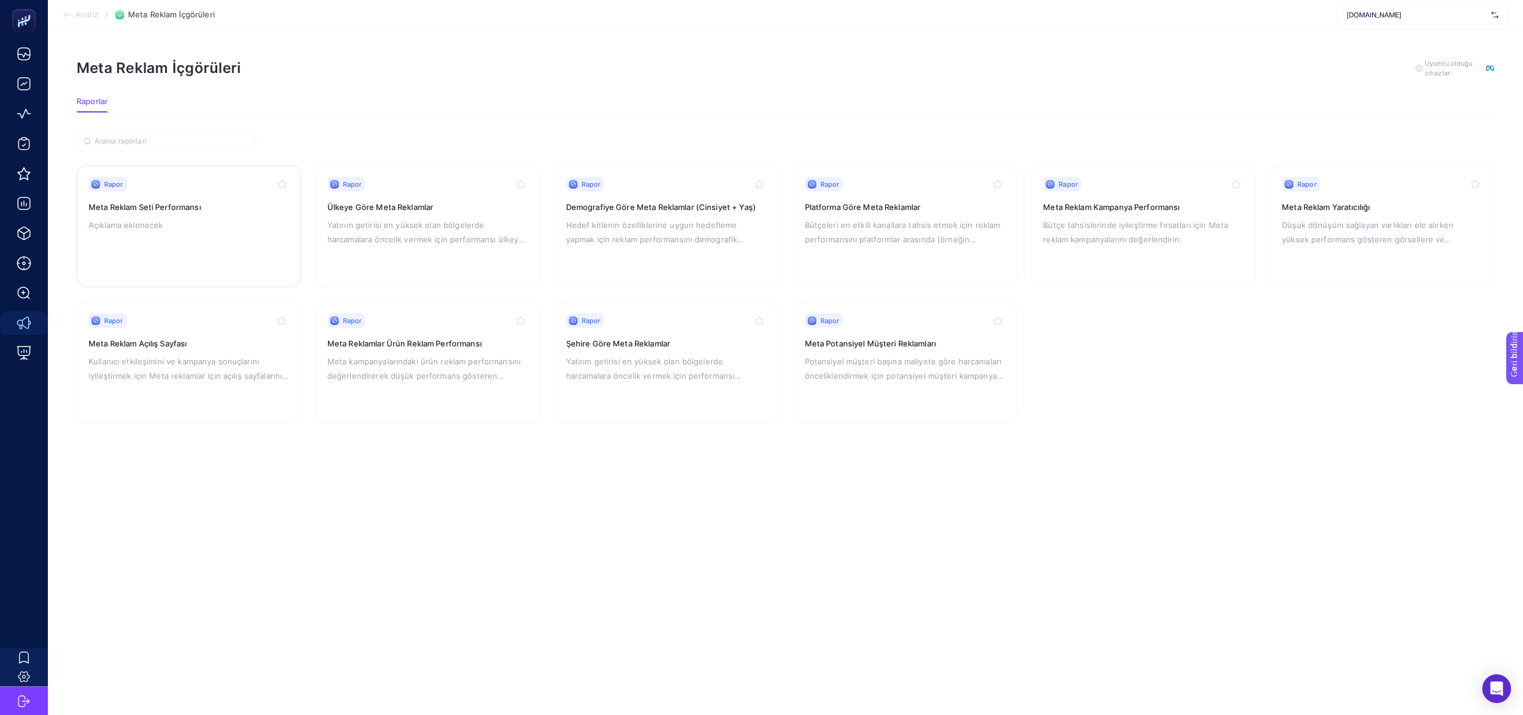
click at [175, 233] on div "Rapor Meta Reklam Seti Performansı Açıklama eklenecek" at bounding box center [189, 226] width 200 height 98
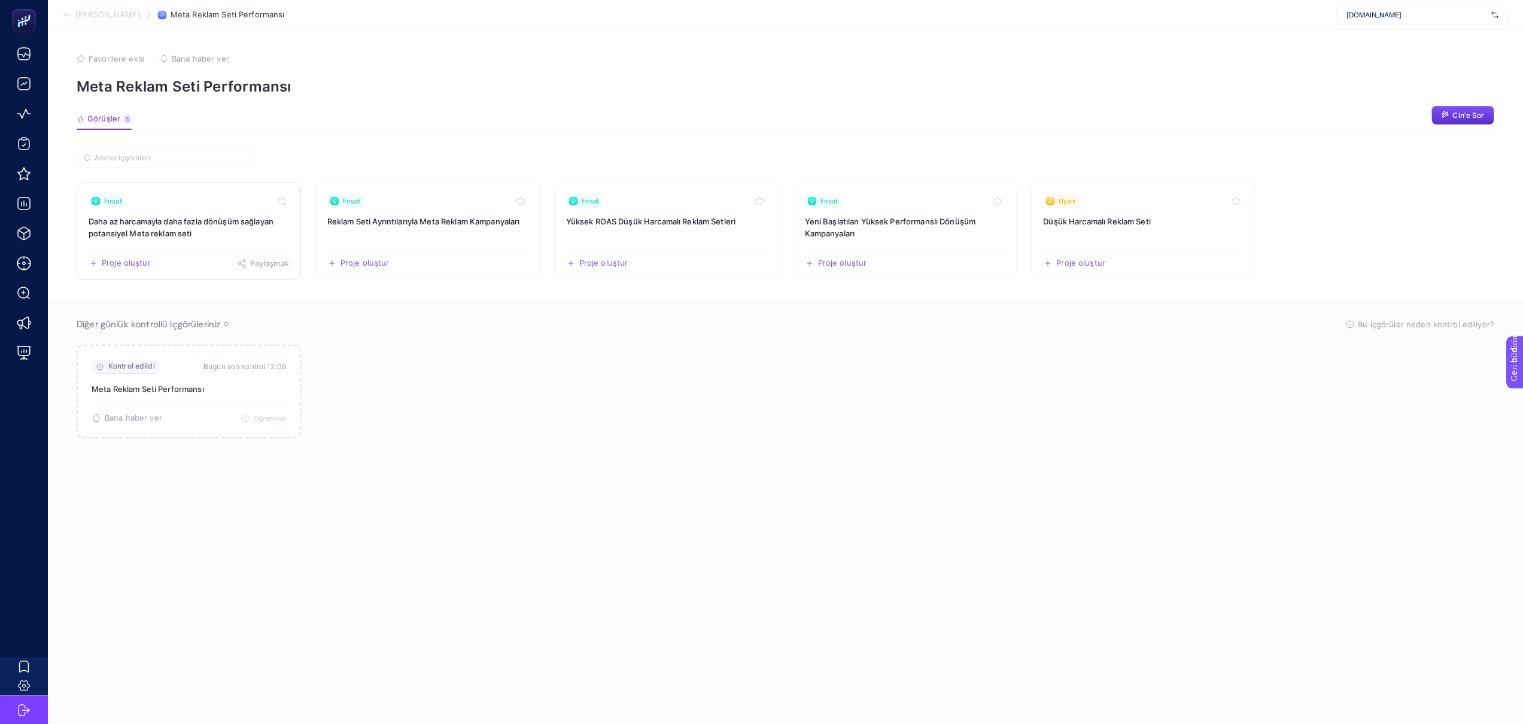
click at [190, 236] on font "Daha az harcamayla daha fazla dönüşüm sağlayan potansiyel Meta reklam seti" at bounding box center [181, 228] width 185 height 22
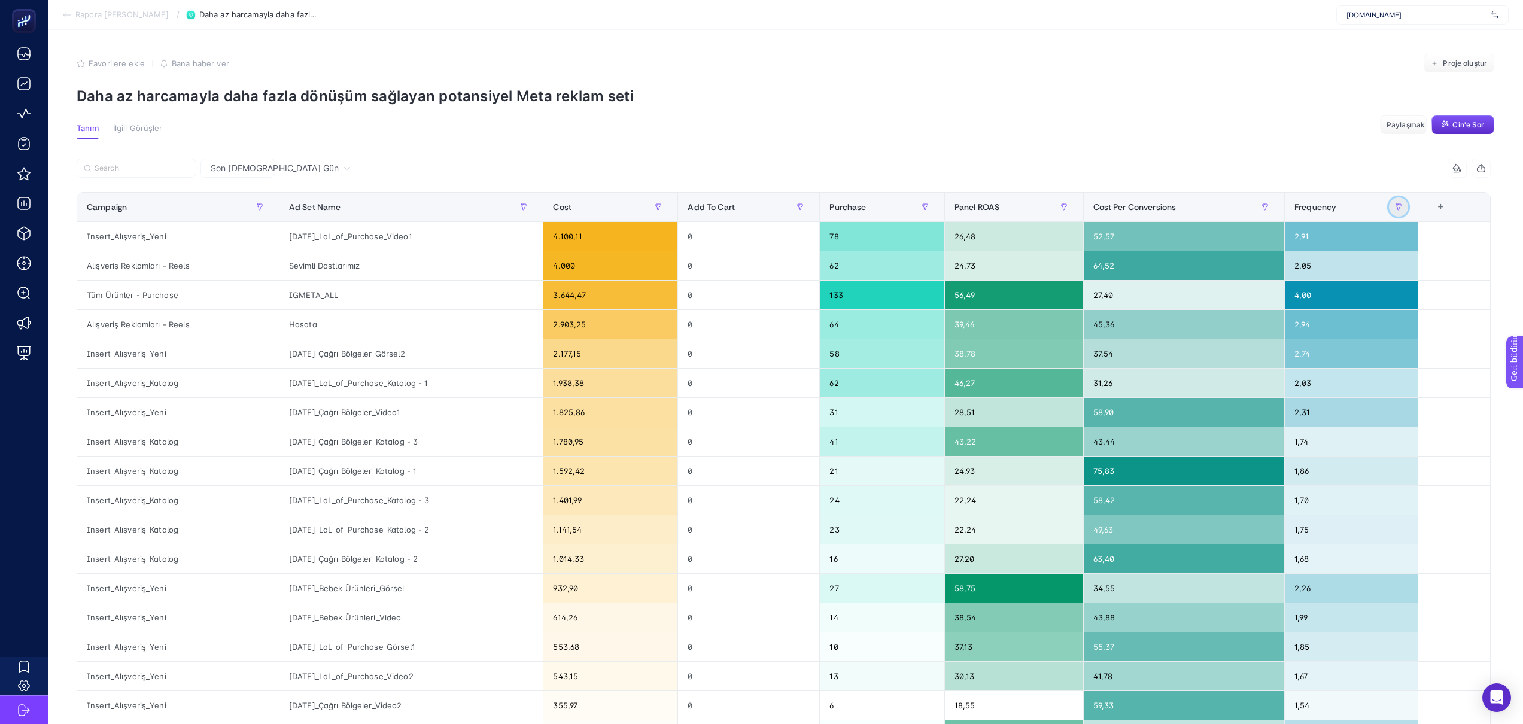
click at [1400, 210] on button "button" at bounding box center [1398, 206] width 19 height 19
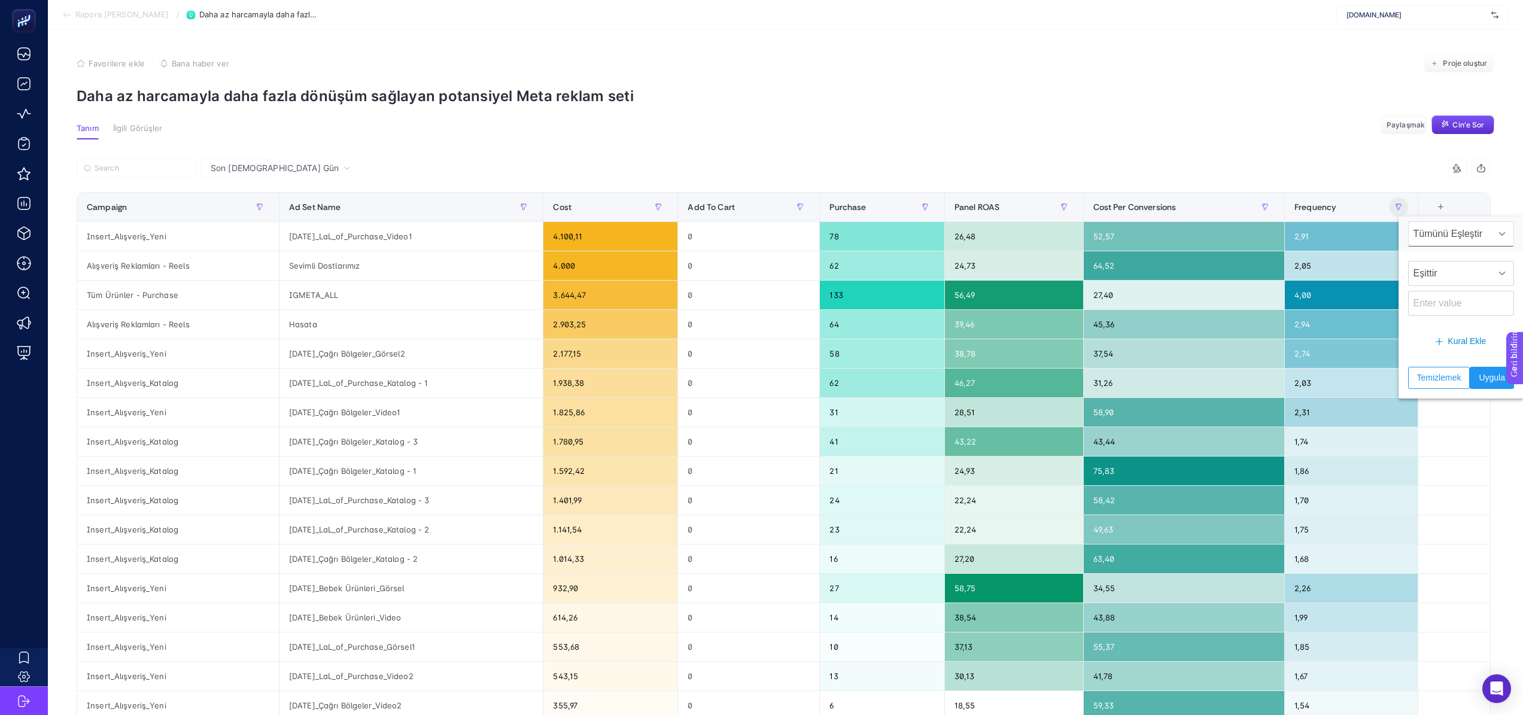
click at [1333, 141] on div "Son [DEMOGRAPHIC_DATA] Gün 6 items selected Campaign Ad Set Name Cost Add To Ca…" at bounding box center [783, 530] width 1433 height 782
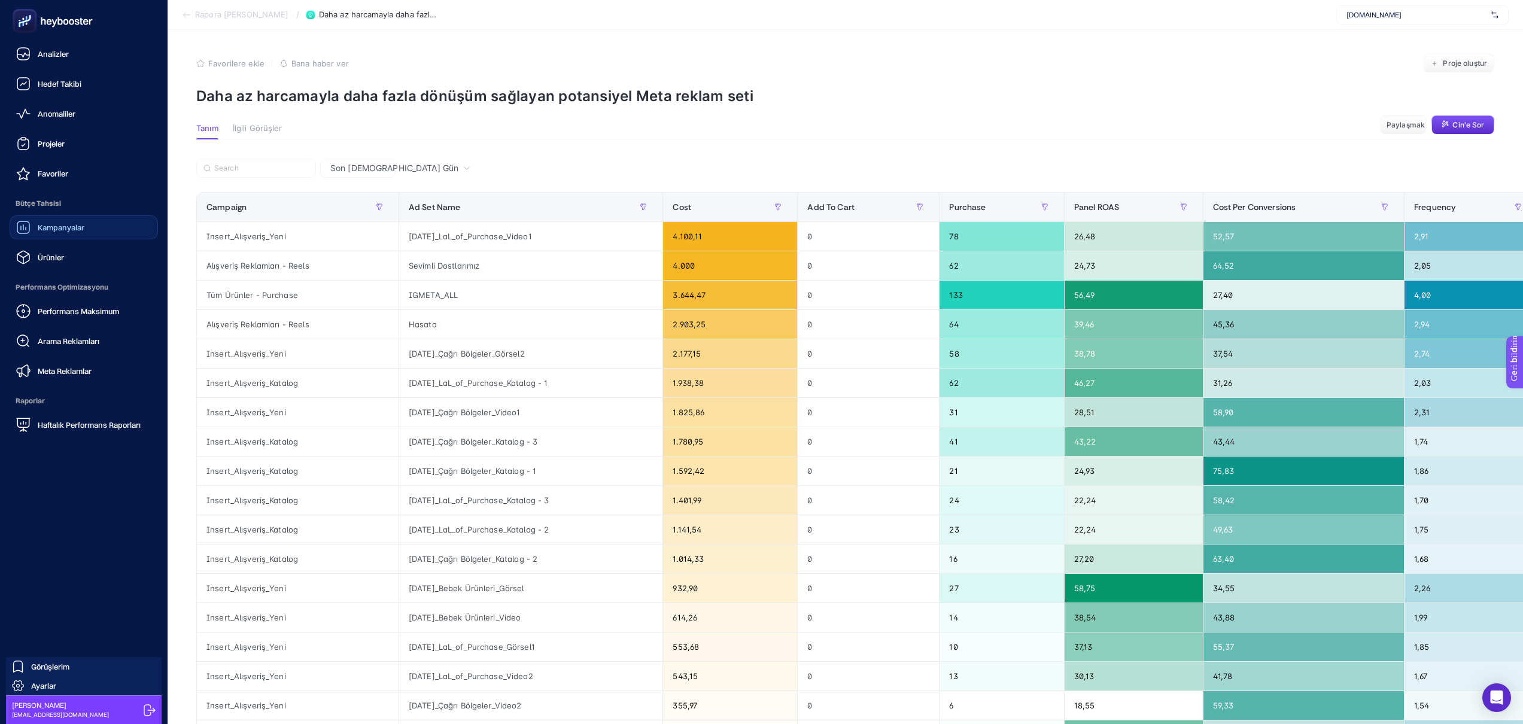
click at [96, 233] on link "Kampanyalar" at bounding box center [84, 227] width 148 height 24
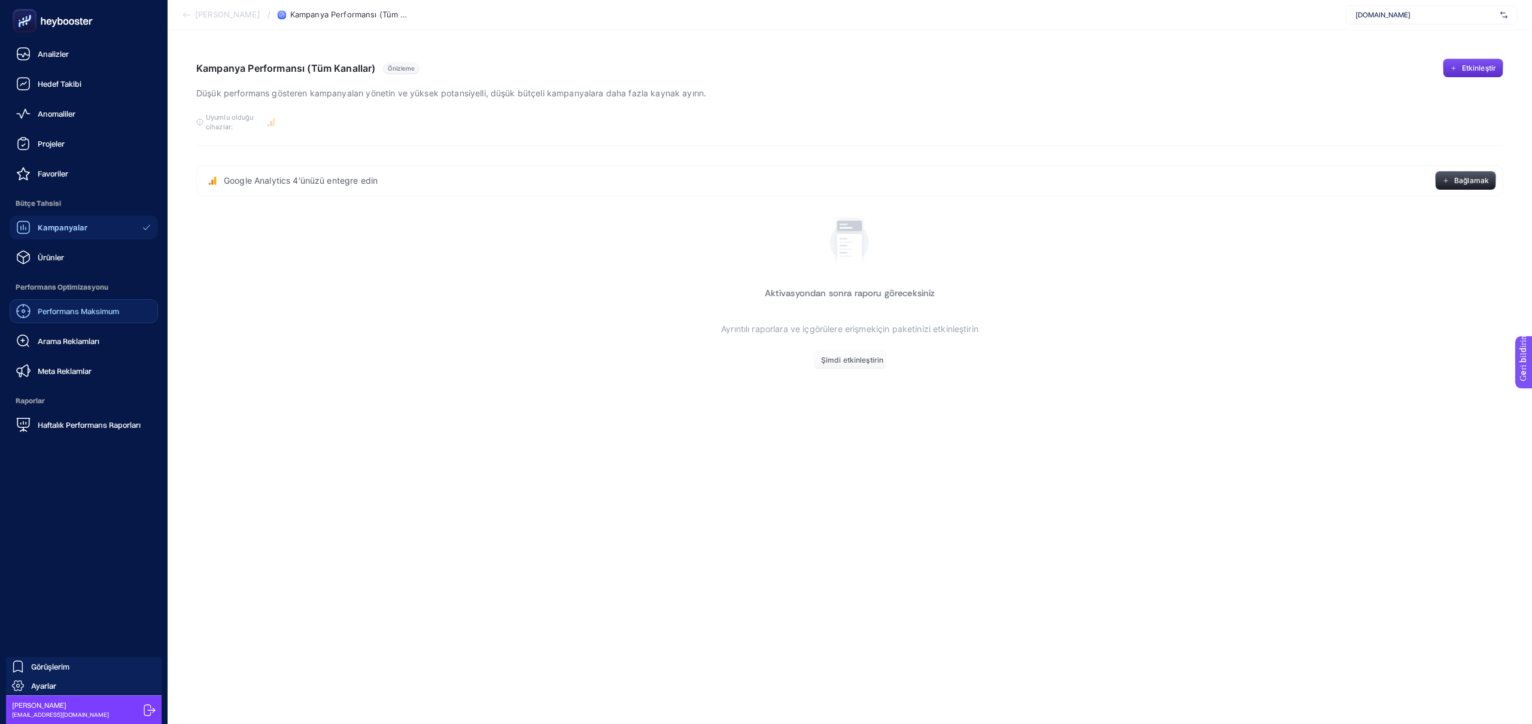
click at [84, 318] on div "Performans Maksimum" at bounding box center [67, 311] width 103 height 14
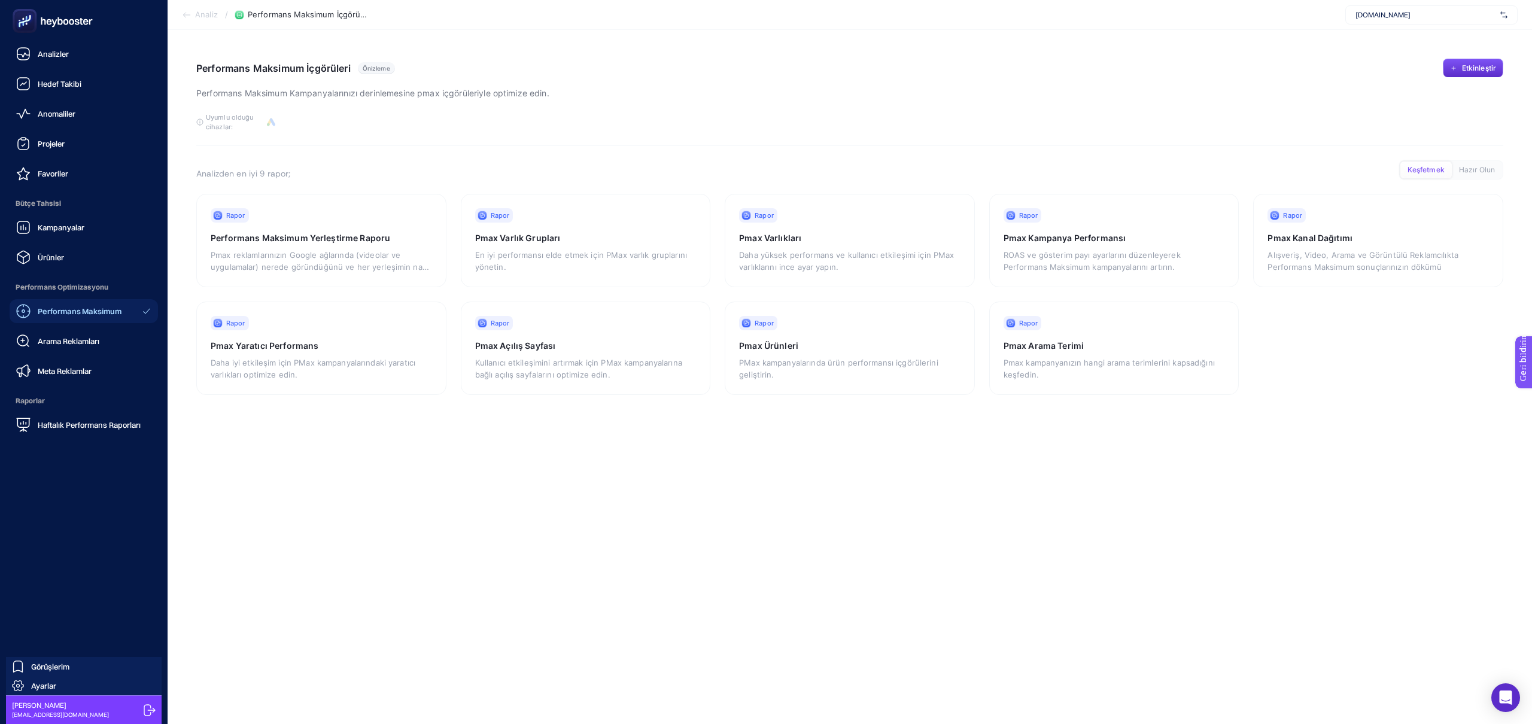
click at [72, 368] on font "Meta Reklamlar" at bounding box center [65, 371] width 54 height 10
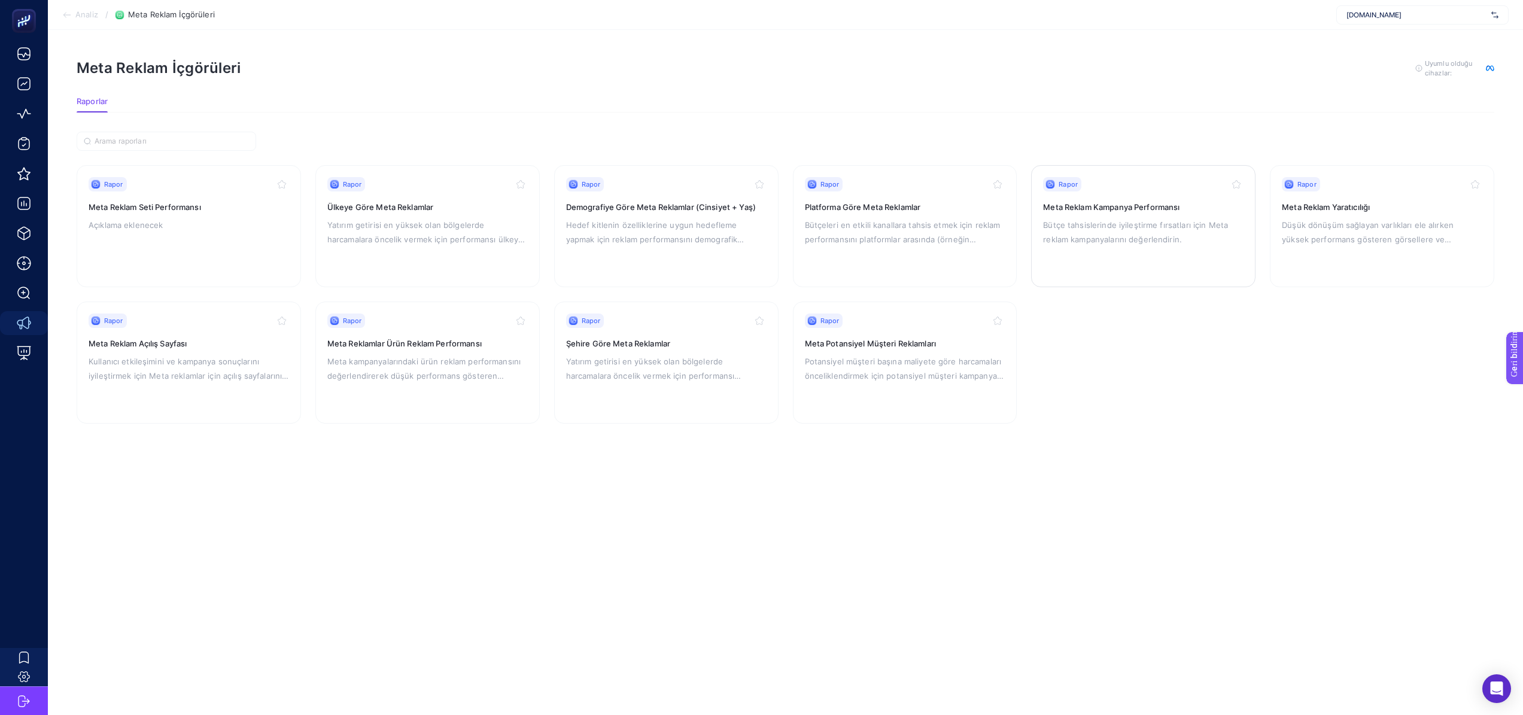
click at [1121, 254] on div "Rapor Meta Reklam Kampanya Performansı Bütçe tahsislerinde iyileştirme fırsatla…" at bounding box center [1143, 226] width 200 height 98
